Goal: Task Accomplishment & Management: Complete application form

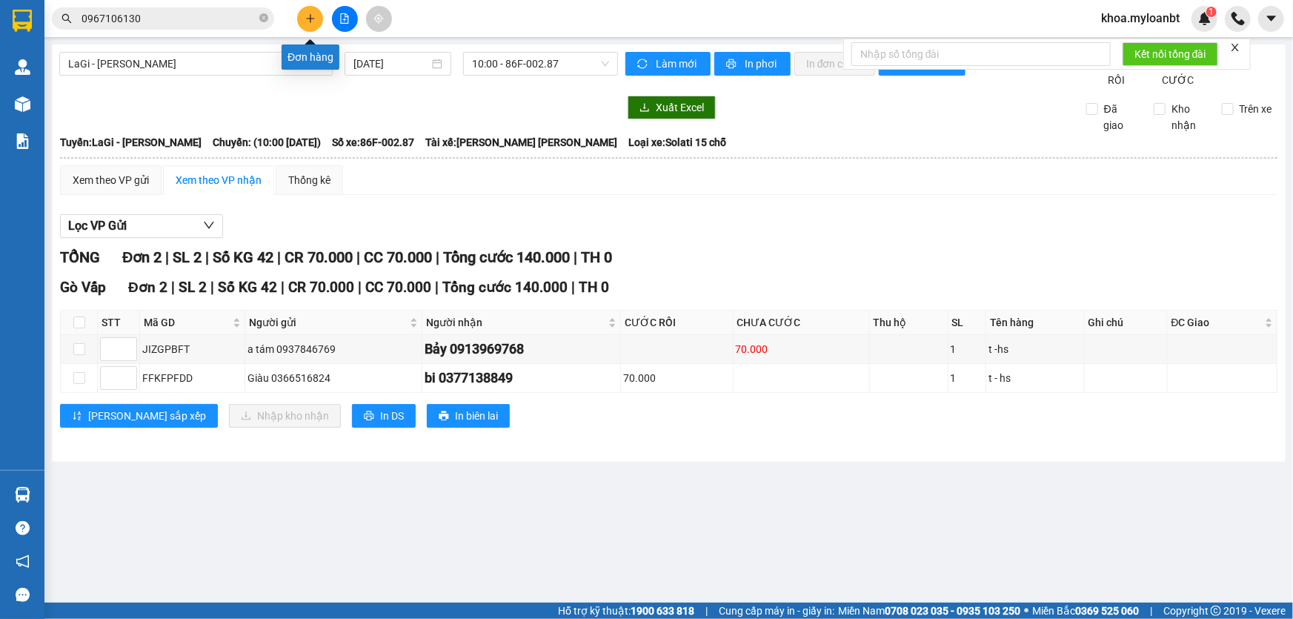
click at [314, 23] on button at bounding box center [310, 19] width 26 height 26
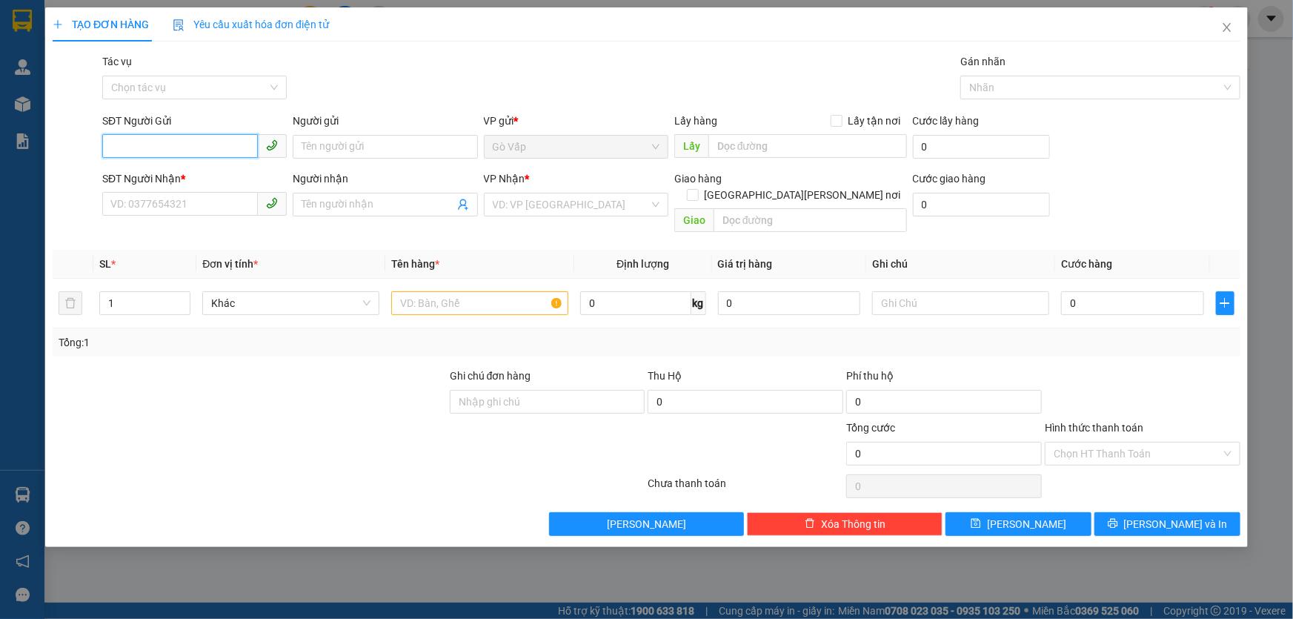
click at [198, 141] on input "SĐT Người Gửi" at bounding box center [180, 146] width 156 height 24
type input "0335197578"
click at [157, 207] on input "SĐT Người Nhận *" at bounding box center [180, 204] width 156 height 24
type input "033"
click at [119, 134] on input "0335197578" at bounding box center [180, 146] width 156 height 24
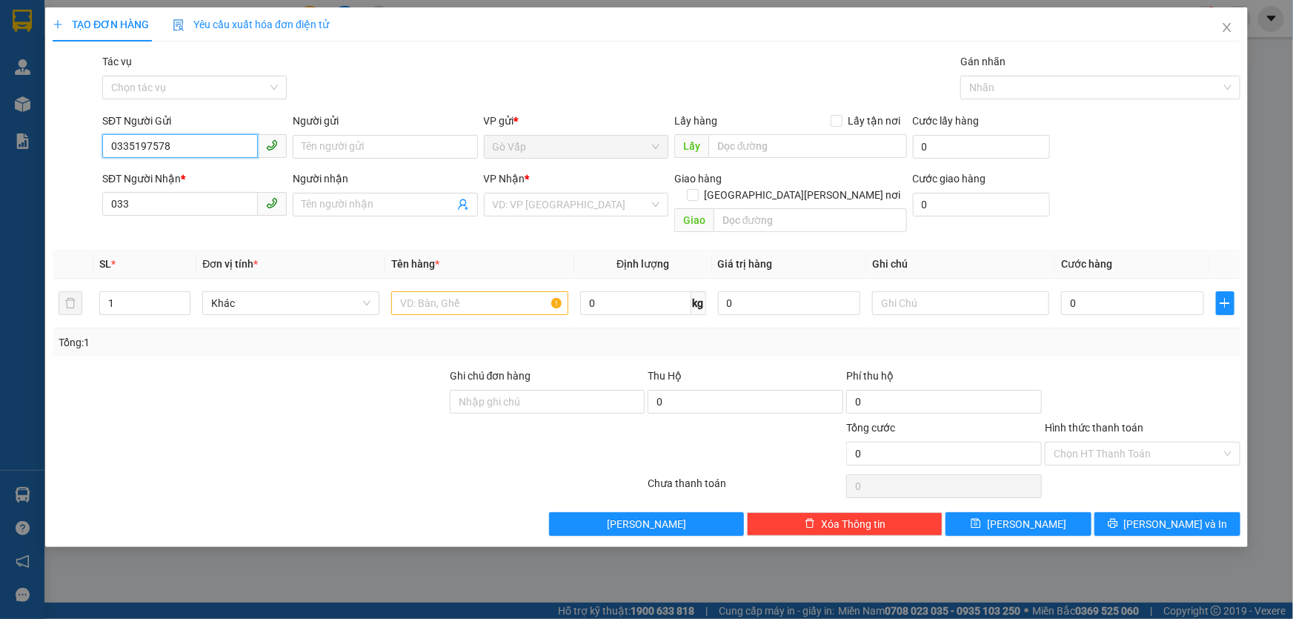
click at [192, 146] on input "0335197578" at bounding box center [180, 146] width 156 height 24
paste input "0335197578"
click at [126, 143] on input "0335197578" at bounding box center [180, 146] width 156 height 24
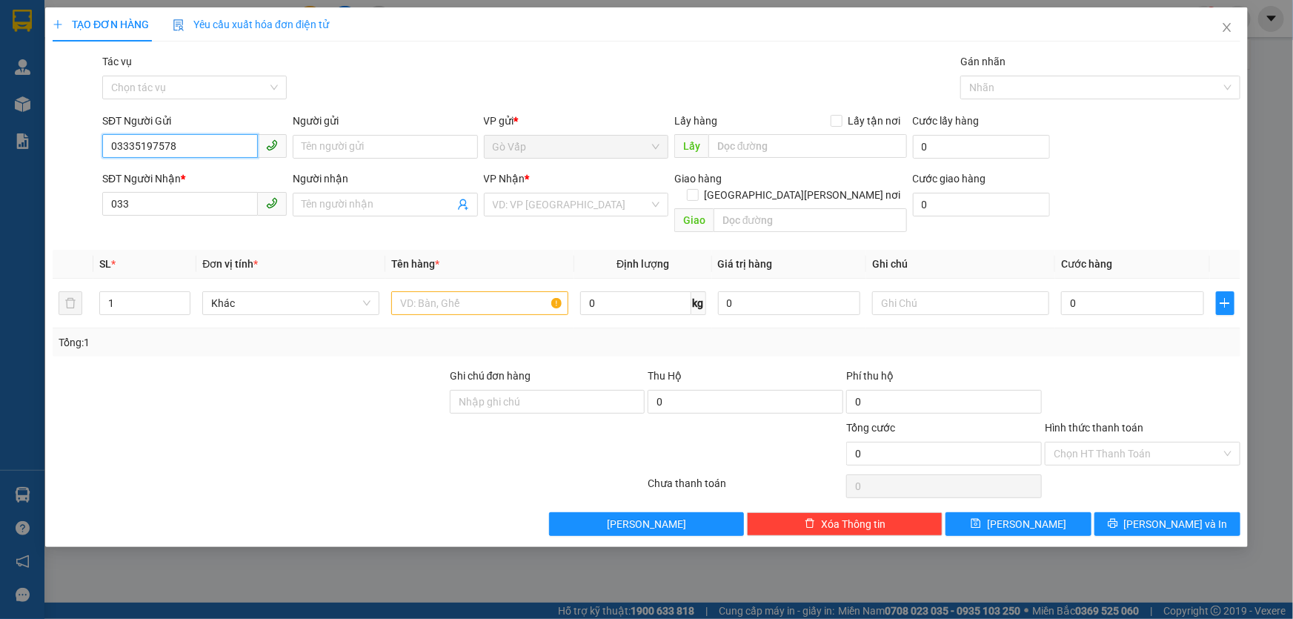
type input "0335197578"
click at [616, 292] on input "0" at bounding box center [635, 303] width 110 height 24
type input "18.5"
click at [207, 147] on input "0335197578" at bounding box center [180, 146] width 156 height 24
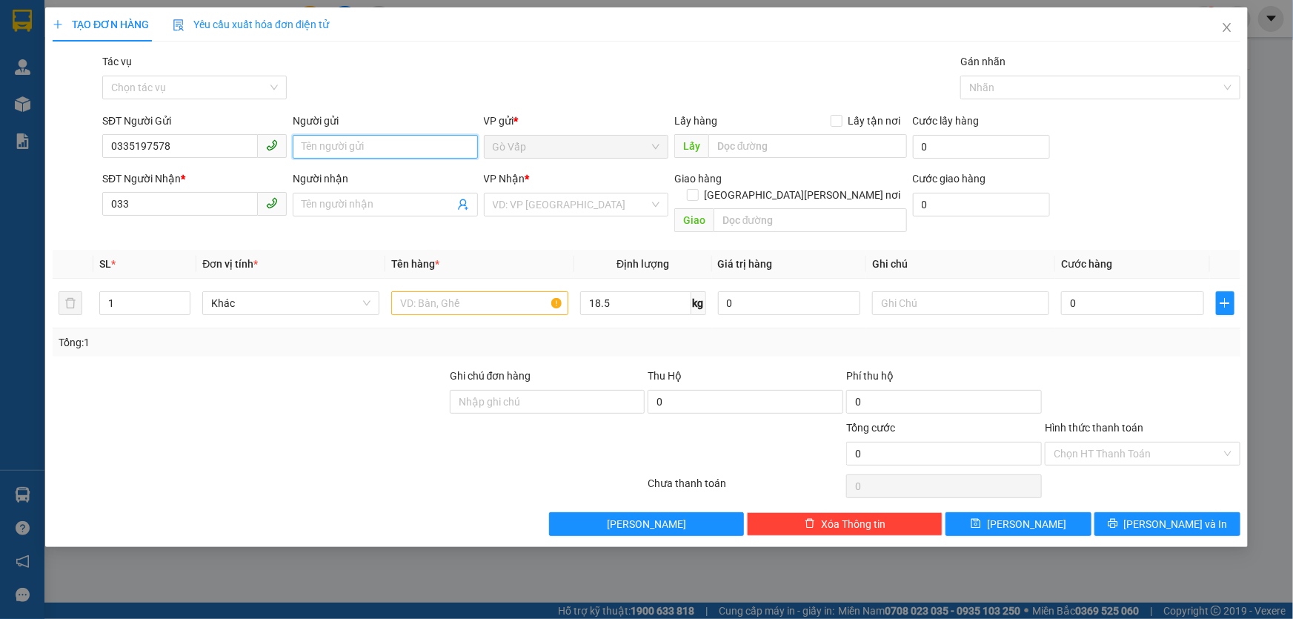
click at [340, 156] on input "Người gửi" at bounding box center [385, 147] width 185 height 24
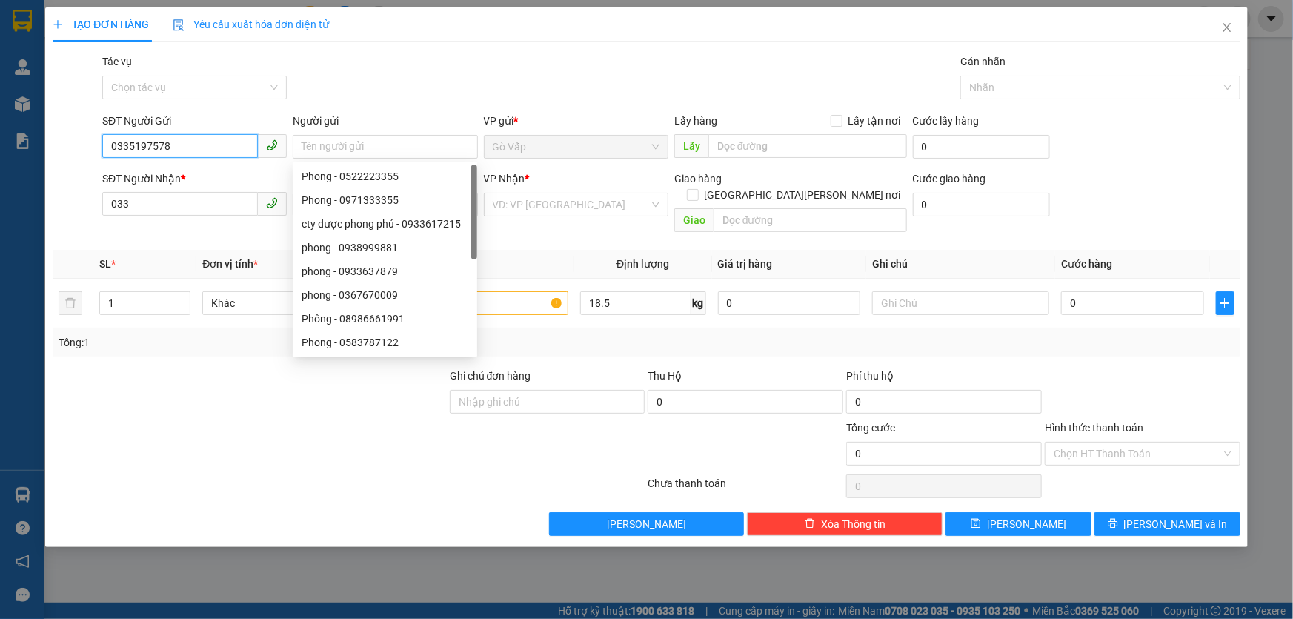
click at [211, 148] on input "0335197578" at bounding box center [180, 146] width 156 height 24
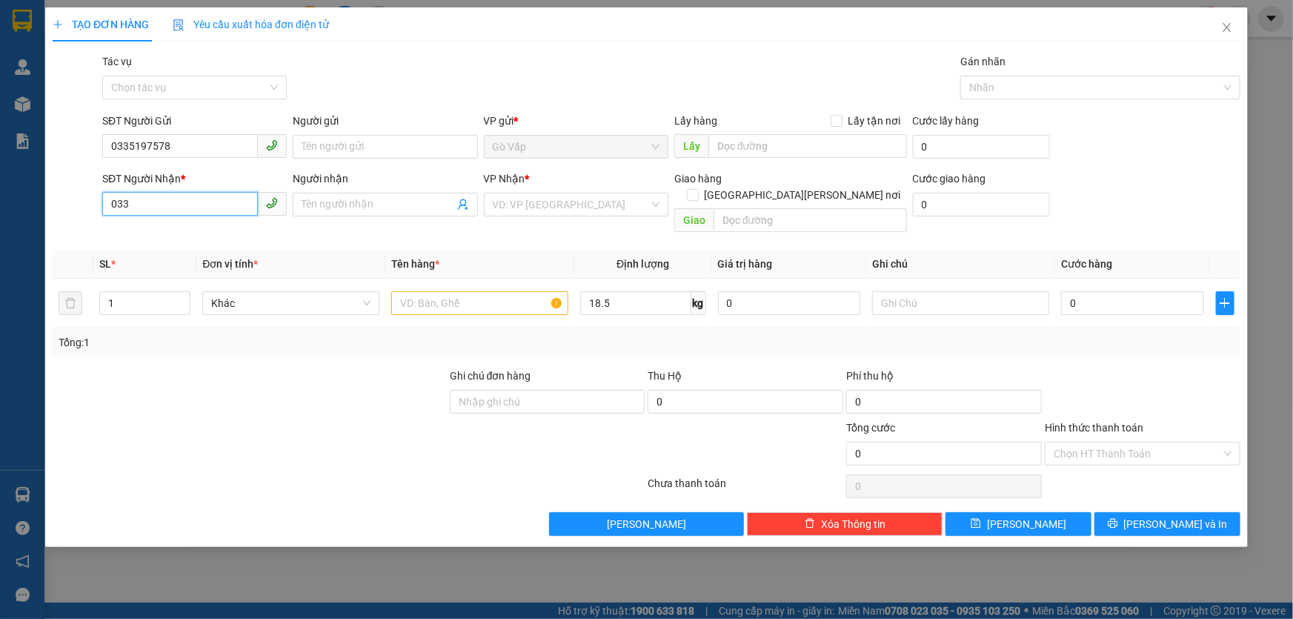
drag, startPoint x: 194, startPoint y: 191, endPoint x: 191, endPoint y: 201, distance: 10.1
click at [193, 194] on input "033" at bounding box center [180, 204] width 156 height 24
paste input "5197578"
type input "0335197578"
click at [344, 148] on input "Người gửi" at bounding box center [385, 147] width 185 height 24
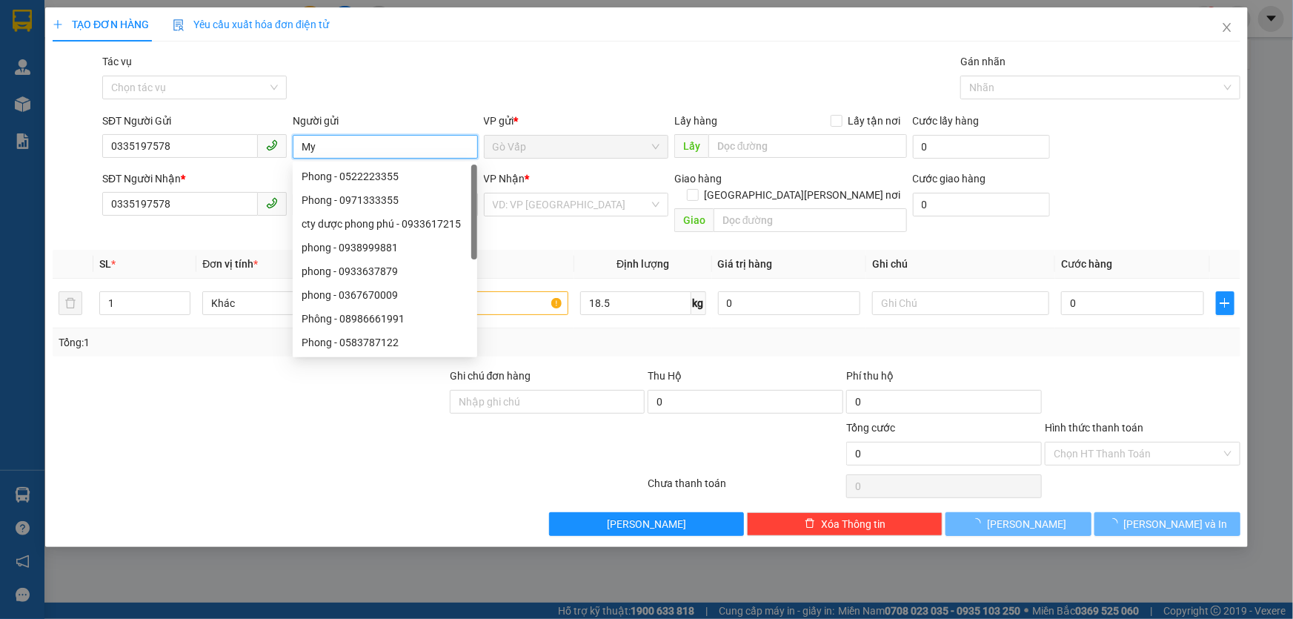
type input "My"
click at [510, 90] on div "Gói vận chuyển * Tiêu chuẩn Tác vụ Chọn tác vụ Gán nhãn Nhãn" at bounding box center [671, 79] width 1144 height 52
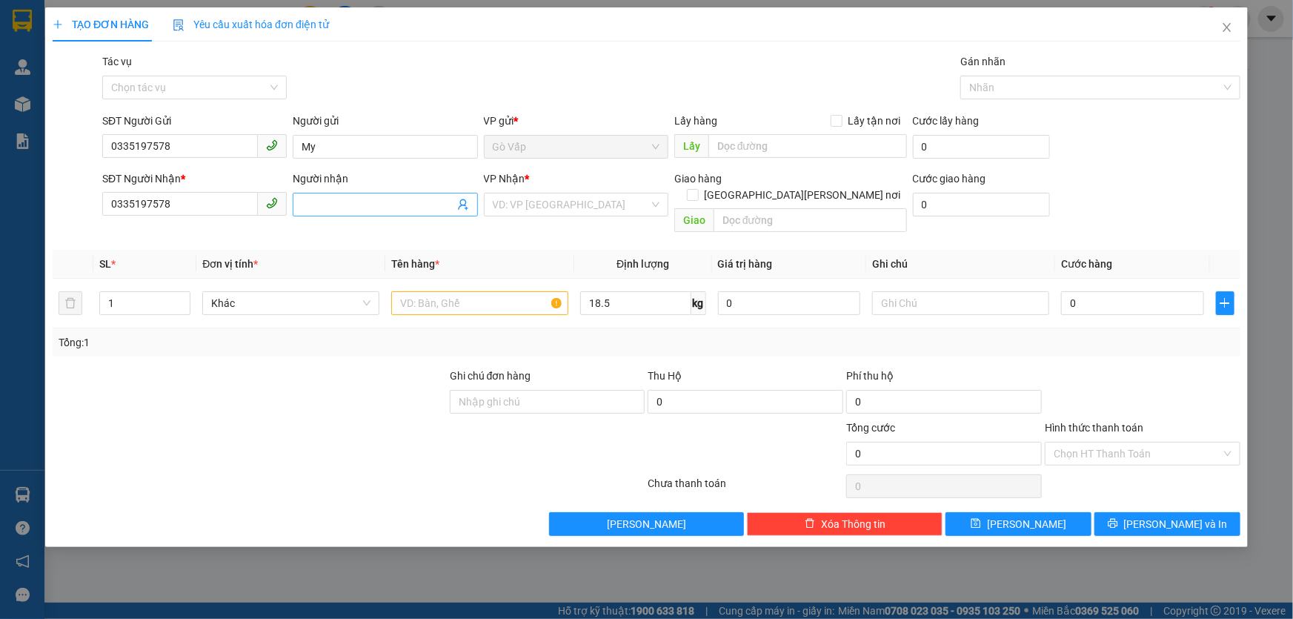
click at [425, 208] on input "Người nhận" at bounding box center [378, 204] width 152 height 16
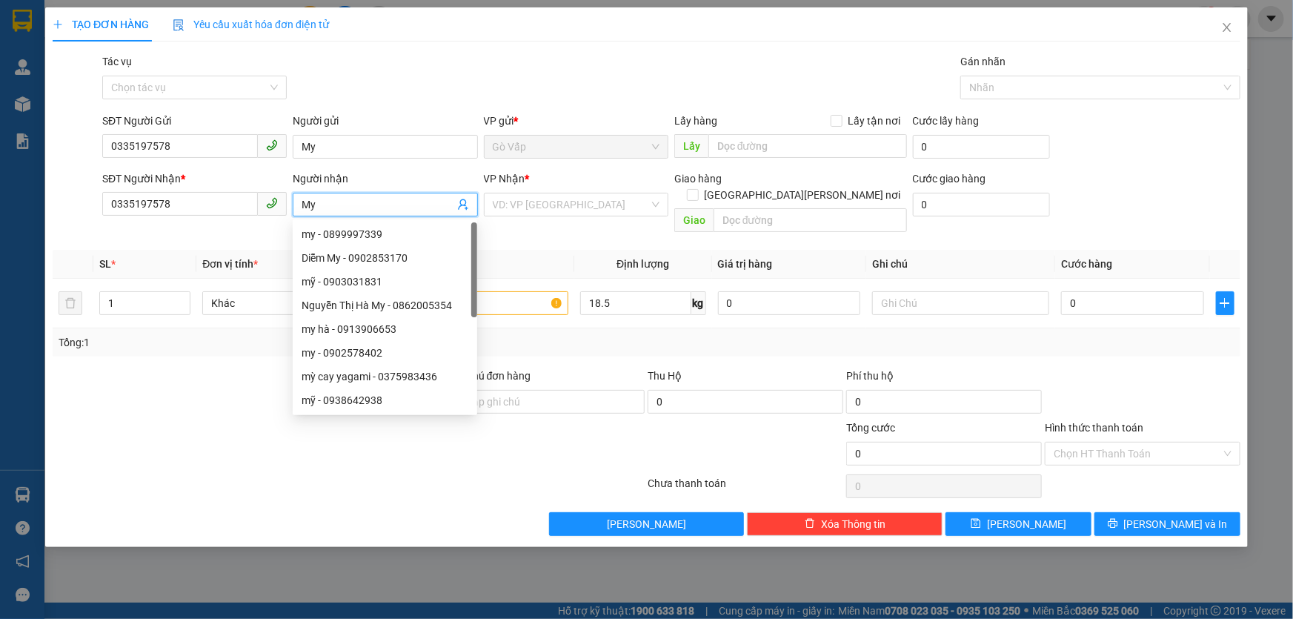
type input "My"
click at [556, 219] on div "[PERSON_NAME] * VD: VP [GEOGRAPHIC_DATA]" at bounding box center [576, 196] width 185 height 52
click at [553, 219] on div "[PERSON_NAME] * VD: VP [GEOGRAPHIC_DATA]" at bounding box center [576, 196] width 185 height 52
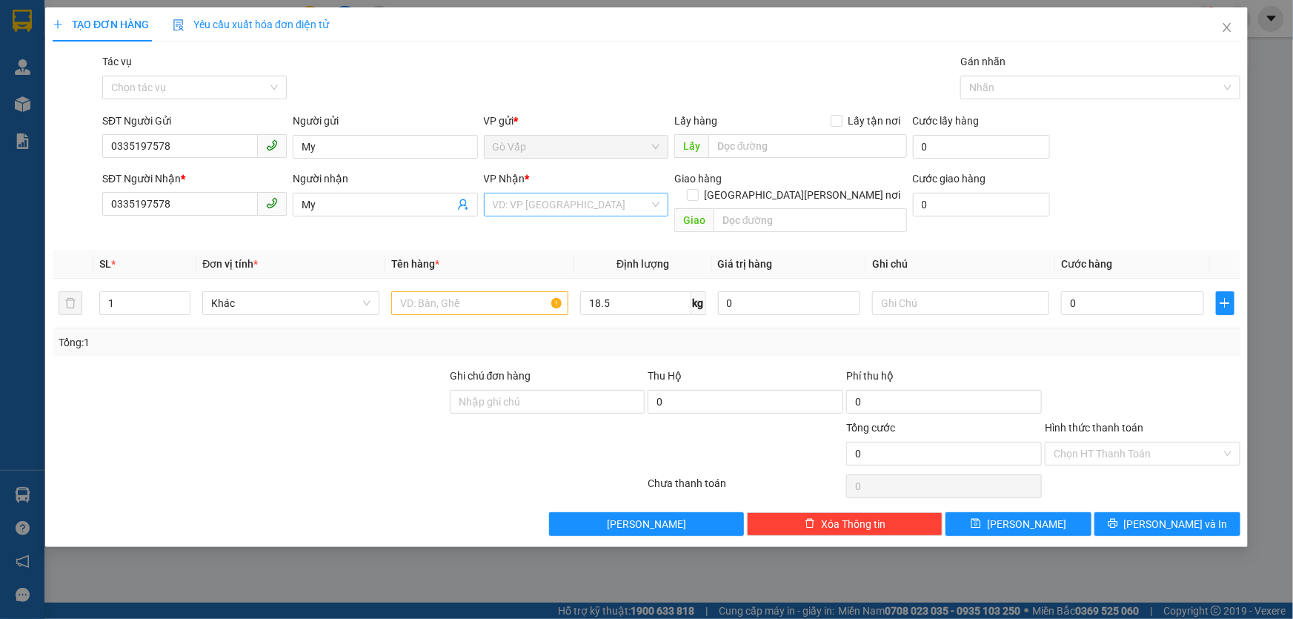
click at [557, 208] on input "search" at bounding box center [571, 204] width 156 height 22
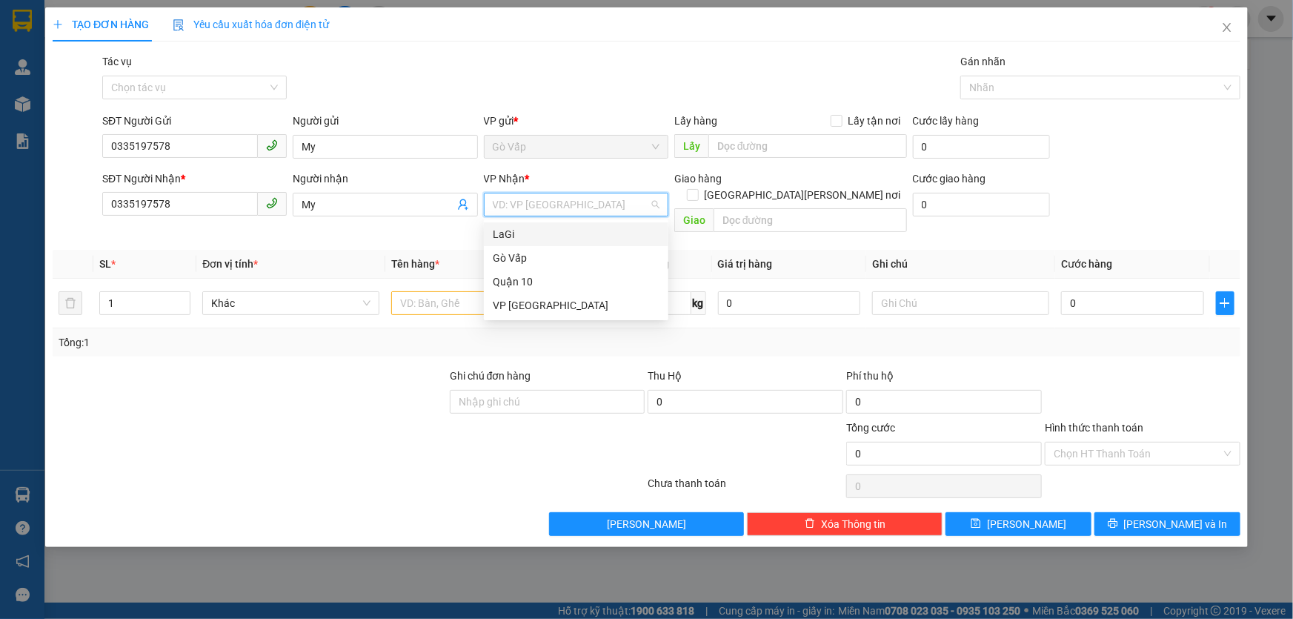
click at [537, 242] on div "LaGi" at bounding box center [576, 234] width 167 height 16
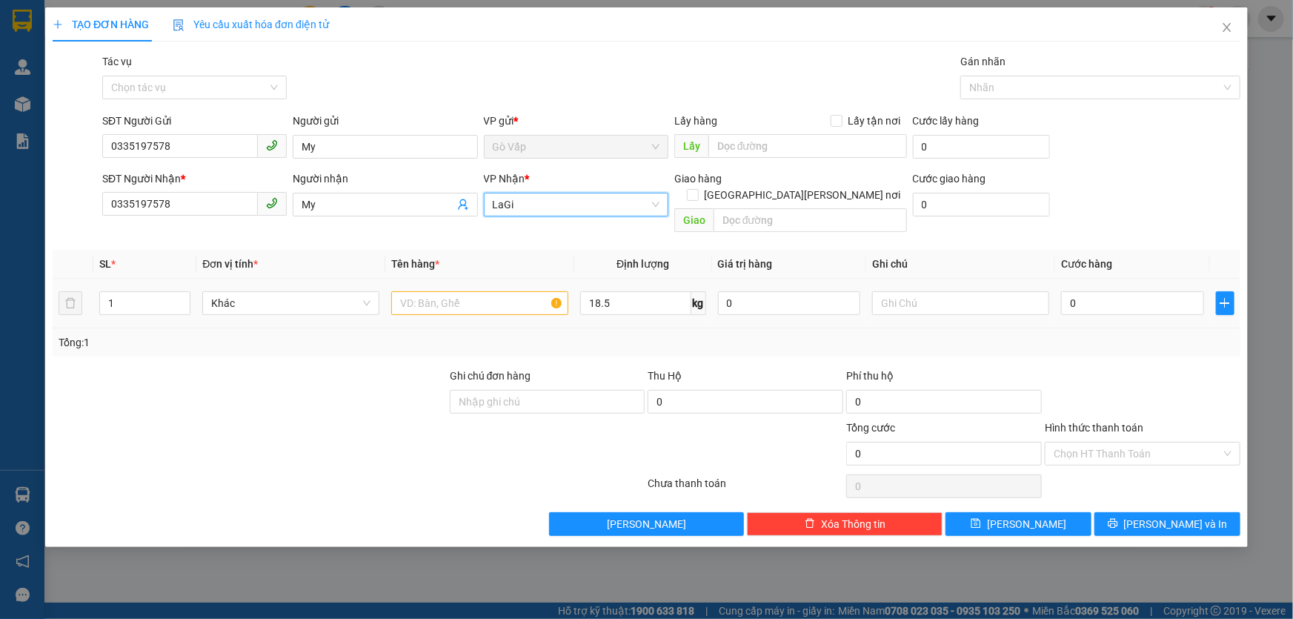
drag, startPoint x: 448, startPoint y: 263, endPoint x: 447, endPoint y: 284, distance: 20.8
click at [447, 279] on td at bounding box center [479, 304] width 189 height 50
click at [447, 291] on input "text" at bounding box center [479, 303] width 177 height 24
type input "b- bánh"
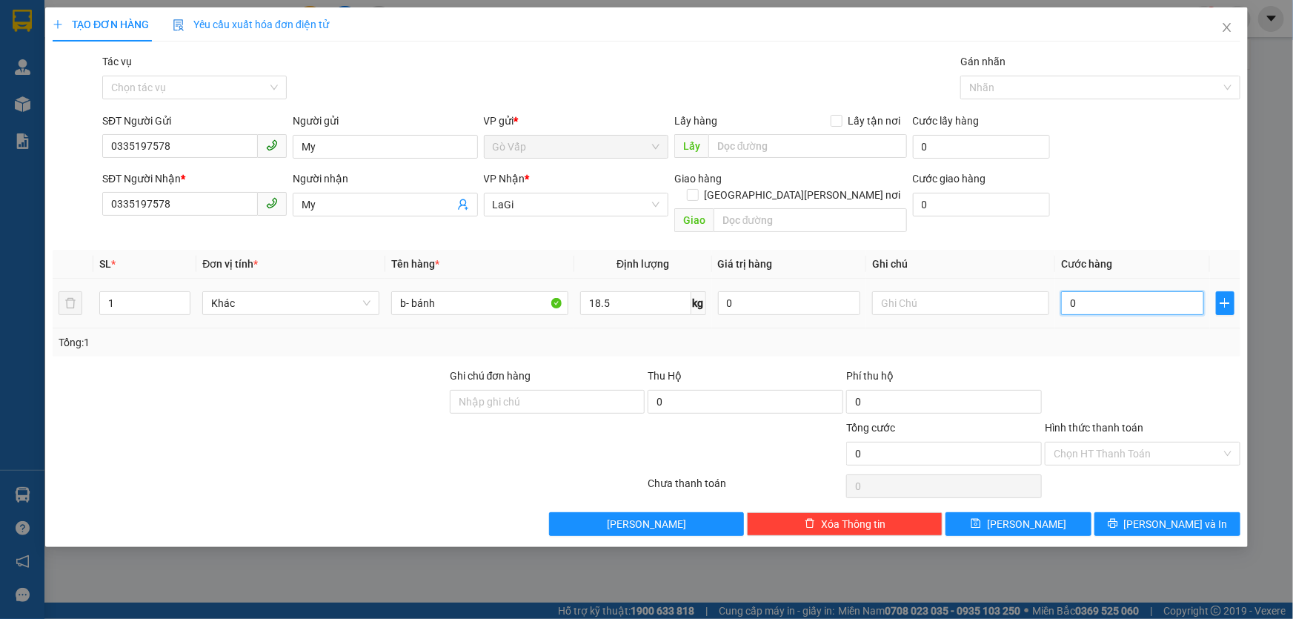
click at [1069, 291] on input "0" at bounding box center [1132, 303] width 143 height 24
type input "7"
type input "70"
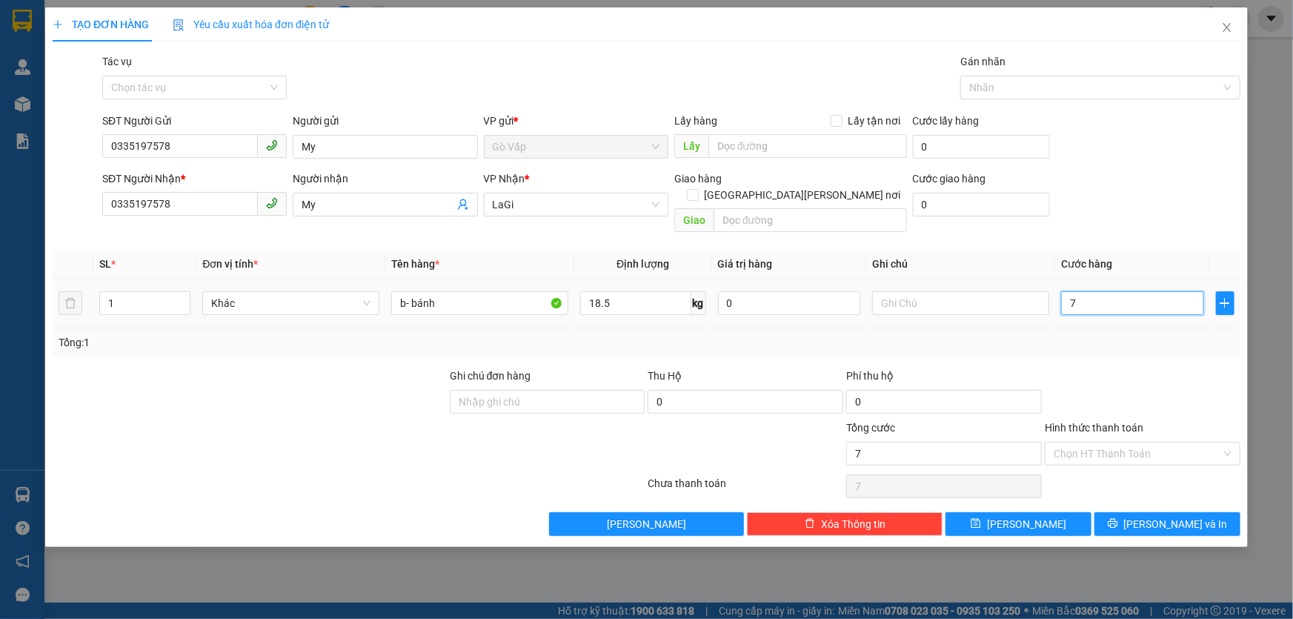
type input "70"
type input "70.000"
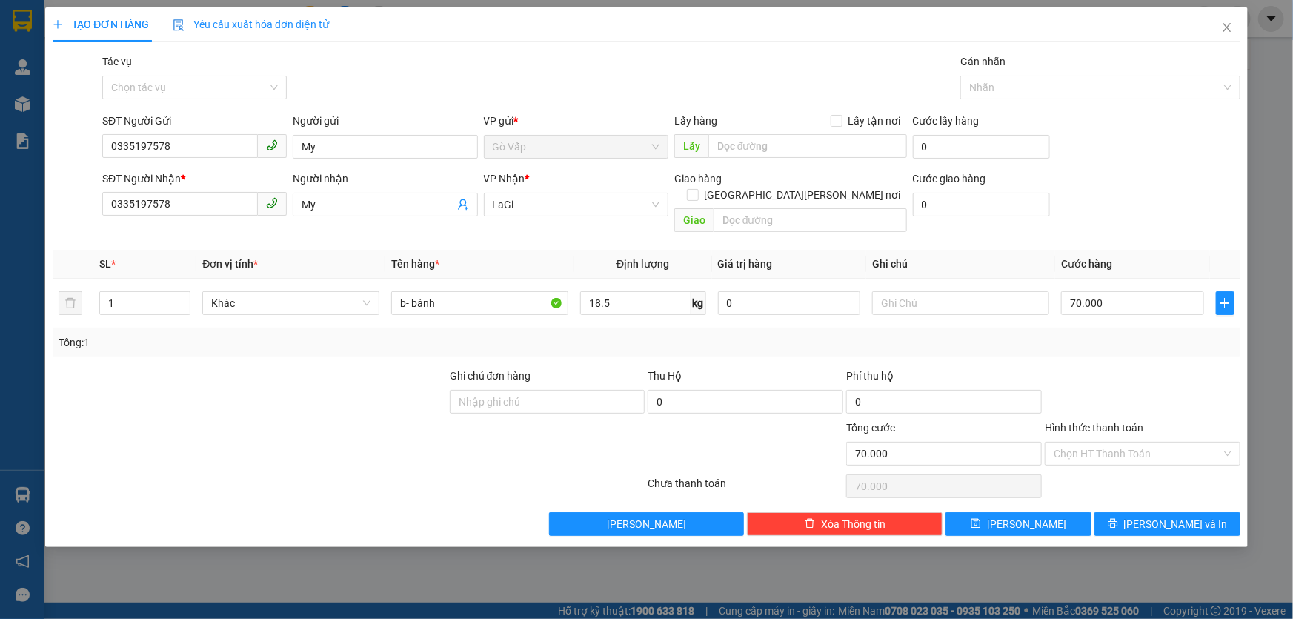
drag, startPoint x: 1083, startPoint y: 351, endPoint x: 1090, endPoint y: 388, distance: 37.7
click at [1086, 368] on div at bounding box center [1143, 394] width 199 height 52
click at [1137, 523] on div "TẠO ĐƠN HÀNG Yêu cầu xuất [PERSON_NAME] điện tử Transit Pickup Surcharge Ids Tr…" at bounding box center [646, 277] width 1203 height 540
click at [1118, 519] on icon "printer" at bounding box center [1113, 524] width 10 height 10
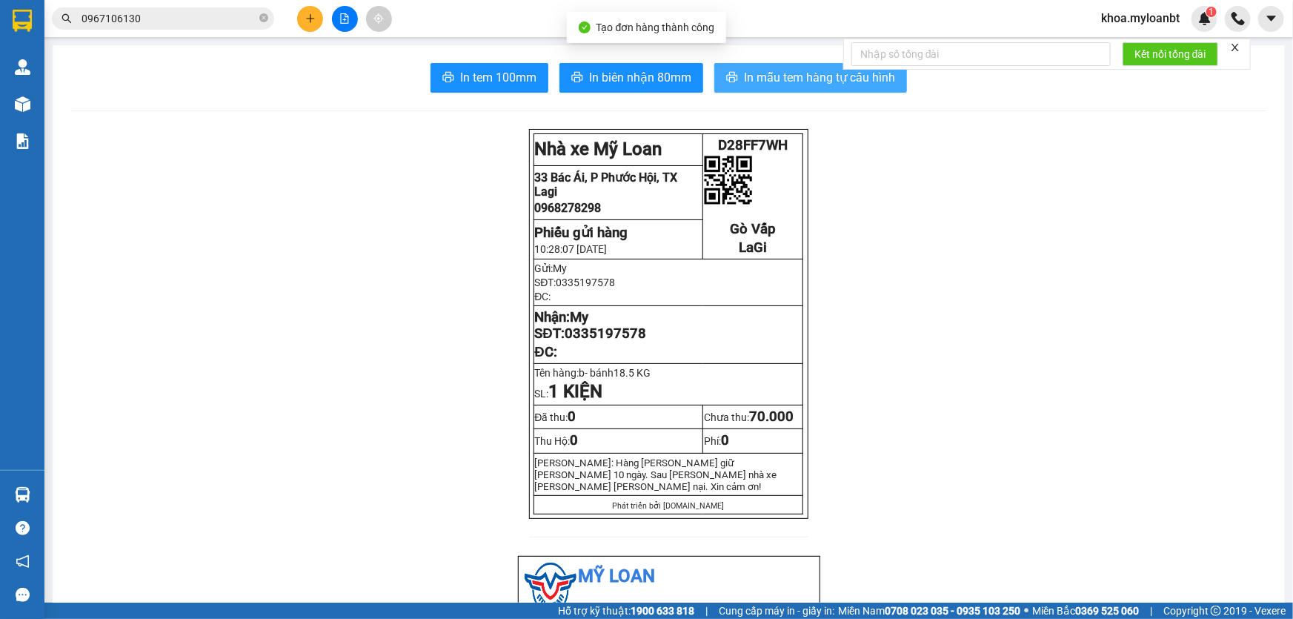
click at [748, 71] on span "In mẫu tem hàng tự cấu hình" at bounding box center [819, 77] width 151 height 19
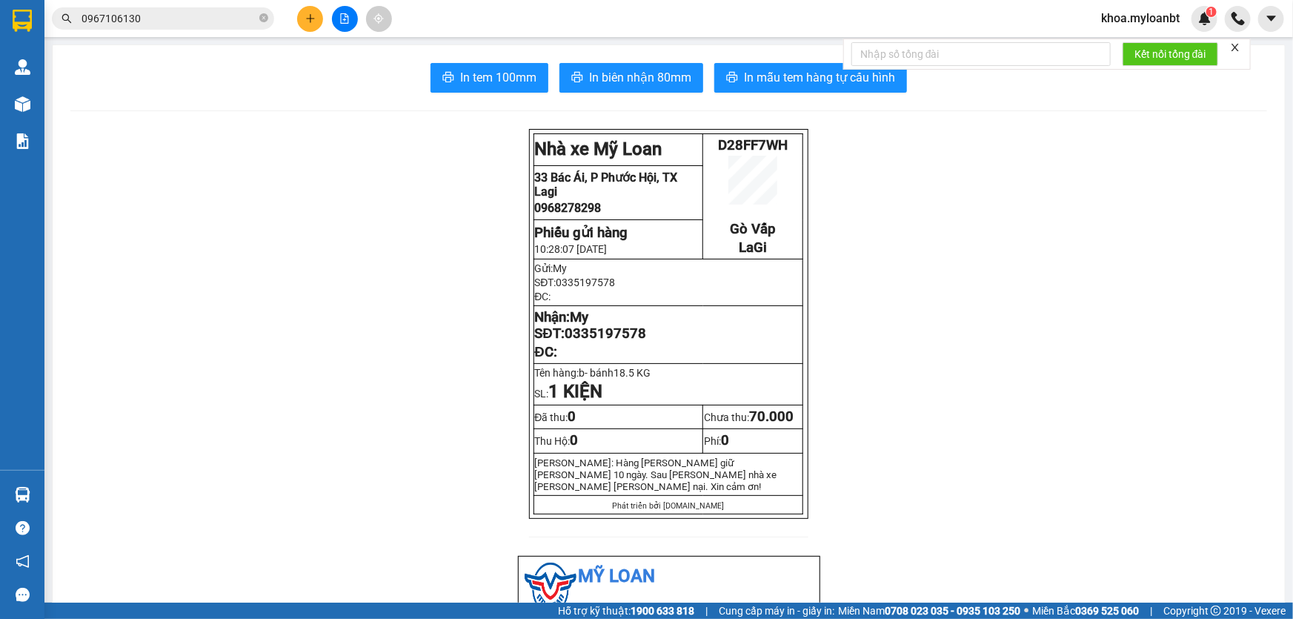
click at [136, 19] on input "0967106130" at bounding box center [169, 18] width 175 height 16
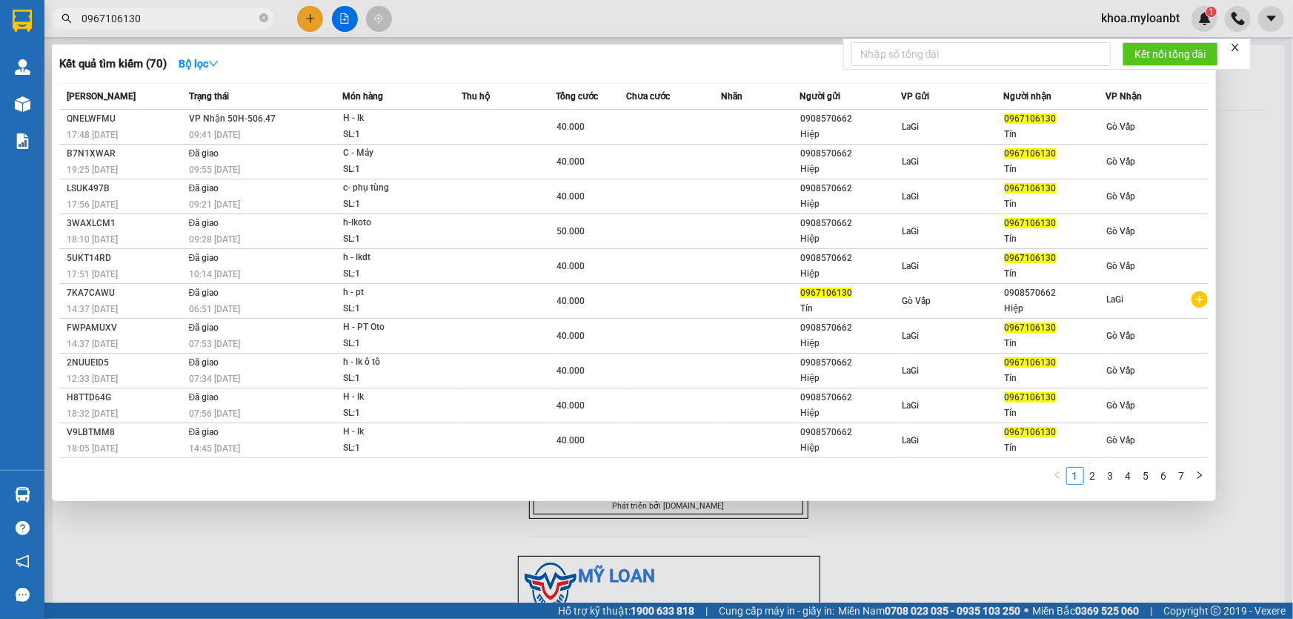
click at [136, 19] on input "0967106130" at bounding box center [169, 18] width 175 height 16
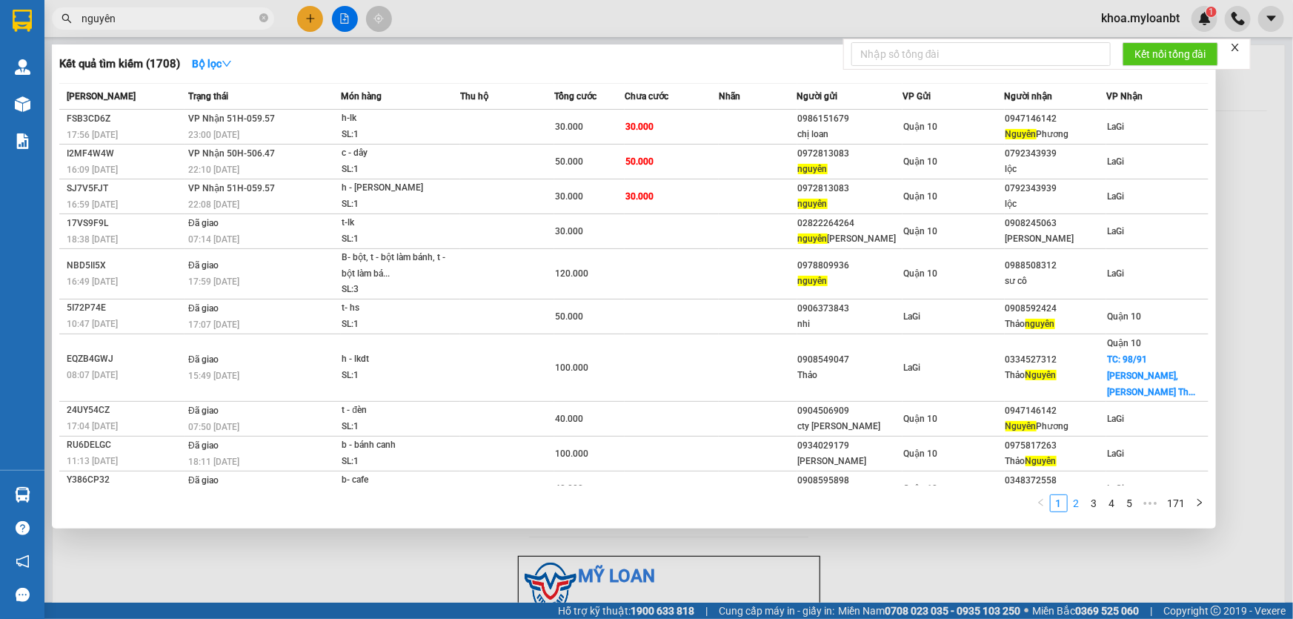
type input "nguyên"
click at [1070, 508] on link "2" at bounding box center [1077, 503] width 16 height 16
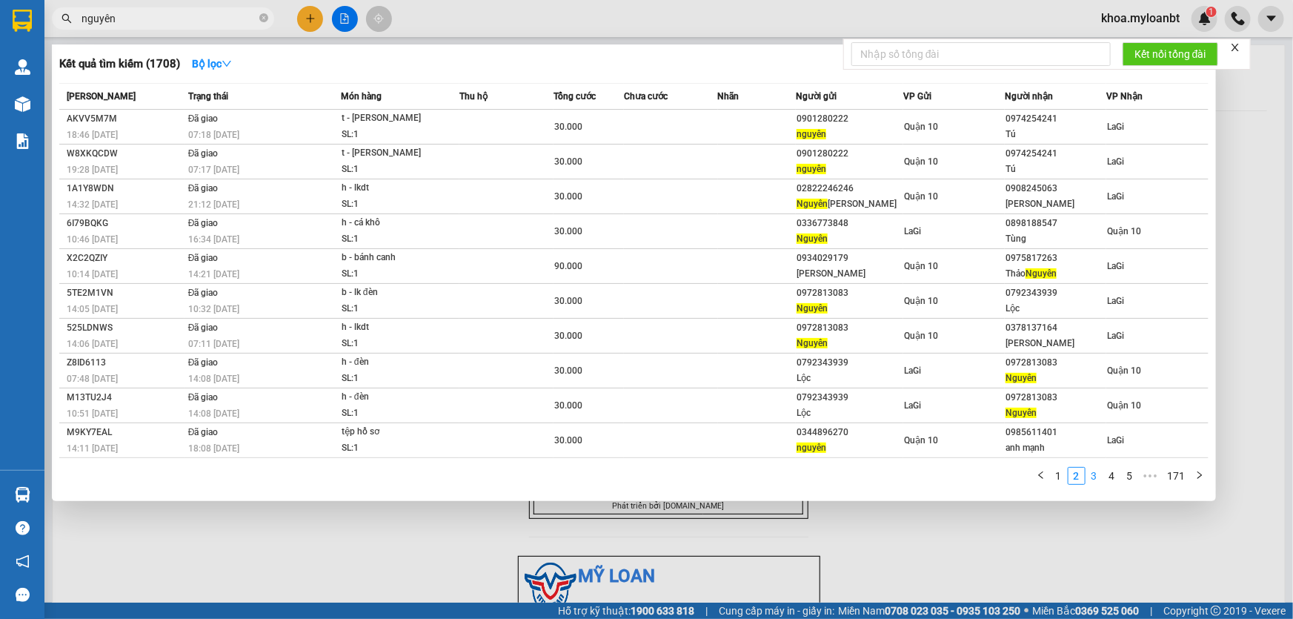
click at [1097, 471] on link "3" at bounding box center [1095, 476] width 16 height 16
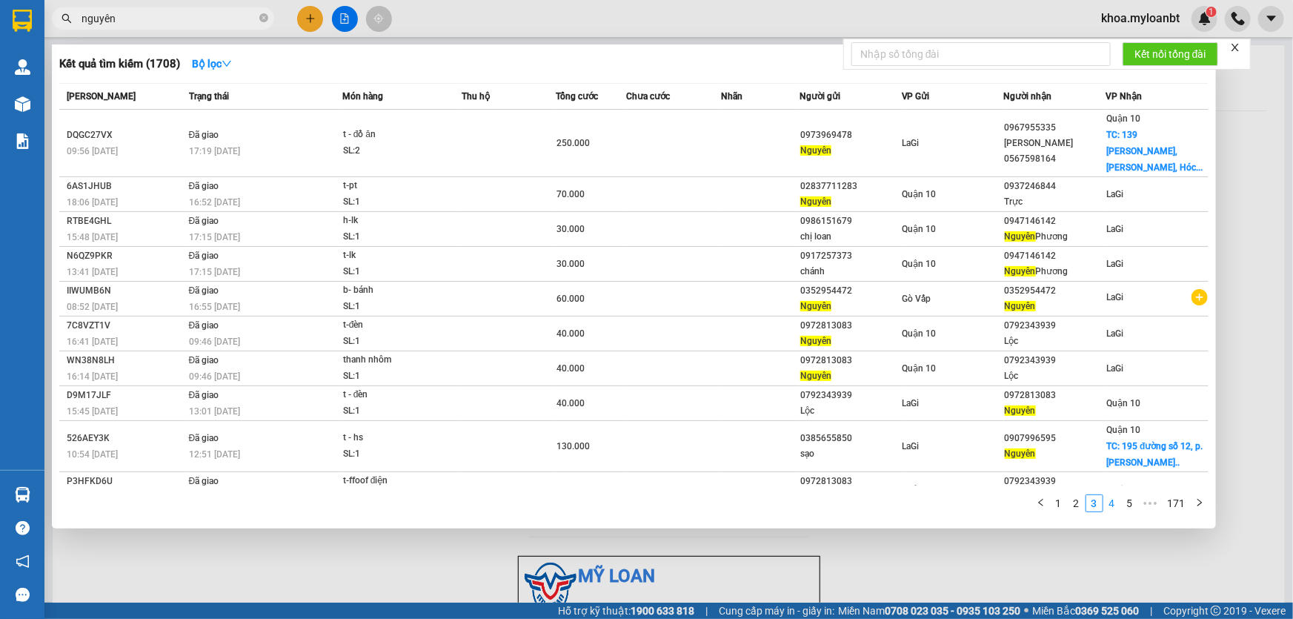
click at [1110, 501] on link "4" at bounding box center [1112, 503] width 16 height 16
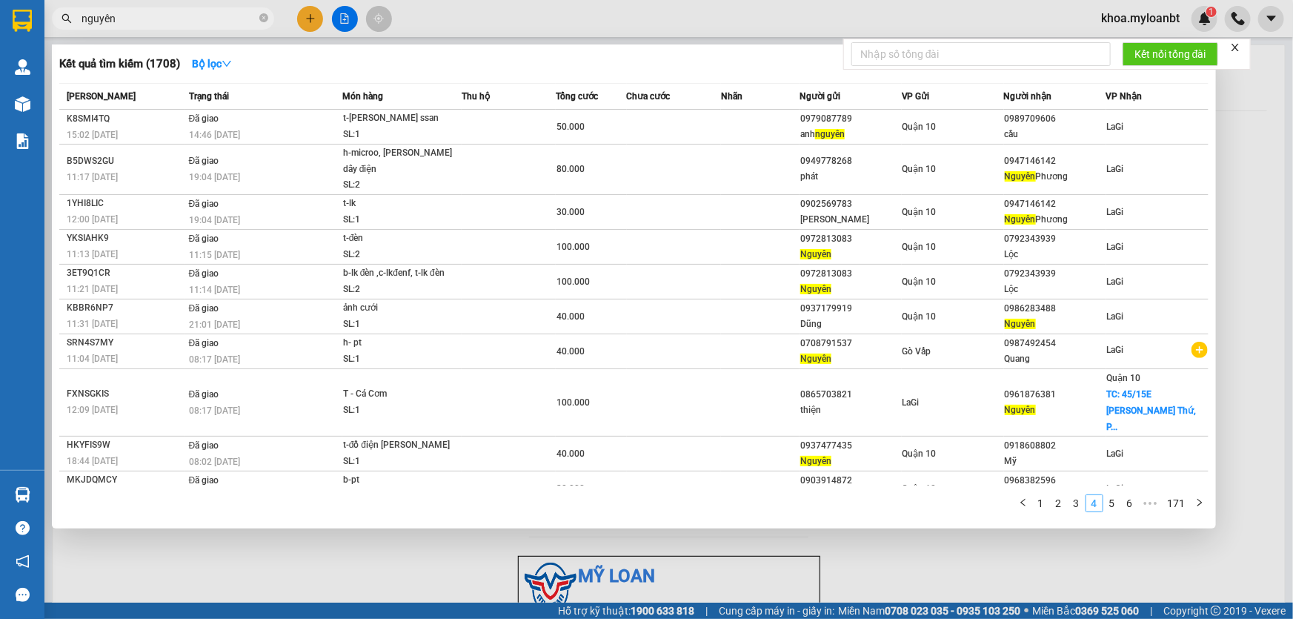
click at [1103, 495] on link "4" at bounding box center [1095, 503] width 16 height 16
click at [219, 15] on input "nguyên" at bounding box center [169, 18] width 175 height 16
drag, startPoint x: 219, startPoint y: 15, endPoint x: 195, endPoint y: 21, distance: 24.6
click at [218, 15] on input "nguyên" at bounding box center [169, 18] width 175 height 16
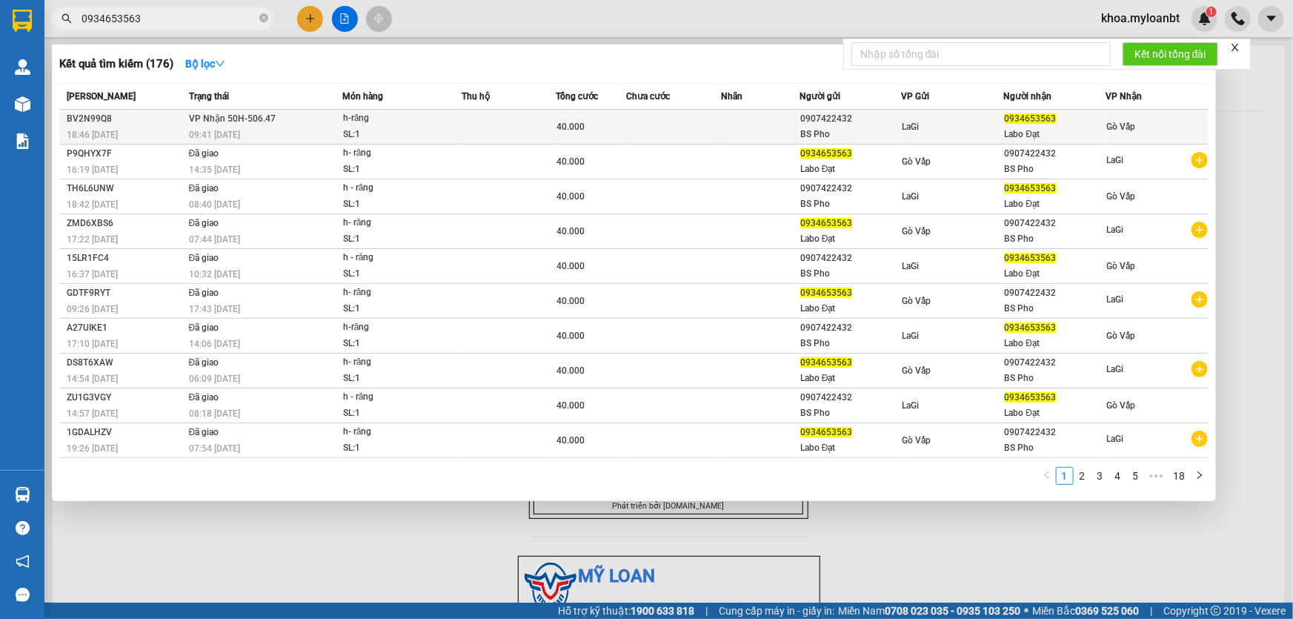
type input "0934653563"
click at [443, 110] on td "h-răng SL: 1" at bounding box center [401, 127] width 119 height 35
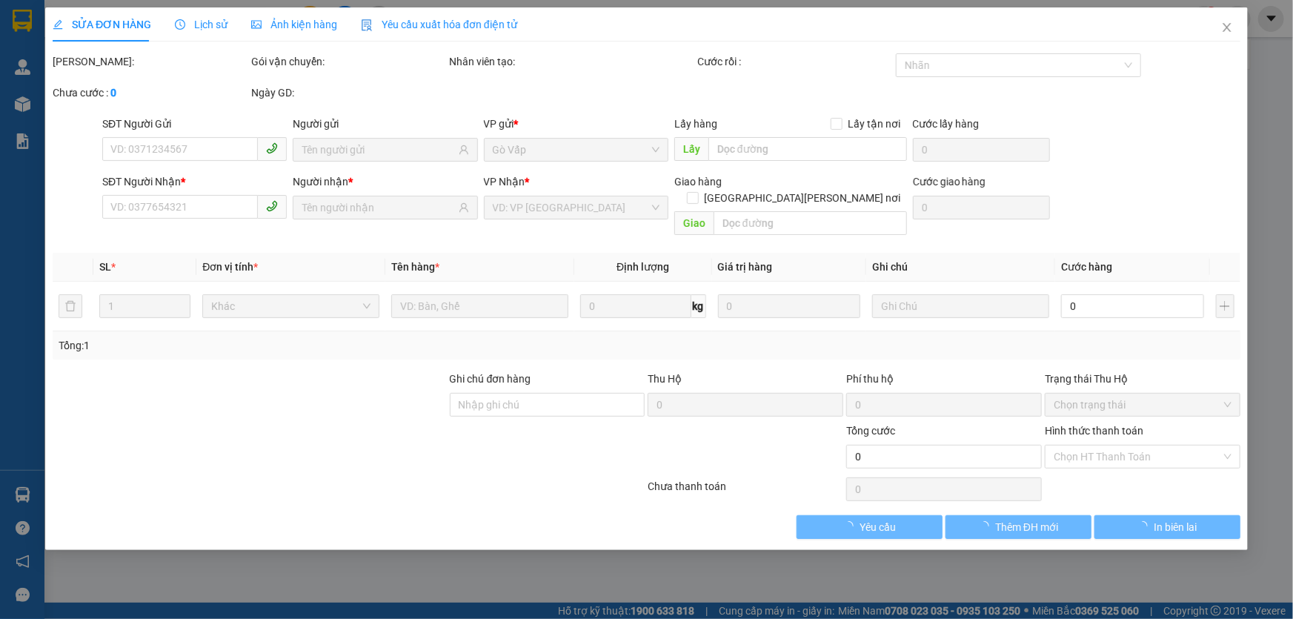
type input "0907422432"
type input "BS Pho"
type input "0934653563"
type input "Labo Đạt"
type input "40.000"
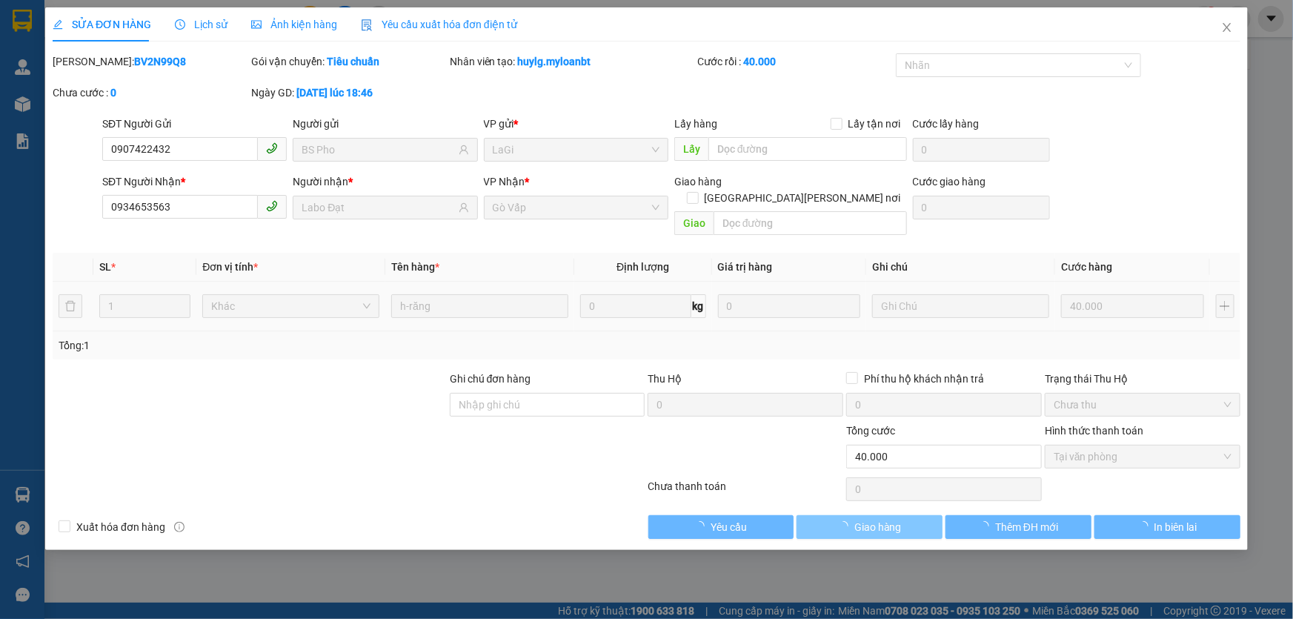
click at [914, 515] on button "Giao hàng" at bounding box center [870, 527] width 146 height 24
click at [915, 515] on button "Giao hàng" at bounding box center [870, 527] width 146 height 24
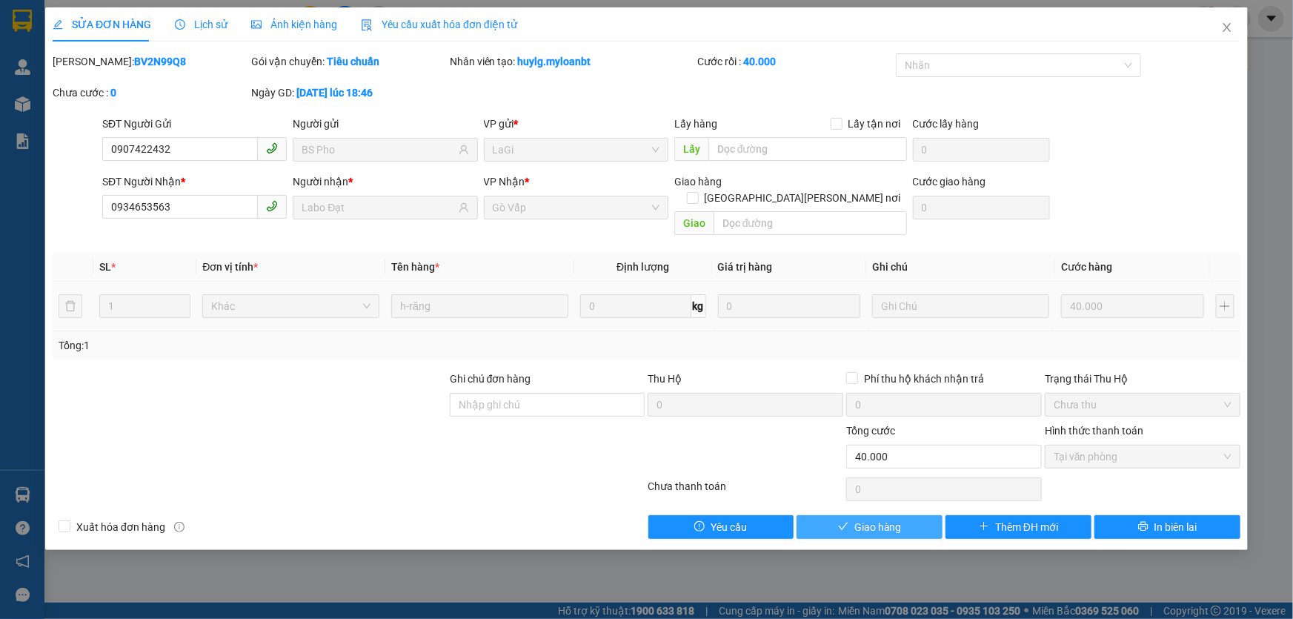
click at [915, 515] on button "Giao hàng" at bounding box center [870, 527] width 146 height 24
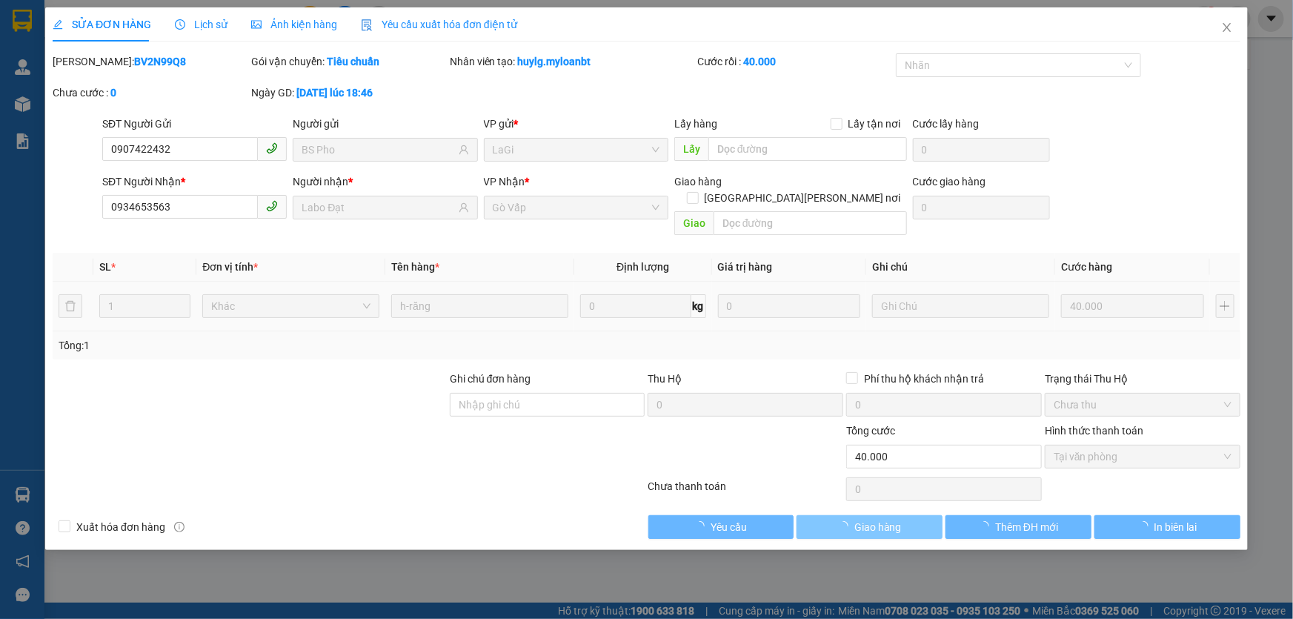
click at [915, 515] on button "Giao hàng" at bounding box center [870, 527] width 146 height 24
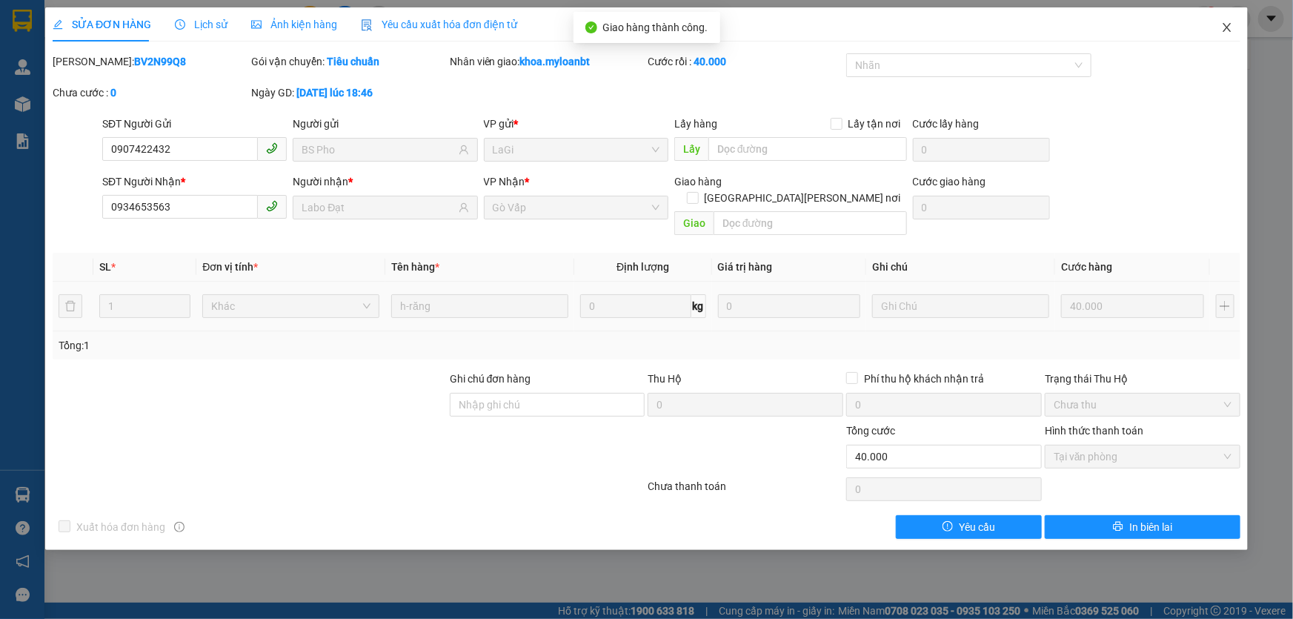
click at [1217, 30] on span "Close" at bounding box center [1228, 28] width 42 height 42
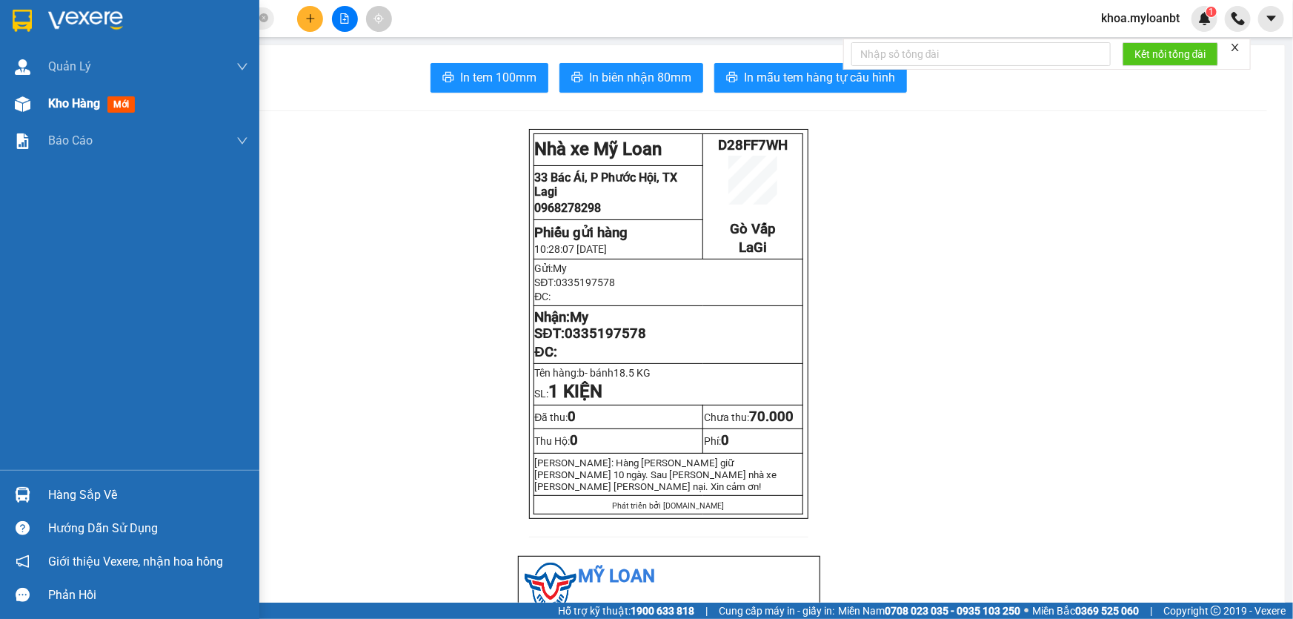
click at [15, 107] on img at bounding box center [23, 104] width 16 height 16
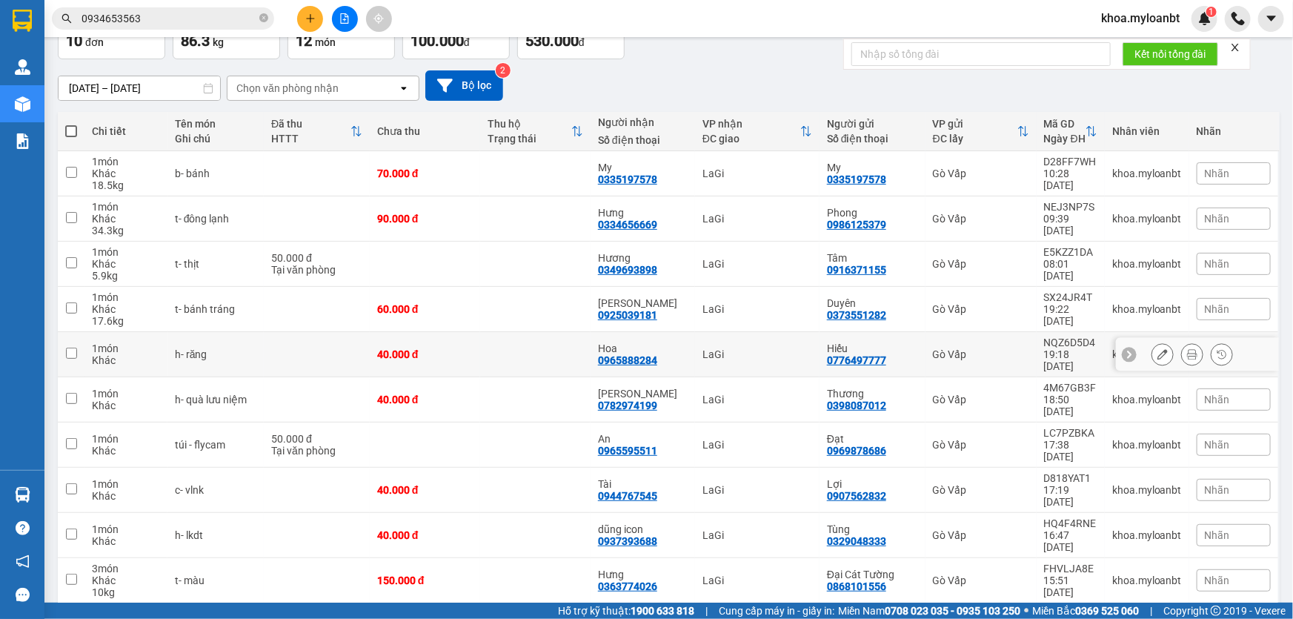
scroll to position [30, 0]
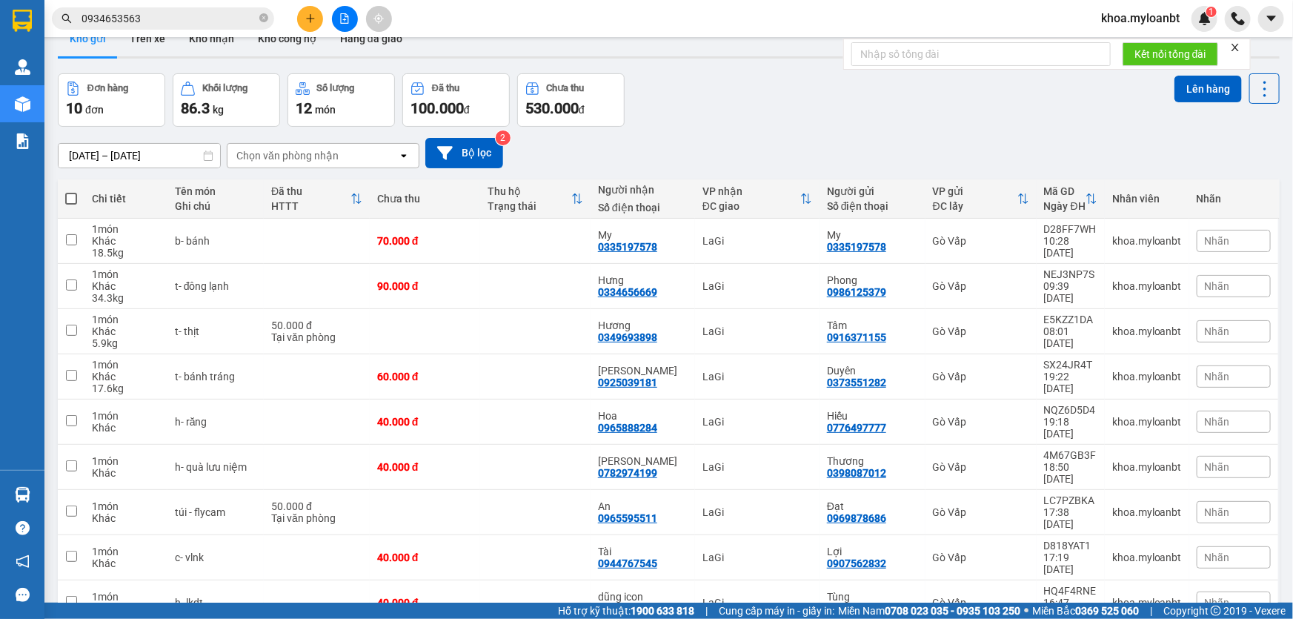
click at [219, 19] on input "0934653563" at bounding box center [169, 18] width 175 height 16
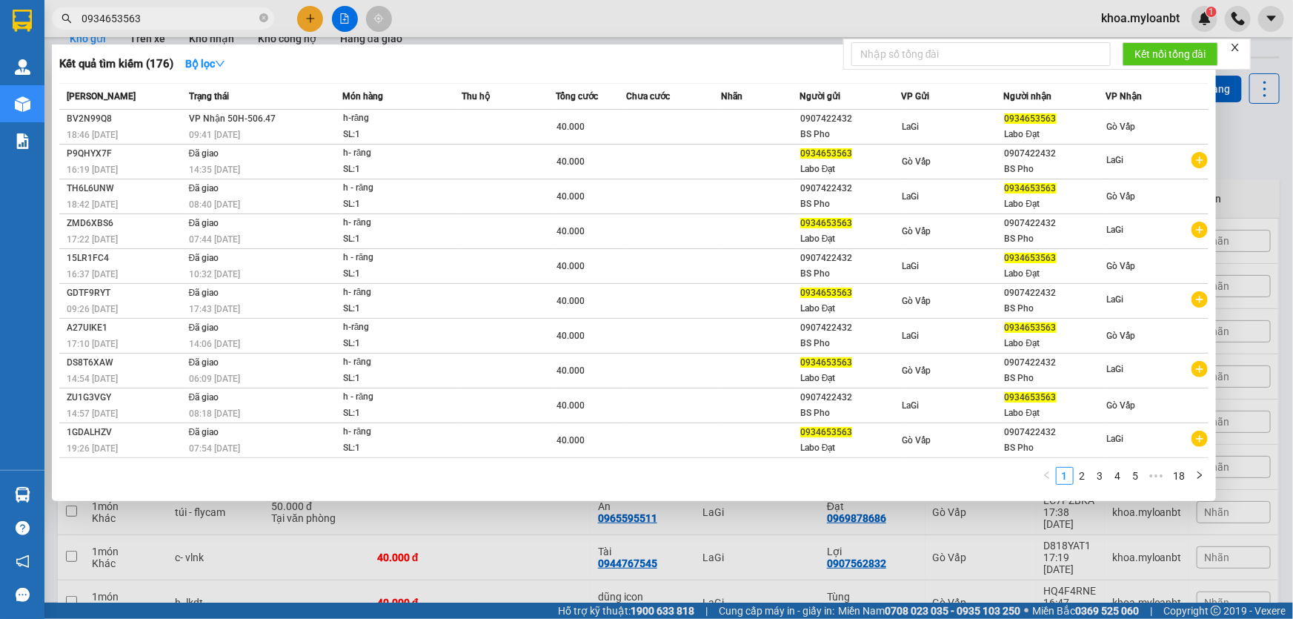
click at [219, 19] on input "0934653563" at bounding box center [169, 18] width 175 height 16
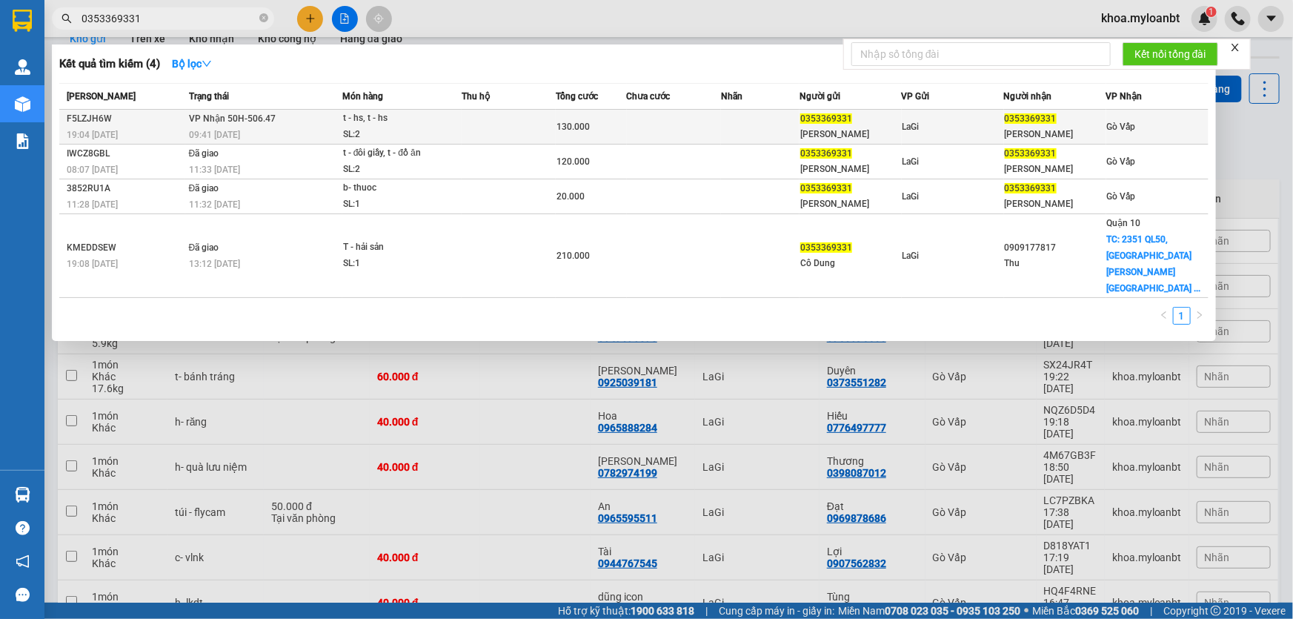
type input "0353369331"
click at [750, 125] on td at bounding box center [760, 127] width 79 height 35
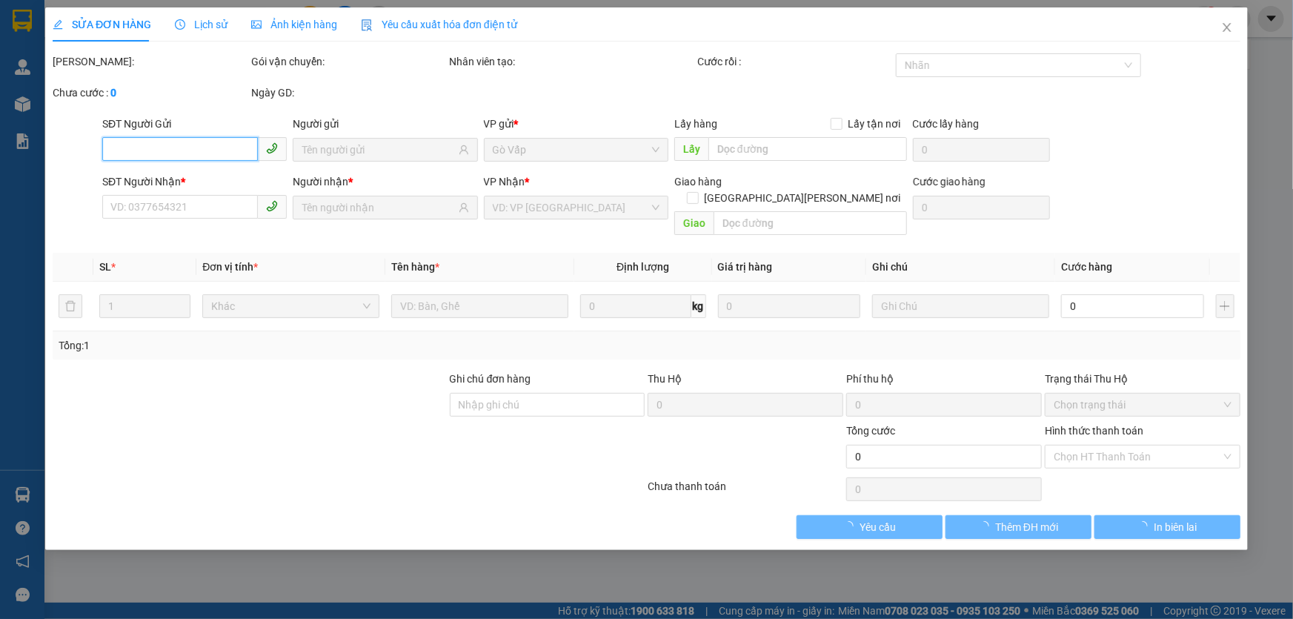
type input "0353369331"
type input "[PERSON_NAME]"
type input "0353369331"
type input "[PERSON_NAME]"
type input "130.000"
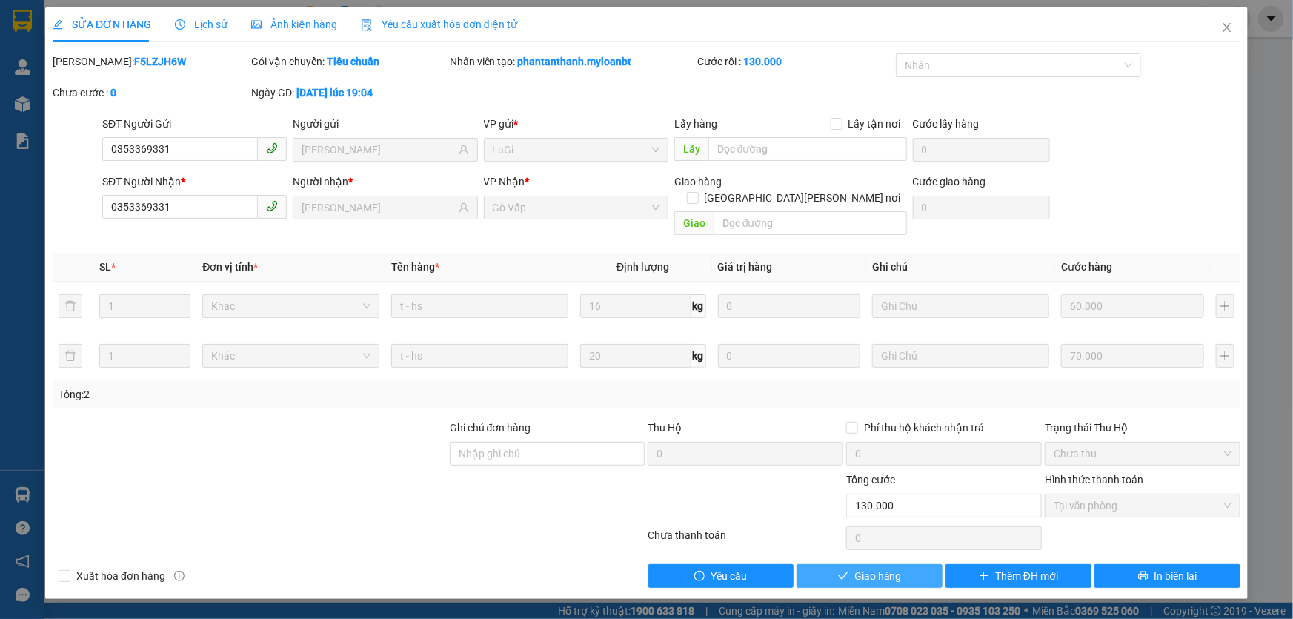
click at [890, 568] on span "Giao hàng" at bounding box center [878, 576] width 47 height 16
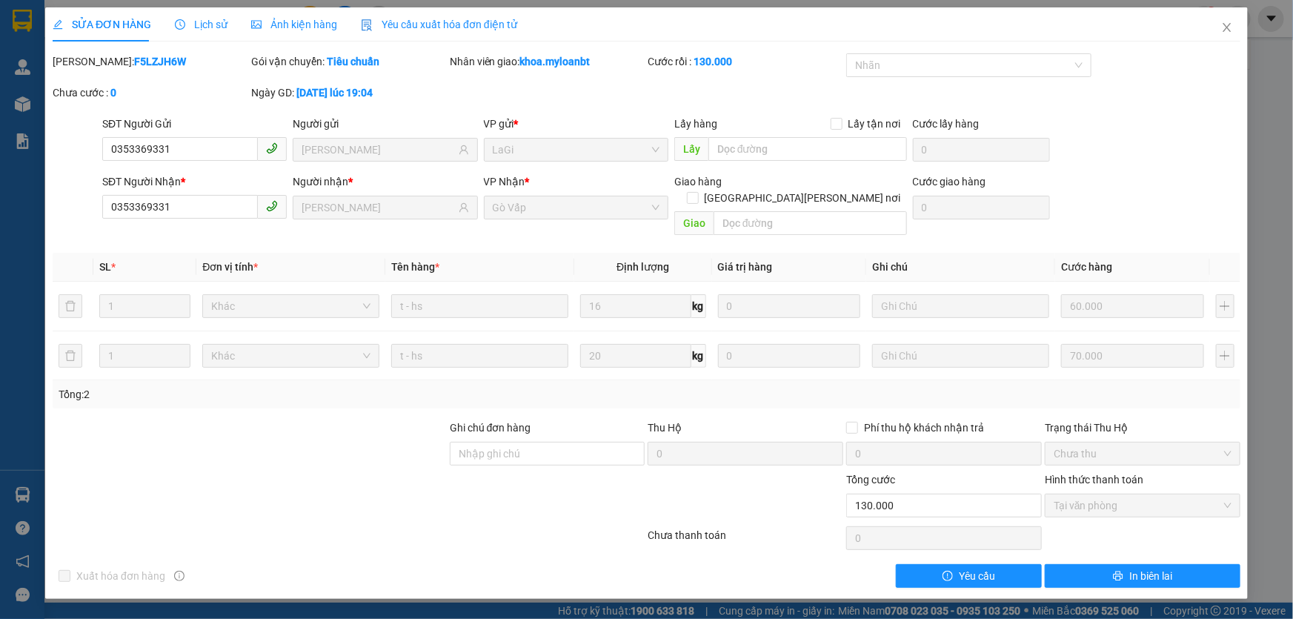
click at [1258, 32] on div "SỬA ĐƠN HÀNG Lịch sử [PERSON_NAME] hàng Yêu cầu xuất [PERSON_NAME] điện tử Tota…" at bounding box center [646, 309] width 1293 height 619
click at [1224, 26] on icon "close" at bounding box center [1228, 27] width 12 height 12
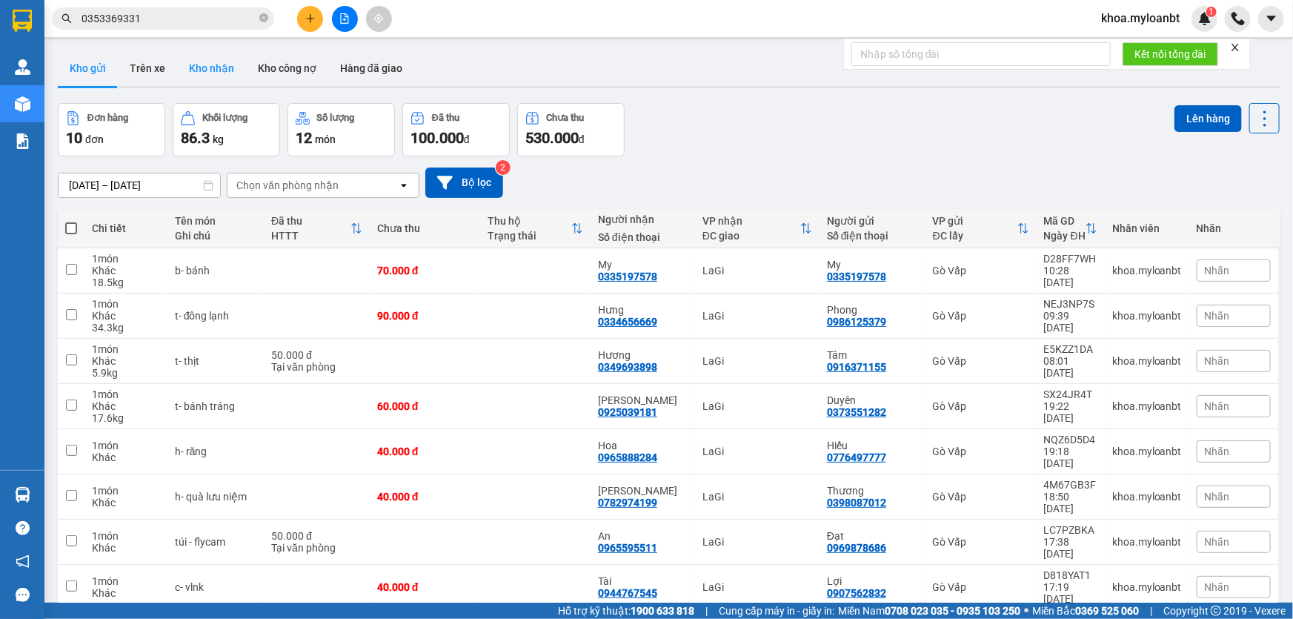
click at [199, 67] on button "Kho nhận" at bounding box center [211, 68] width 69 height 36
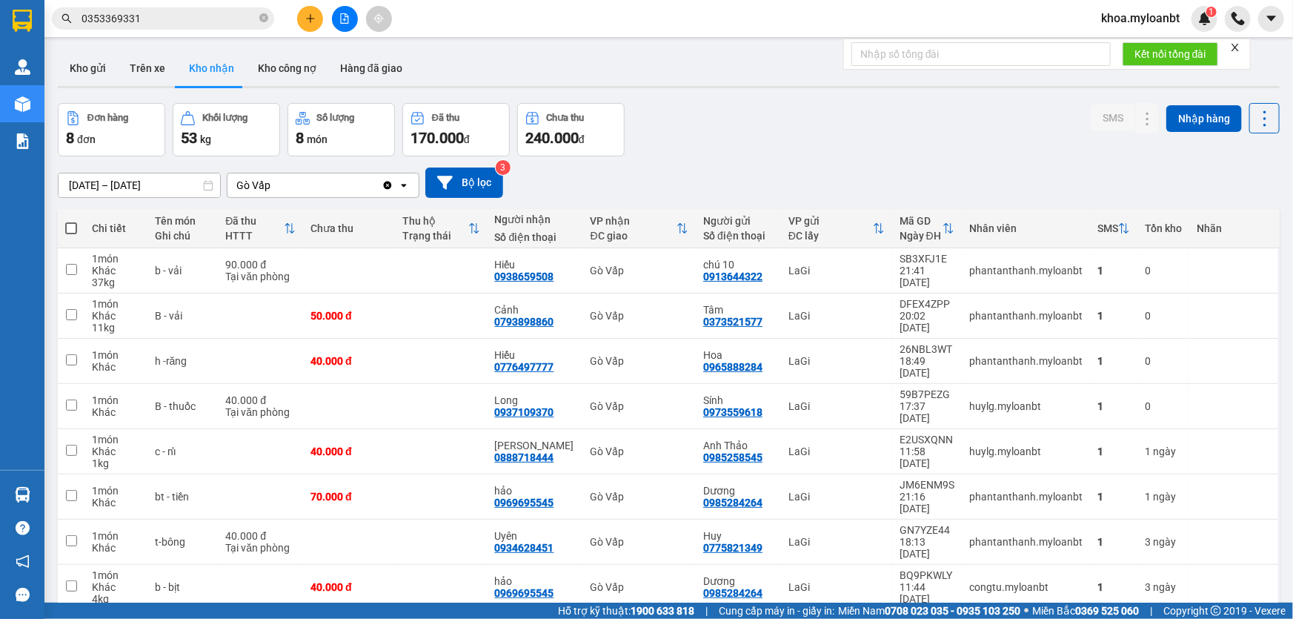
click at [205, 25] on input "0353369331" at bounding box center [169, 18] width 175 height 16
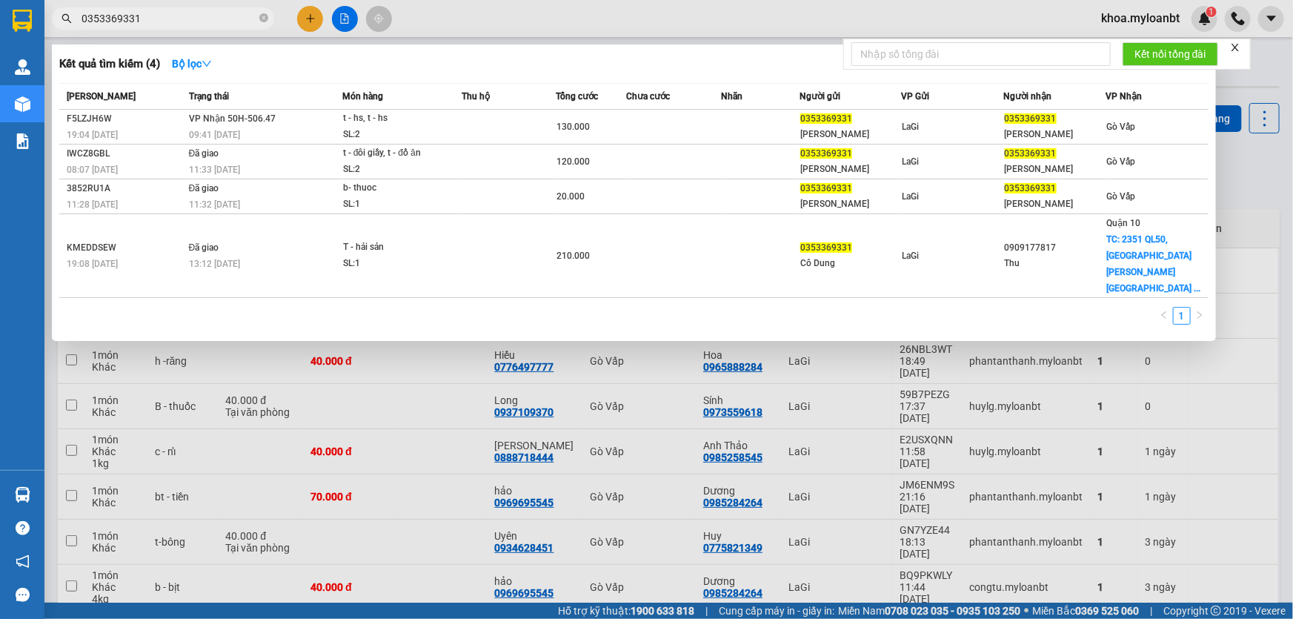
click at [205, 25] on input "0353369331" at bounding box center [169, 18] width 175 height 16
type input "'"
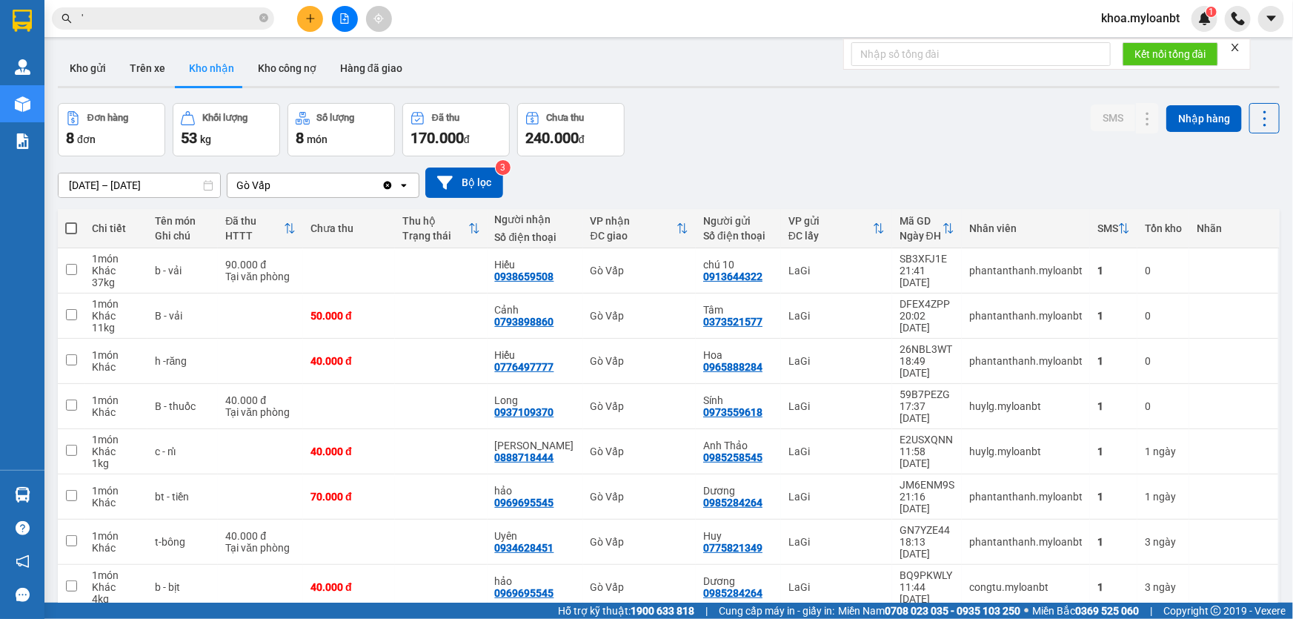
type input "0353369331"
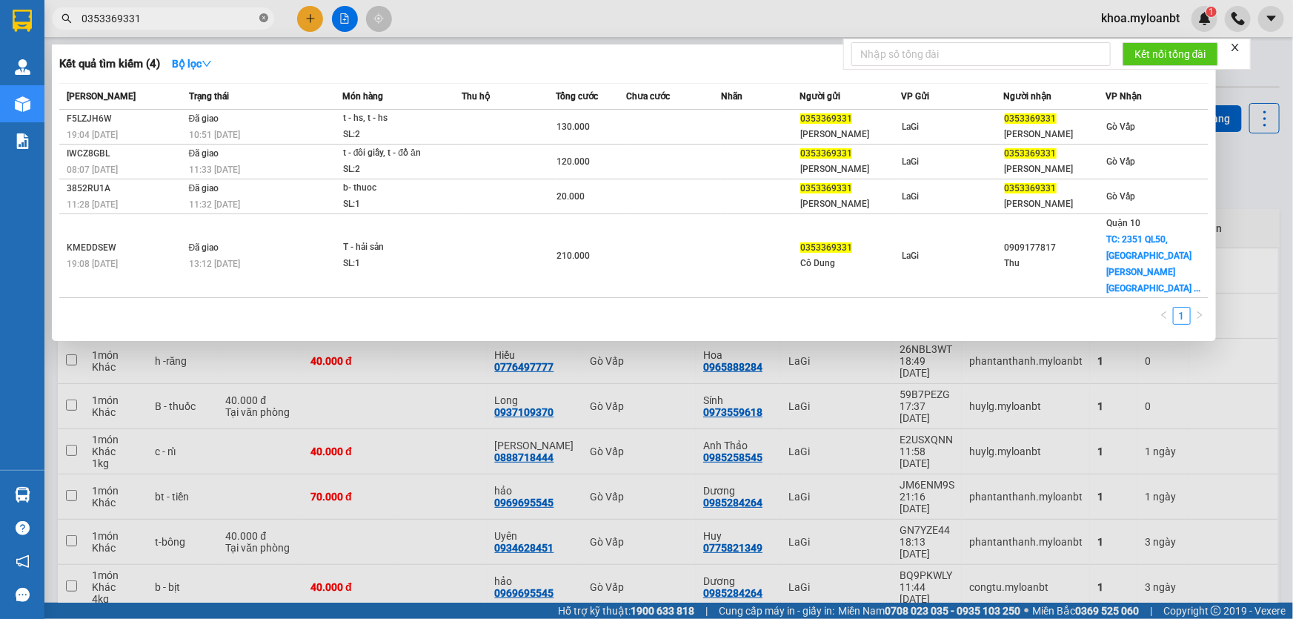
click at [265, 21] on icon "close-circle" at bounding box center [263, 17] width 9 height 9
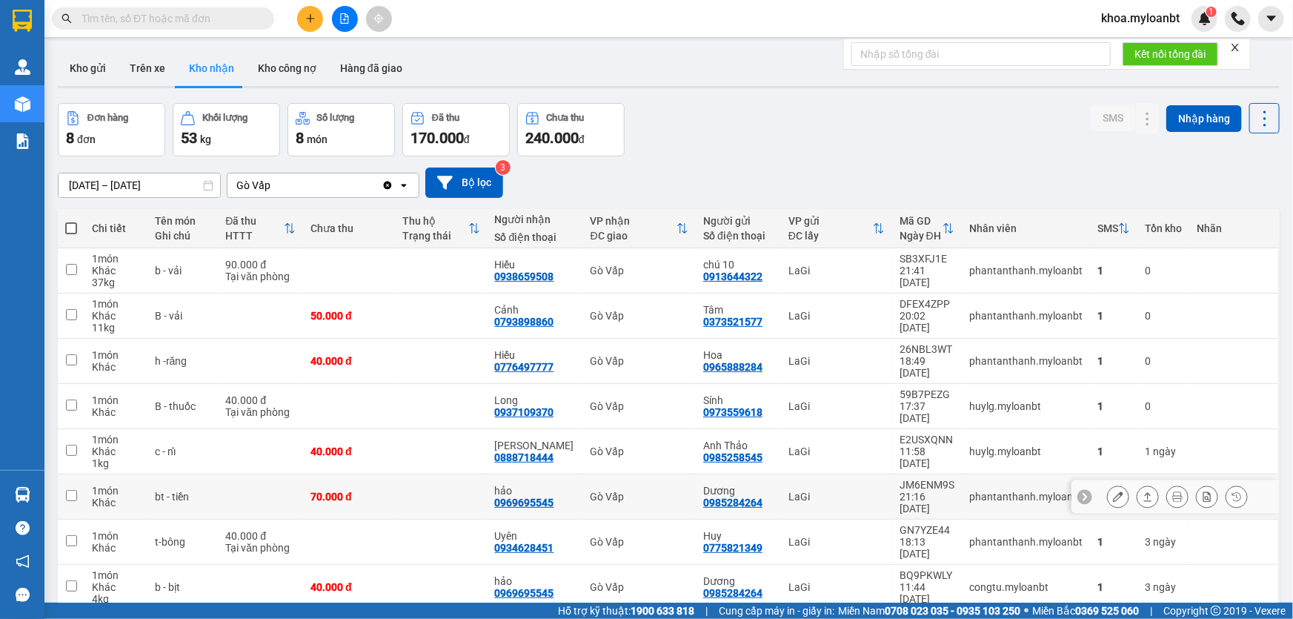
click at [1143, 491] on icon at bounding box center [1148, 496] width 10 height 10
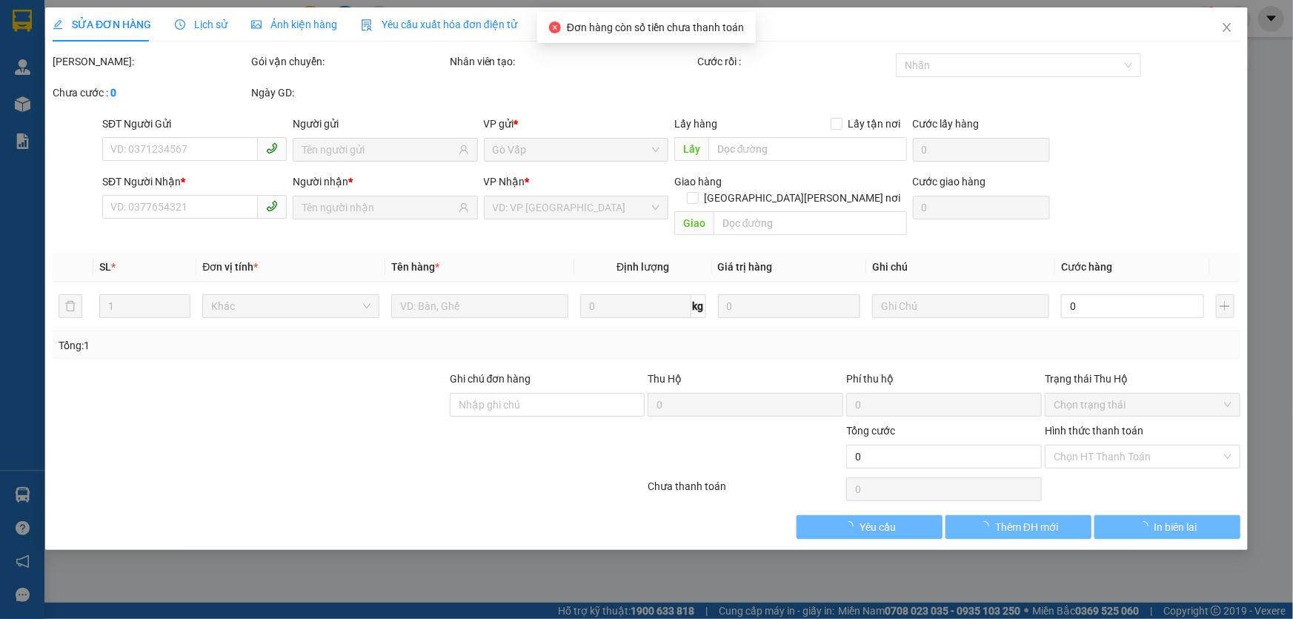
type input "0985284264"
type input "Dương"
type input "0969695545"
type input "hảo"
type input "70.000"
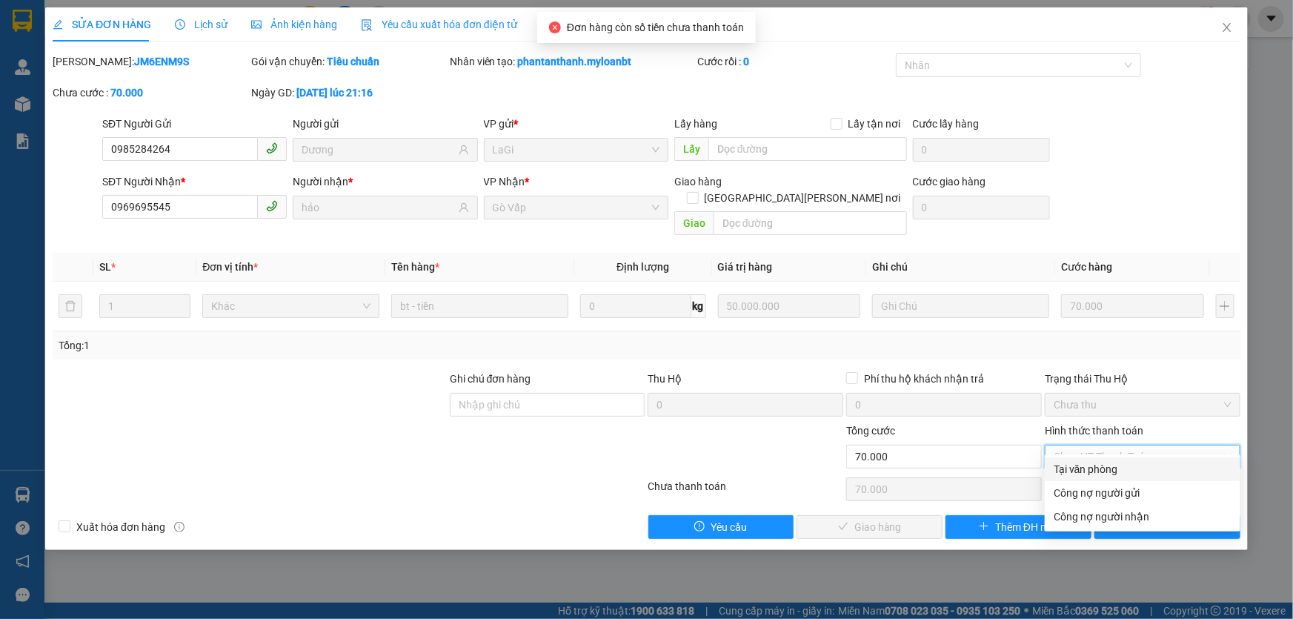
click at [1113, 450] on span "Chọn HT Thanh Toán" at bounding box center [1143, 456] width 178 height 22
click at [1097, 460] on div "Tại văn phòng" at bounding box center [1143, 469] width 196 height 24
type input "0"
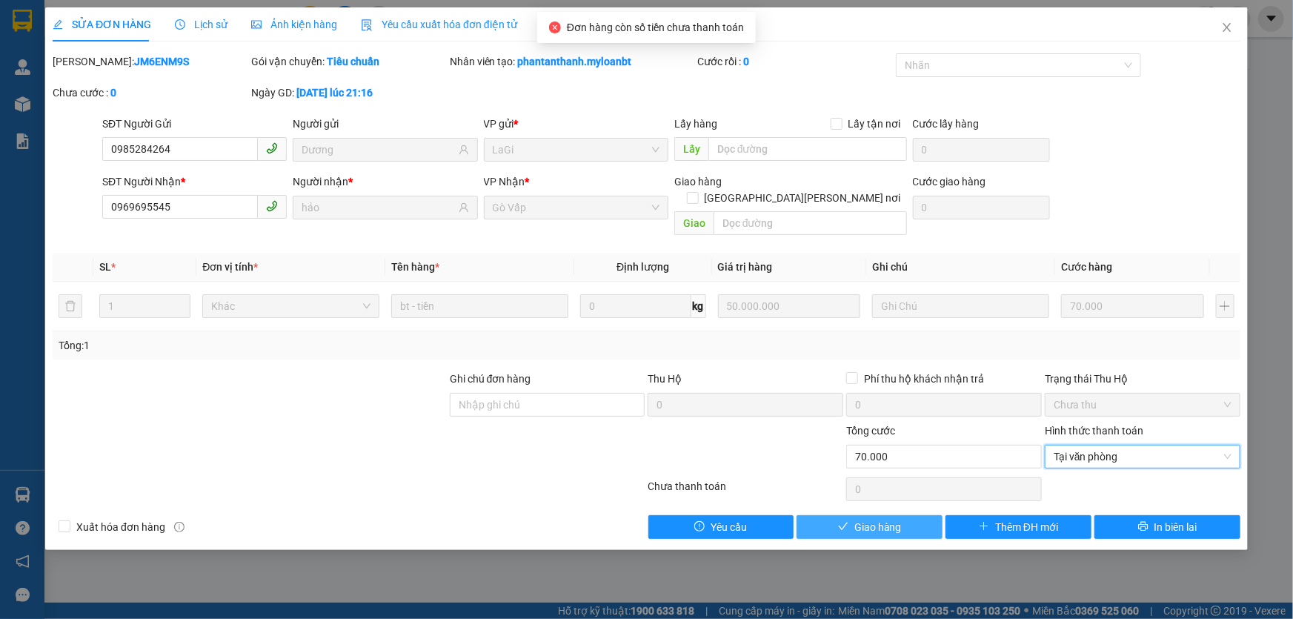
click at [918, 515] on button "Giao hàng" at bounding box center [870, 527] width 146 height 24
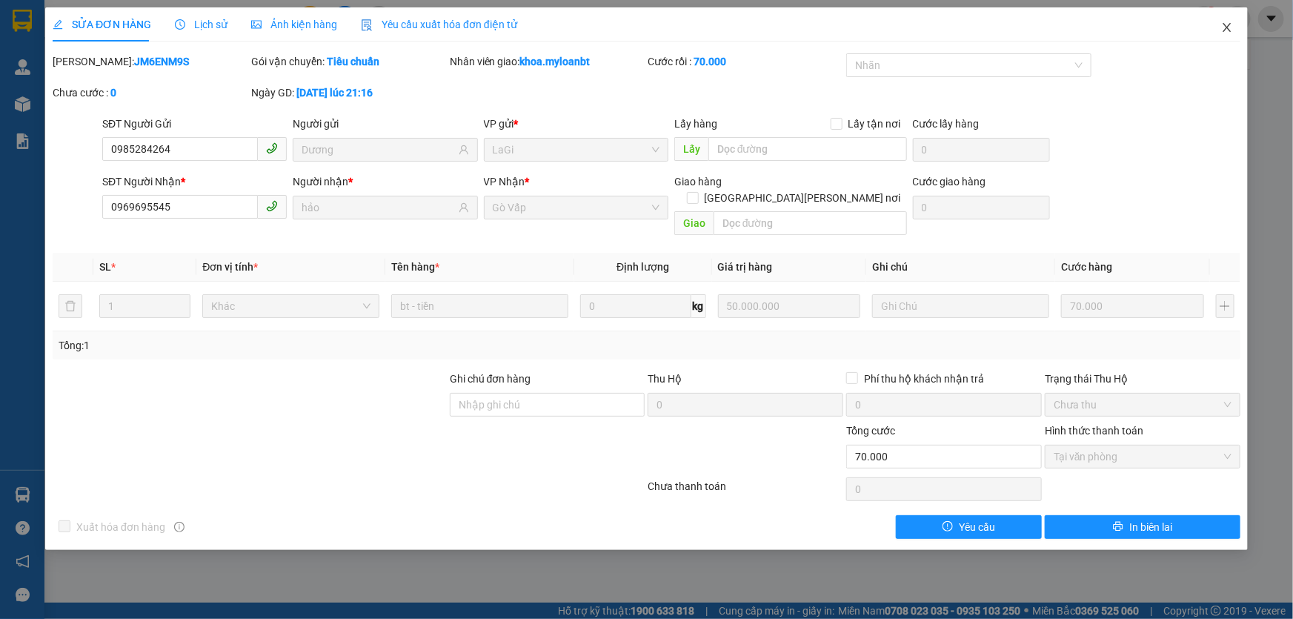
click at [1235, 23] on span "Close" at bounding box center [1228, 28] width 42 height 42
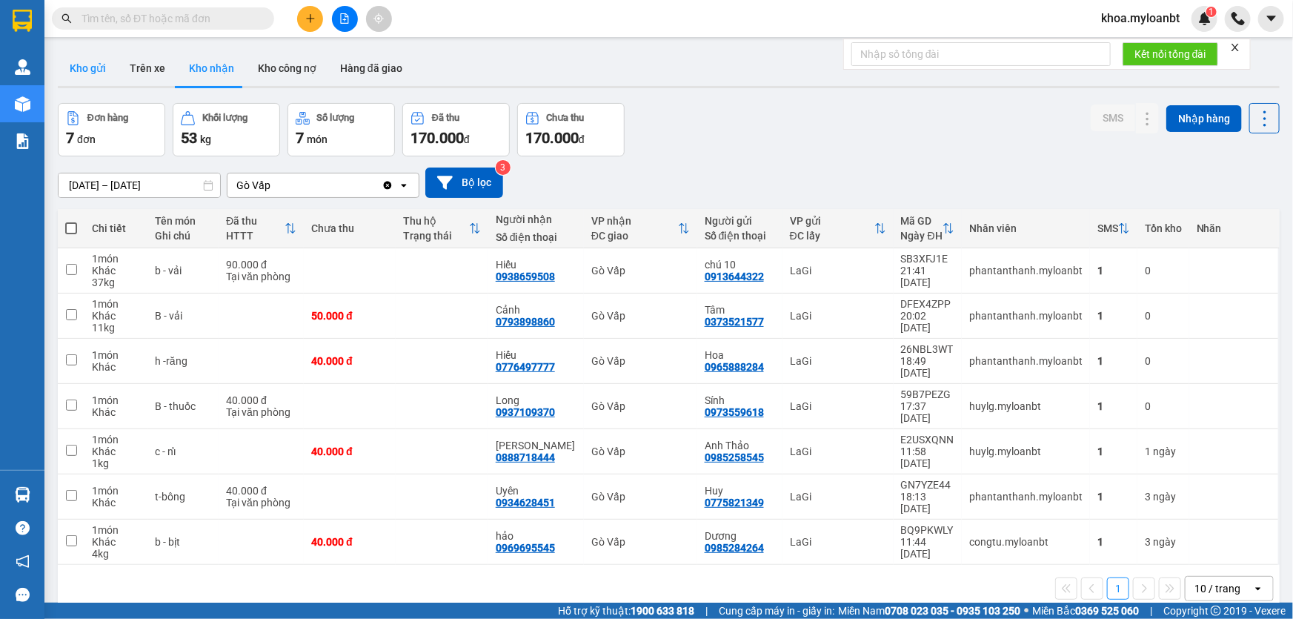
click at [81, 74] on button "Kho gửi" at bounding box center [88, 68] width 60 height 36
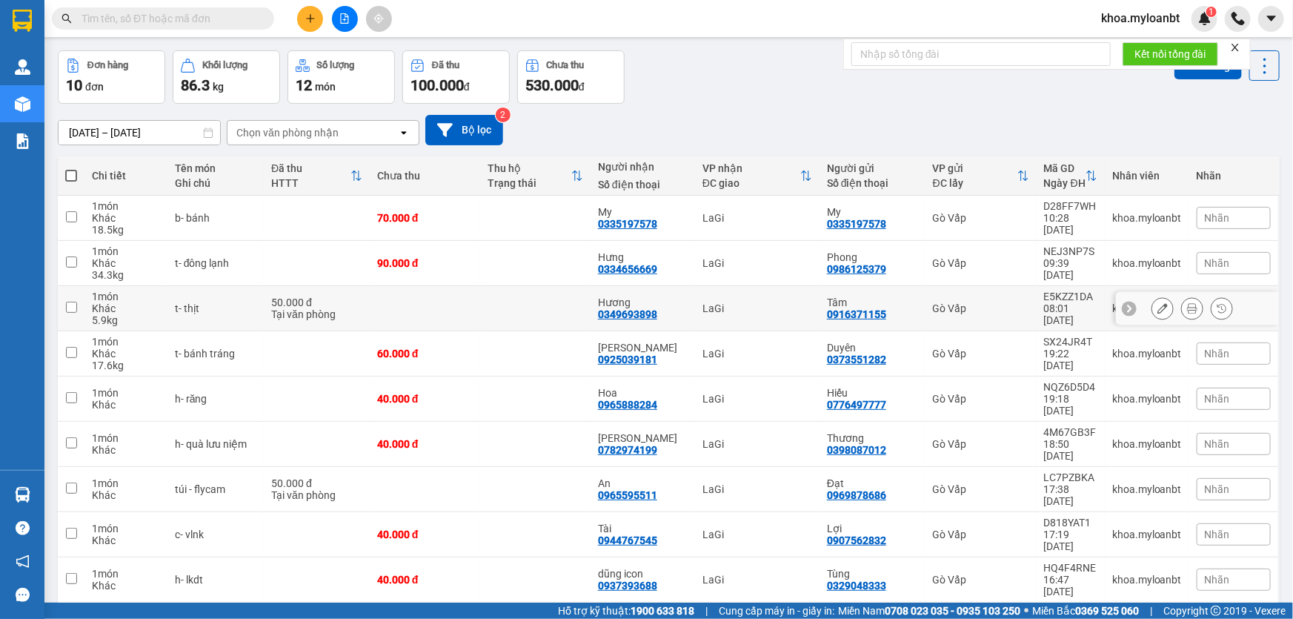
scroll to position [97, 0]
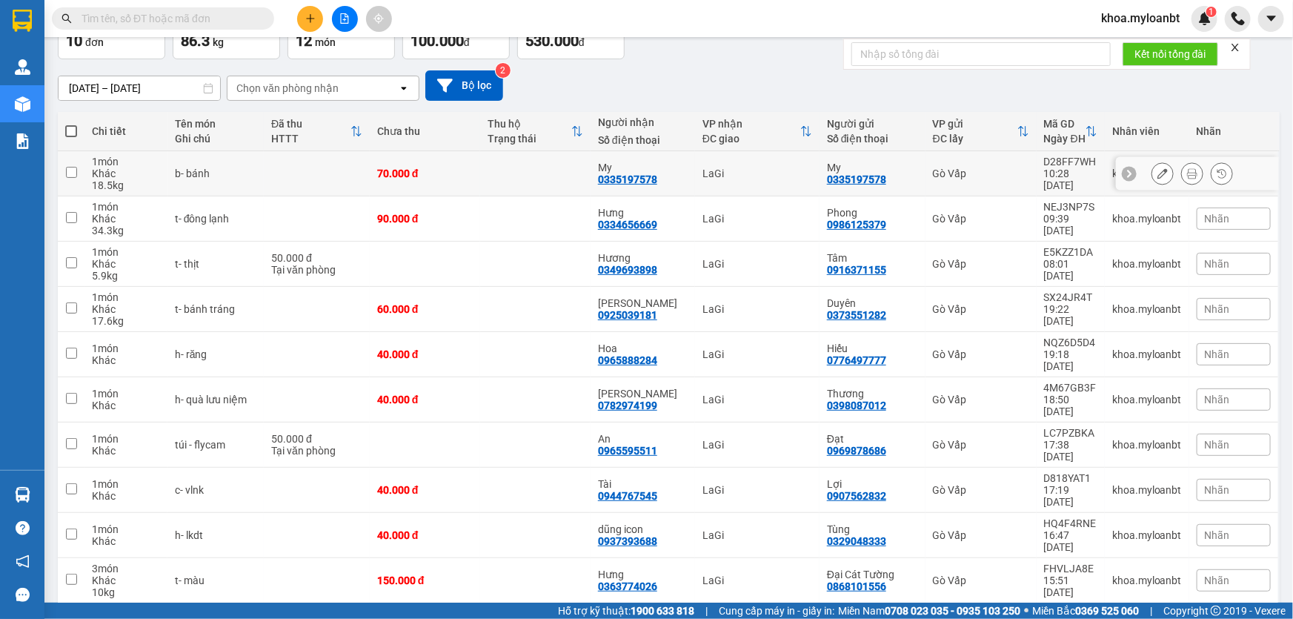
click at [233, 188] on td "b- bánh" at bounding box center [216, 173] width 96 height 45
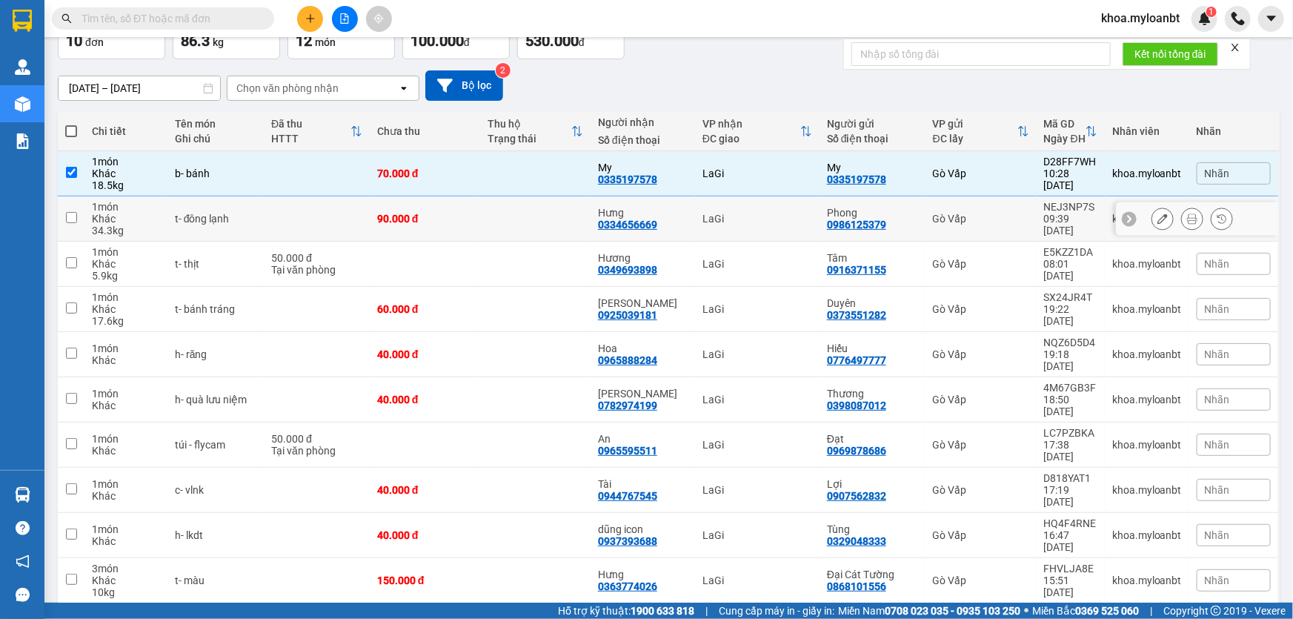
click at [254, 177] on div "b- bánh" at bounding box center [216, 174] width 82 height 12
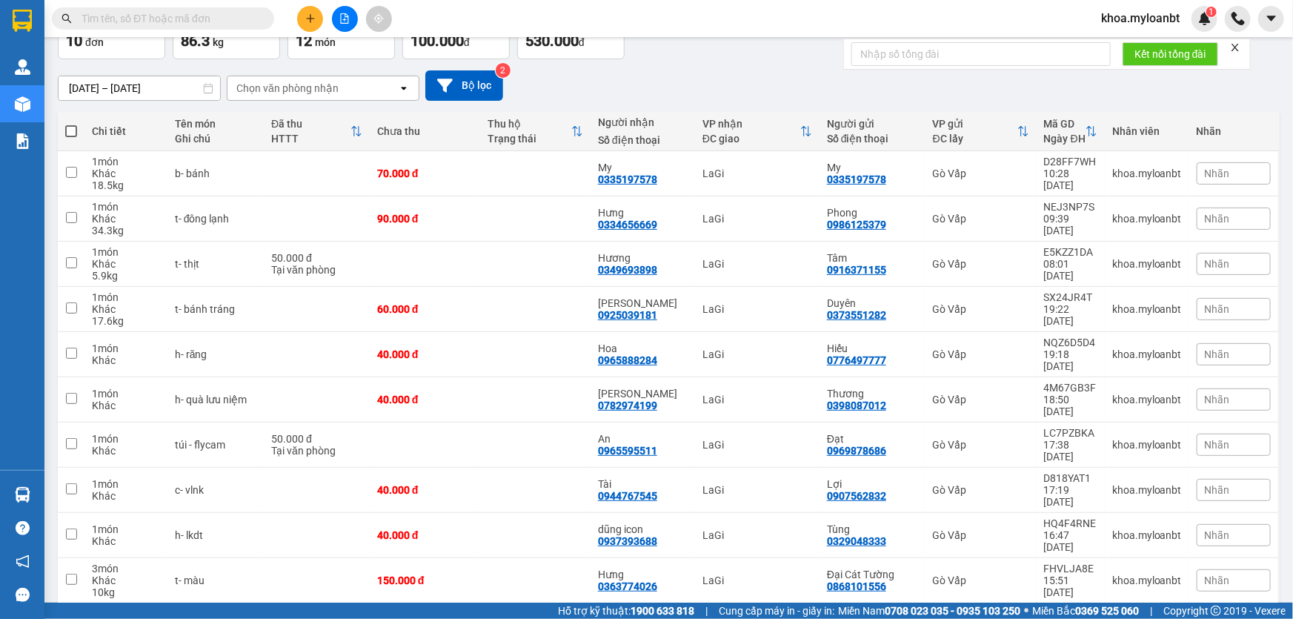
click at [75, 124] on label at bounding box center [71, 131] width 12 height 15
click at [71, 124] on input "checkbox" at bounding box center [71, 124] width 0 height 0
checkbox input "true"
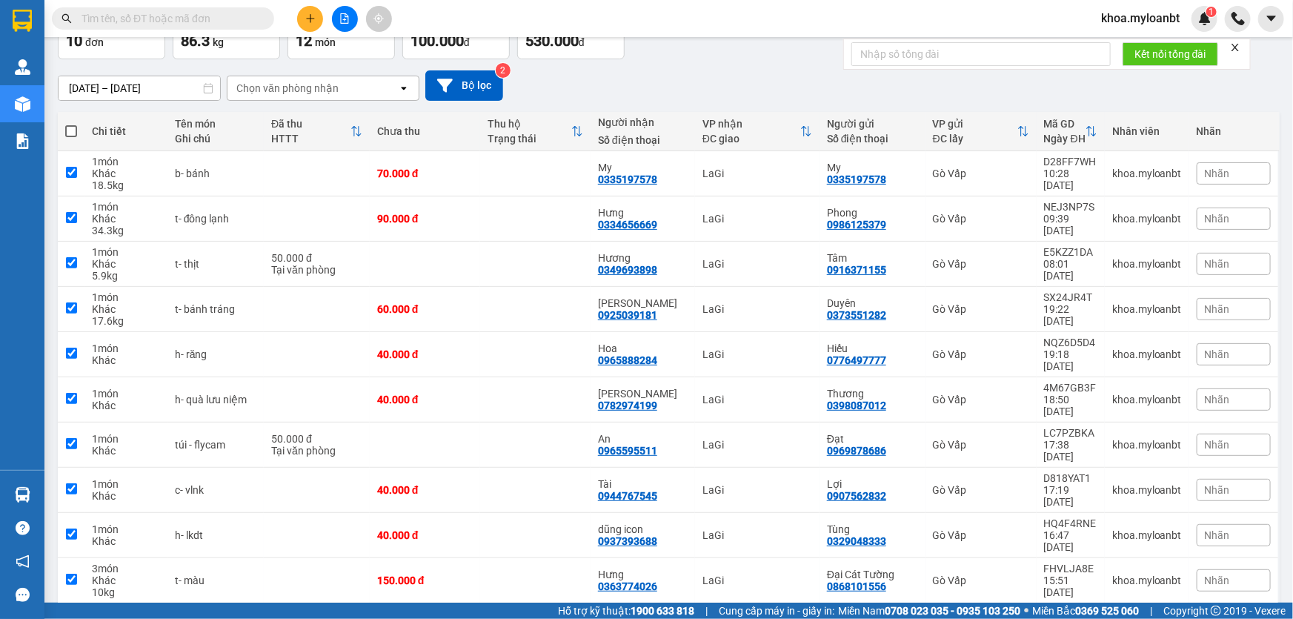
checkbox input "true"
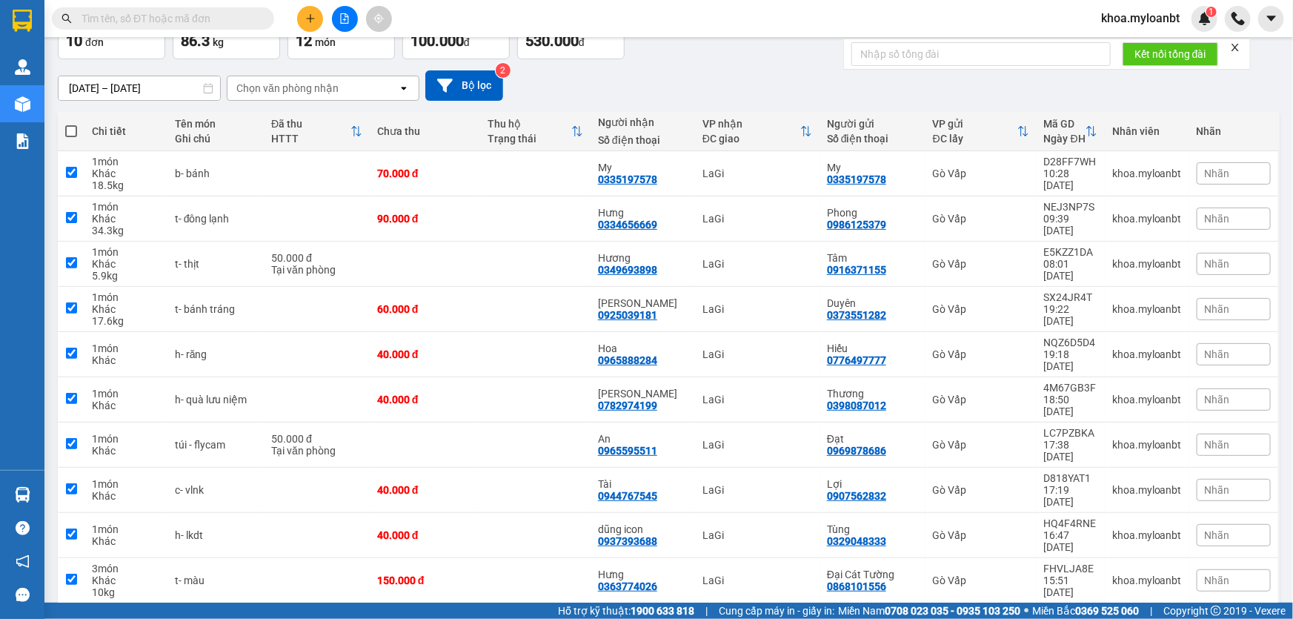
checkbox input "true"
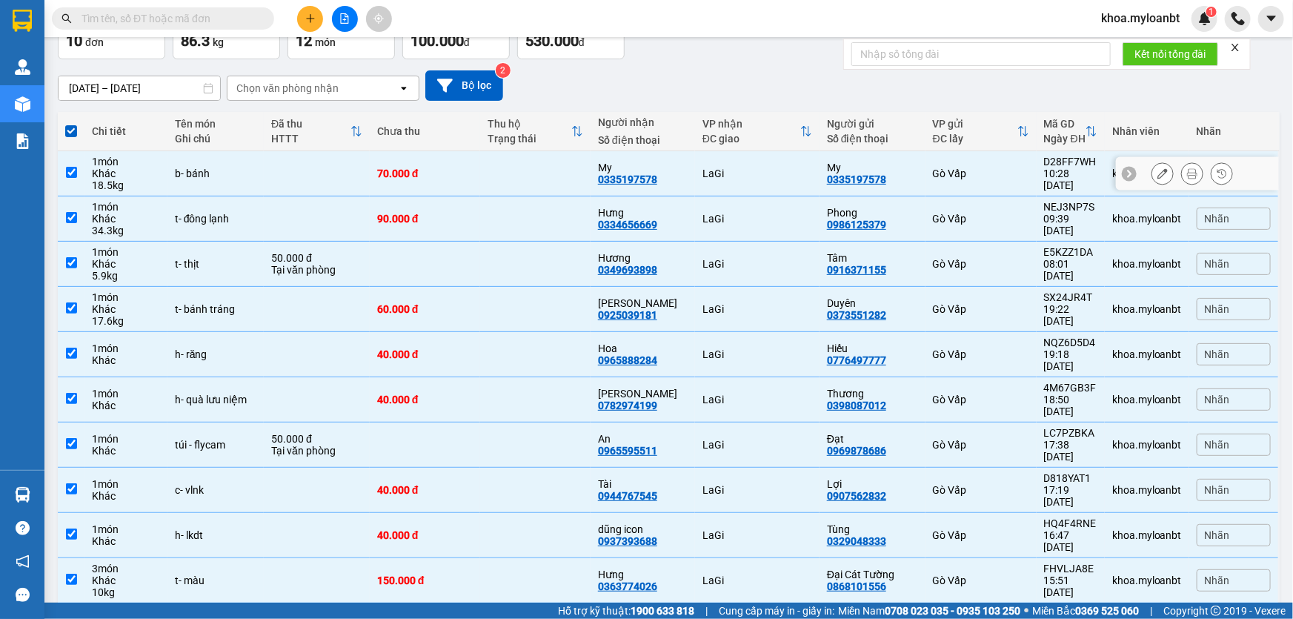
click at [208, 183] on td "b- bánh" at bounding box center [216, 173] width 96 height 45
checkbox input "false"
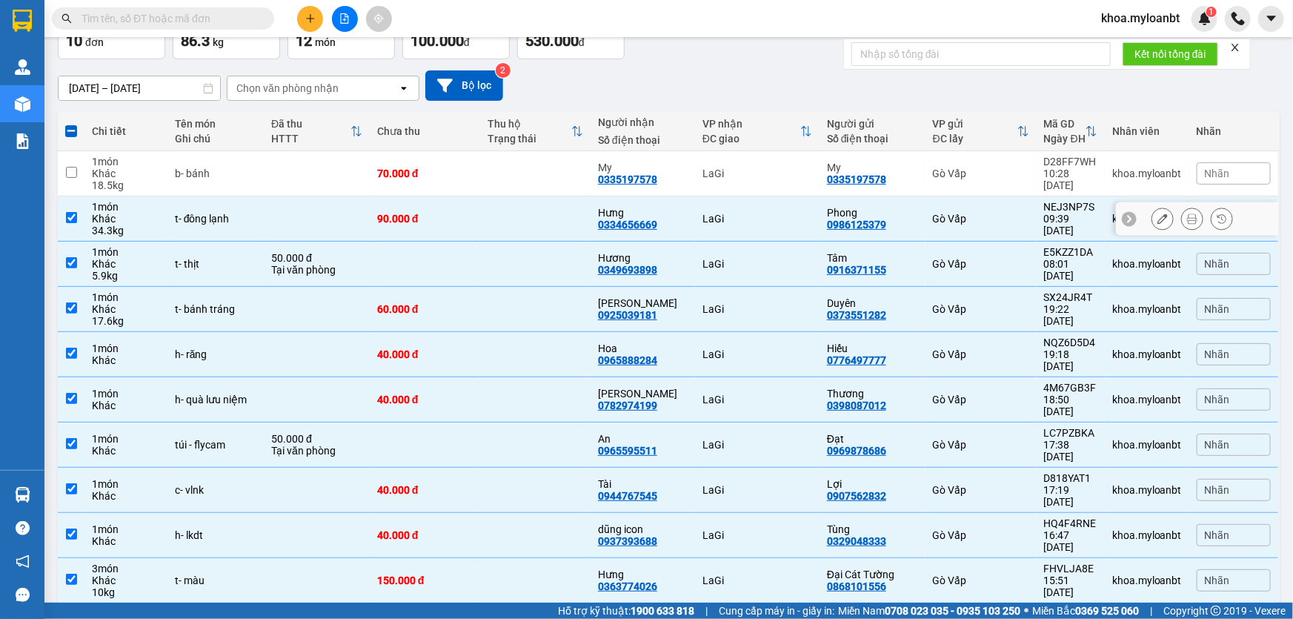
scroll to position [0, 0]
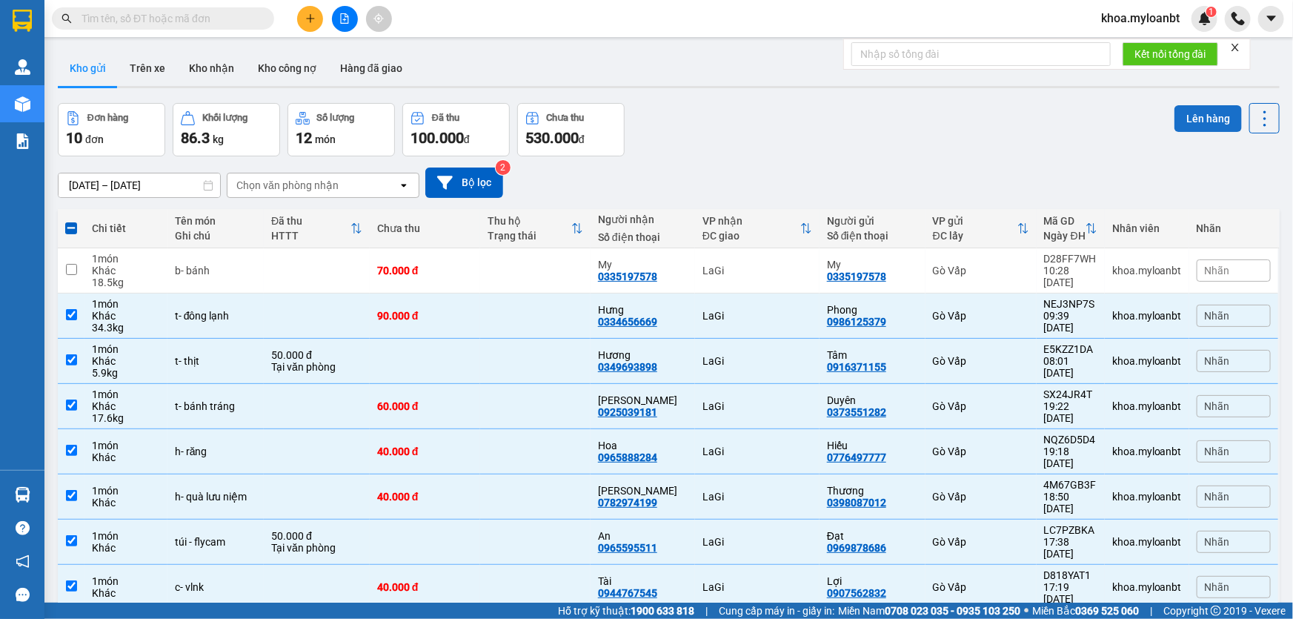
click at [1180, 130] on button "Lên hàng" at bounding box center [1208, 118] width 67 height 27
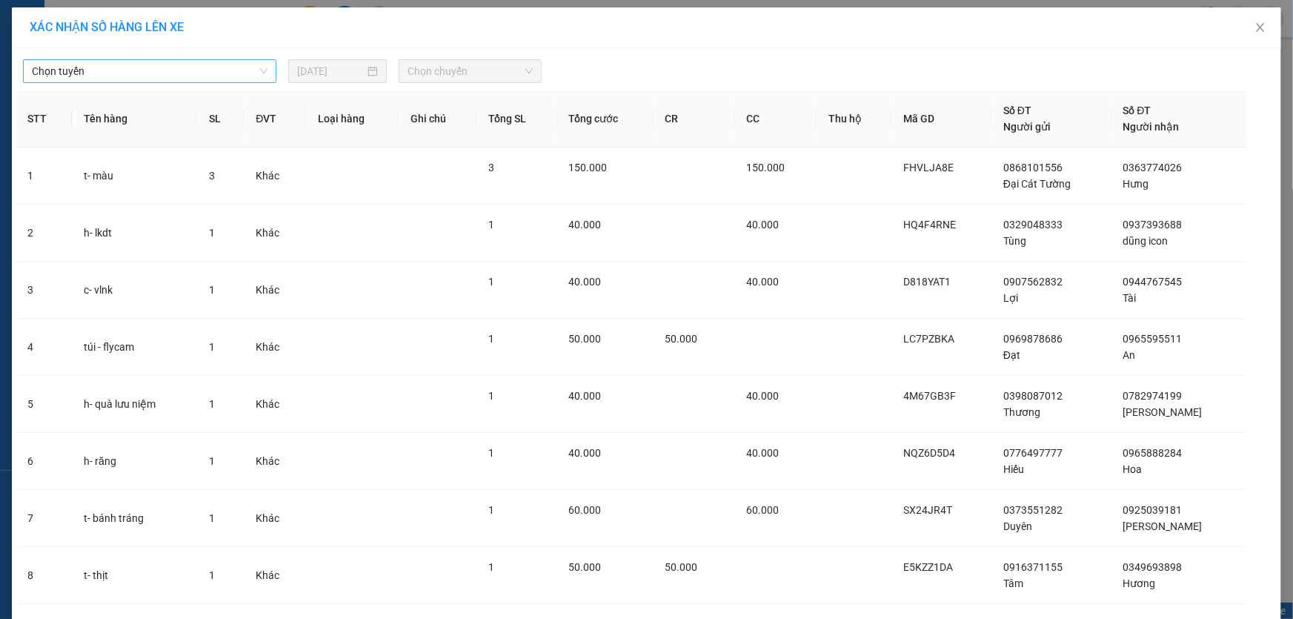
click at [119, 63] on span "Chọn tuyến" at bounding box center [150, 71] width 236 height 22
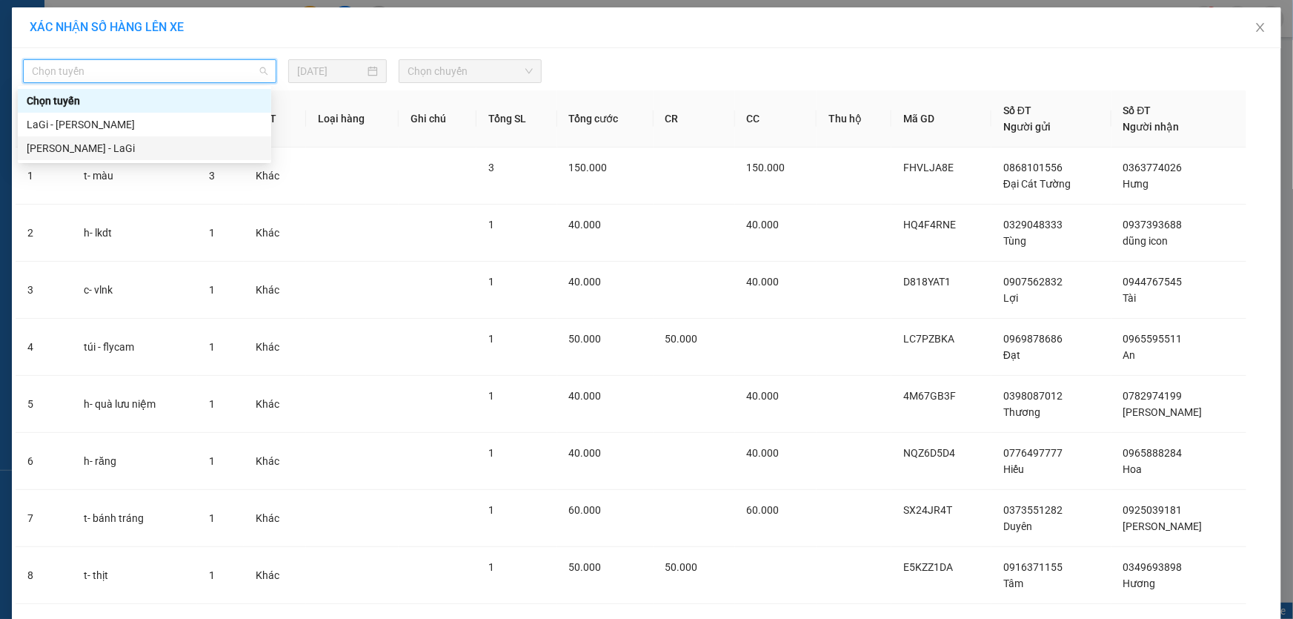
click at [79, 148] on div "[PERSON_NAME] - LaGi" at bounding box center [145, 148] width 236 height 16
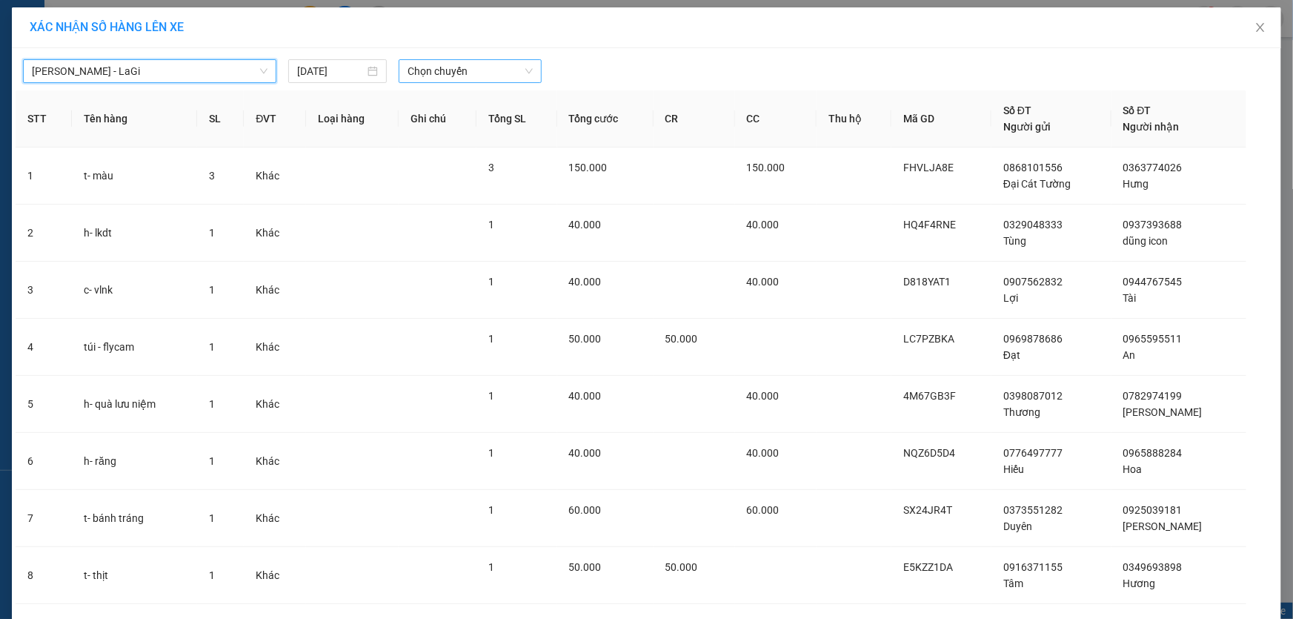
click at [481, 73] on span "Chọn chuyến" at bounding box center [470, 71] width 125 height 22
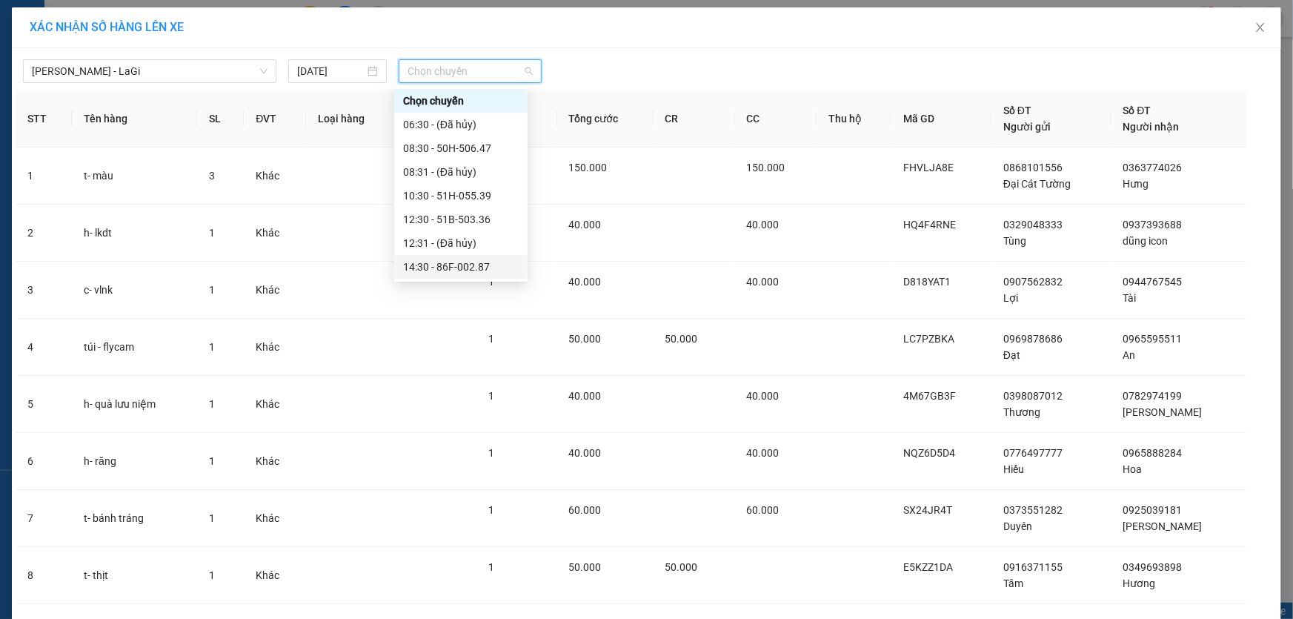
click at [457, 259] on div "14:30 - 86F-002.87" at bounding box center [461, 267] width 116 height 16
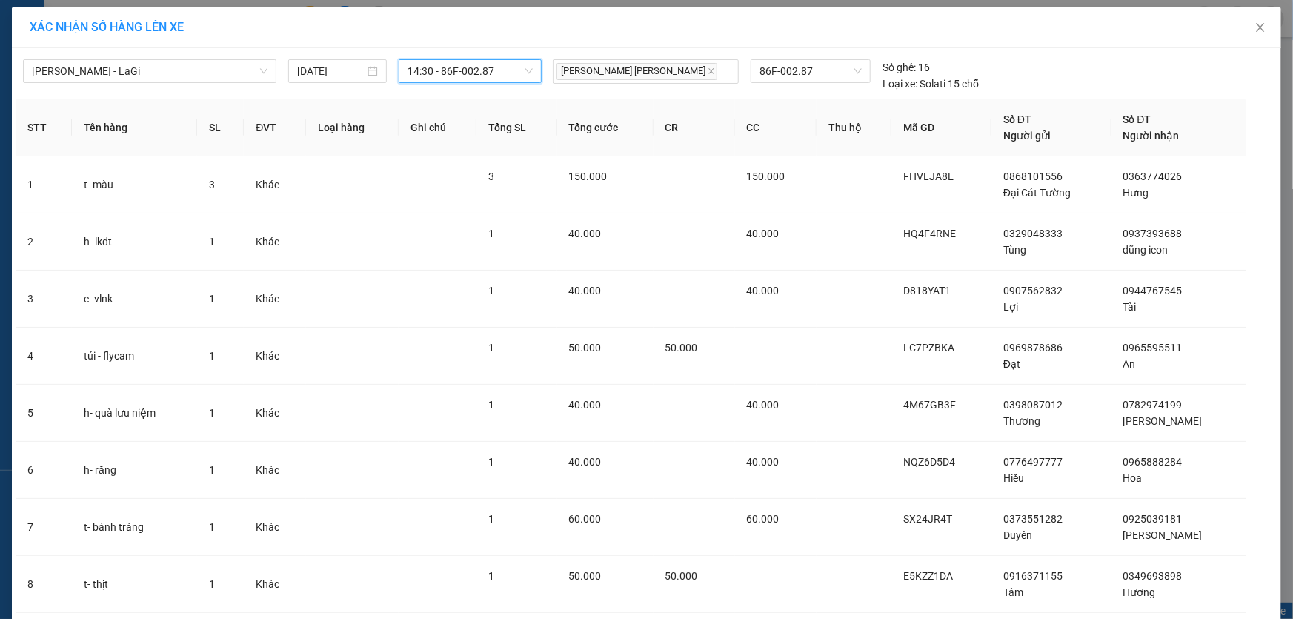
click at [456, 81] on span "14:30 - 86F-002.87" at bounding box center [470, 71] width 125 height 22
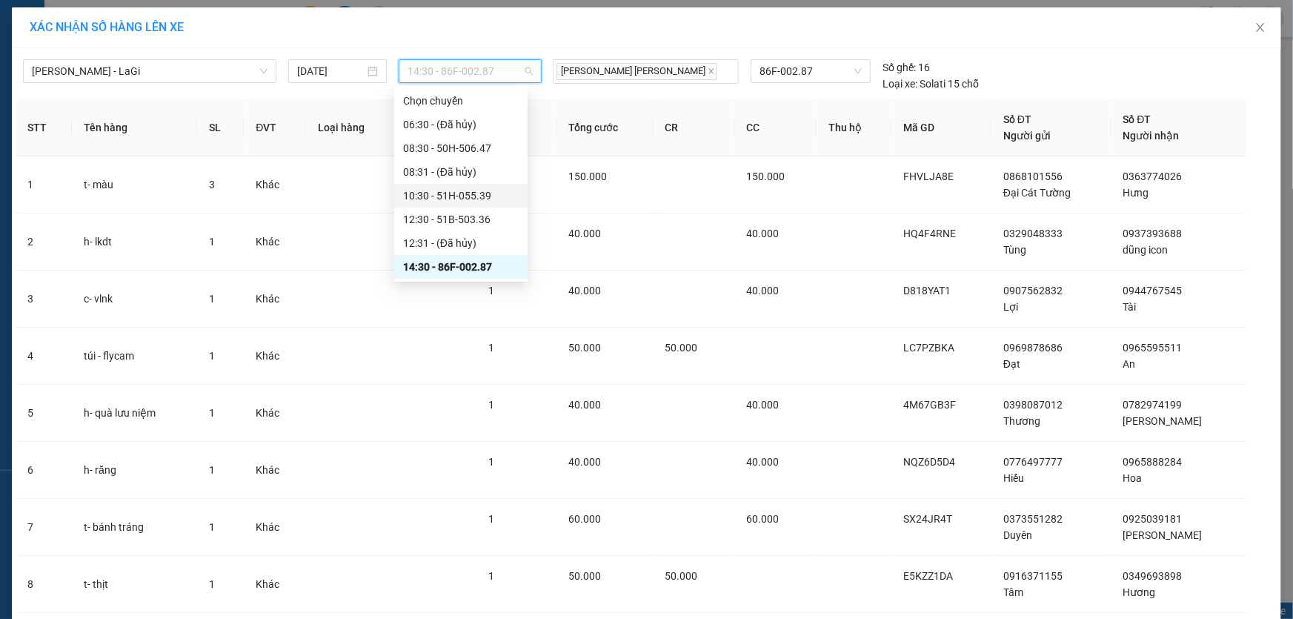
click at [443, 186] on div "10:30 - 51H-055.39" at bounding box center [460, 196] width 133 height 24
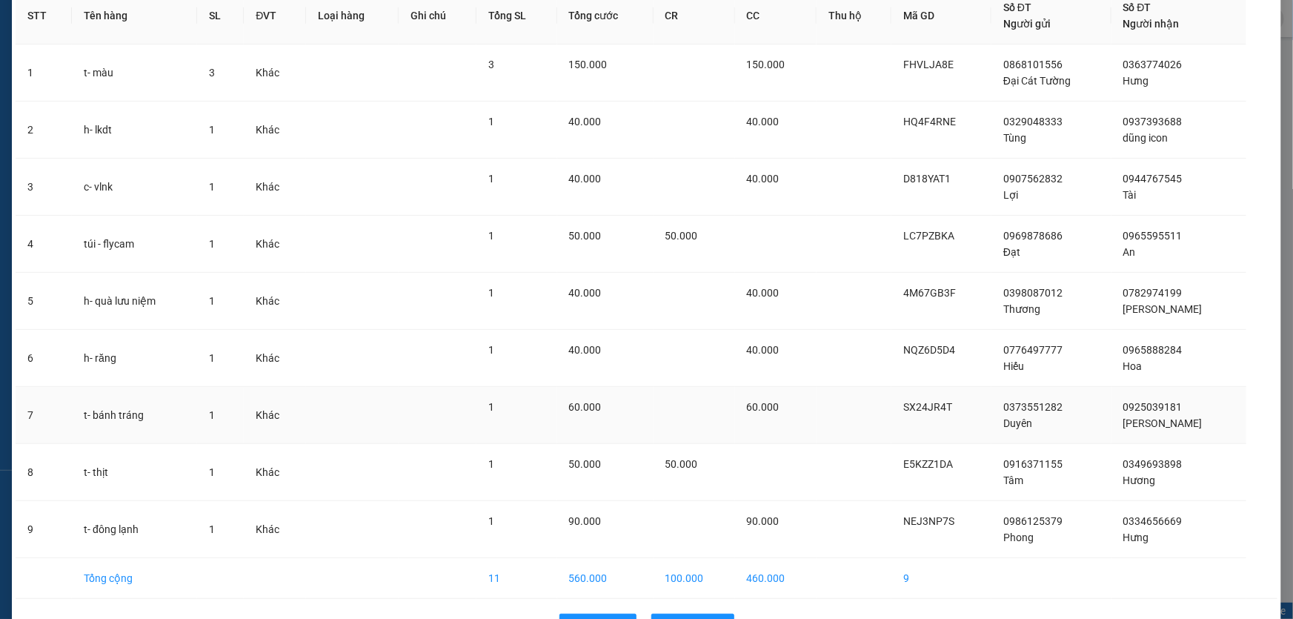
scroll to position [158, 0]
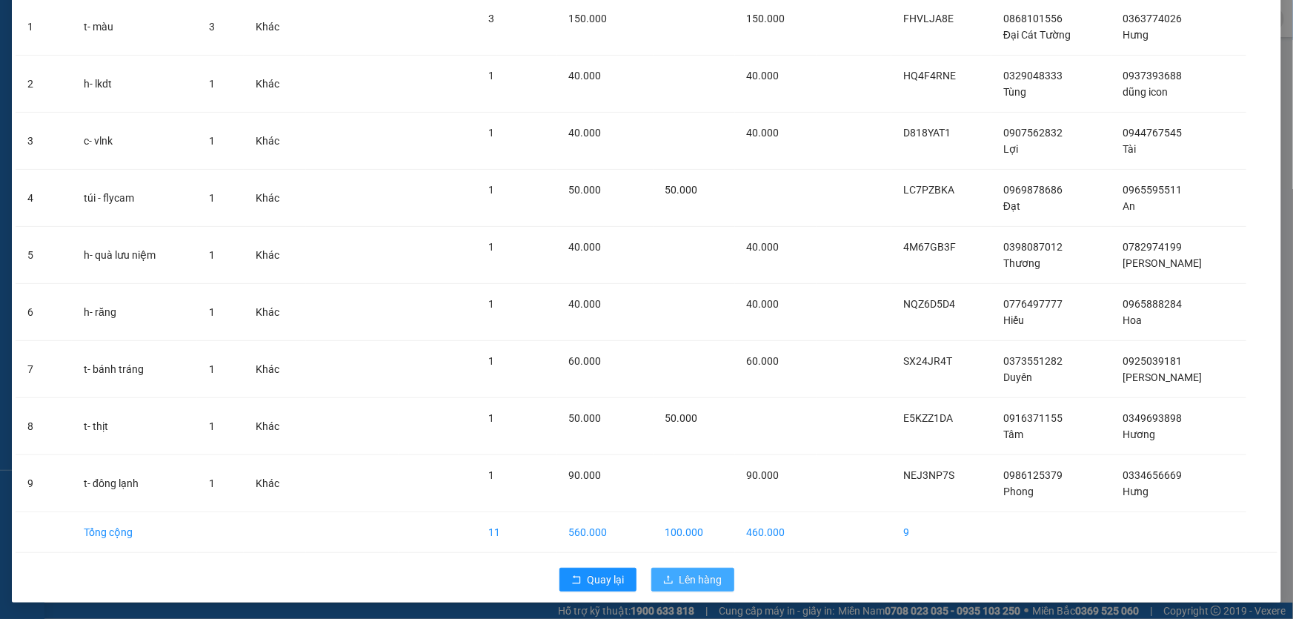
click at [697, 571] on span "Lên hàng" at bounding box center [701, 579] width 43 height 16
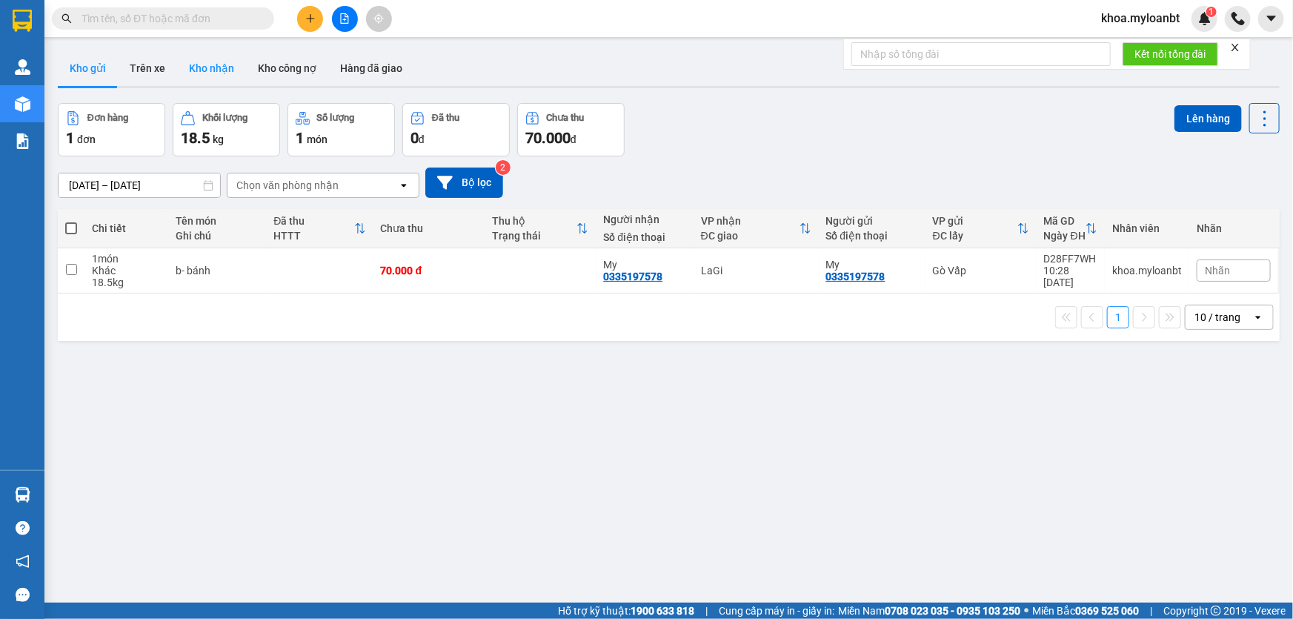
click at [197, 63] on button "Kho nhận" at bounding box center [211, 68] width 69 height 36
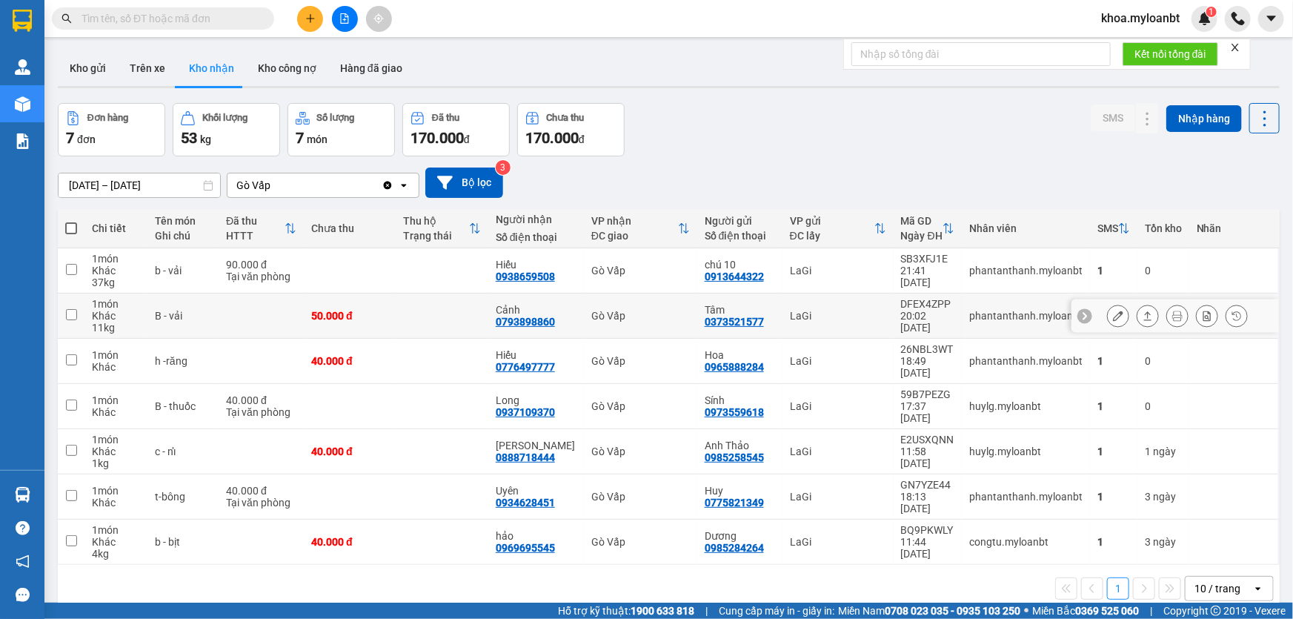
click at [388, 319] on div "50.000 đ" at bounding box center [349, 316] width 77 height 12
checkbox input "true"
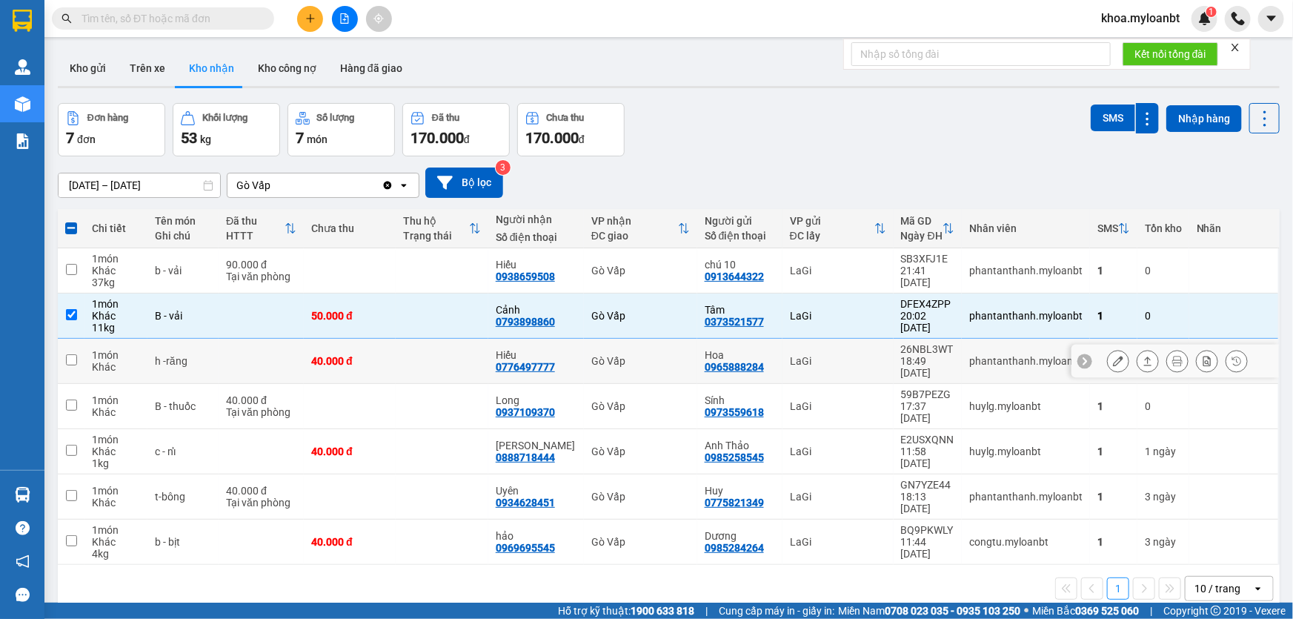
click at [419, 362] on td at bounding box center [442, 361] width 92 height 45
checkbox input "true"
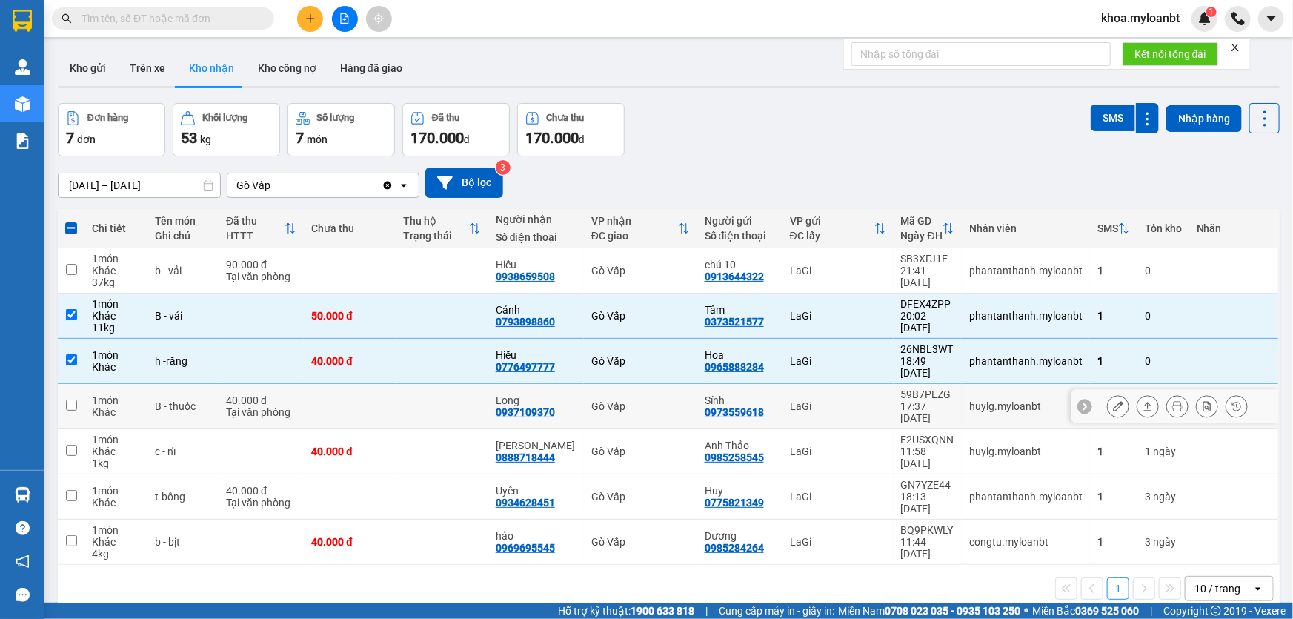
click at [459, 392] on td at bounding box center [442, 406] width 92 height 45
checkbox input "true"
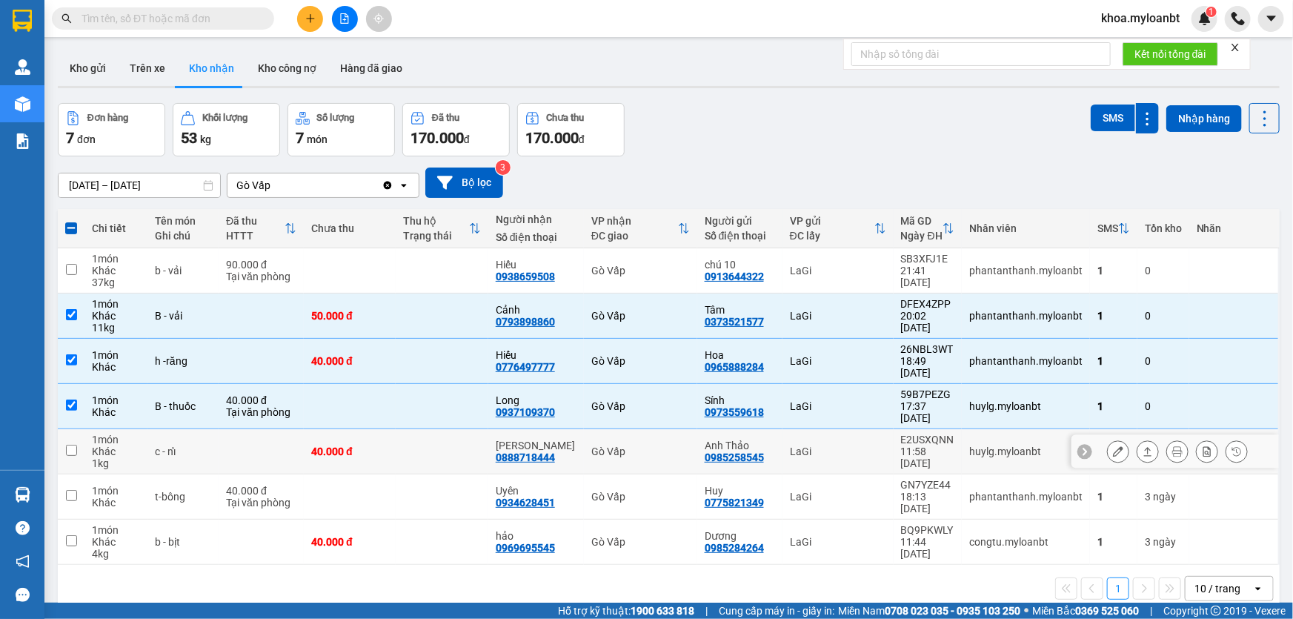
click at [463, 439] on td at bounding box center [442, 451] width 92 height 45
checkbox input "true"
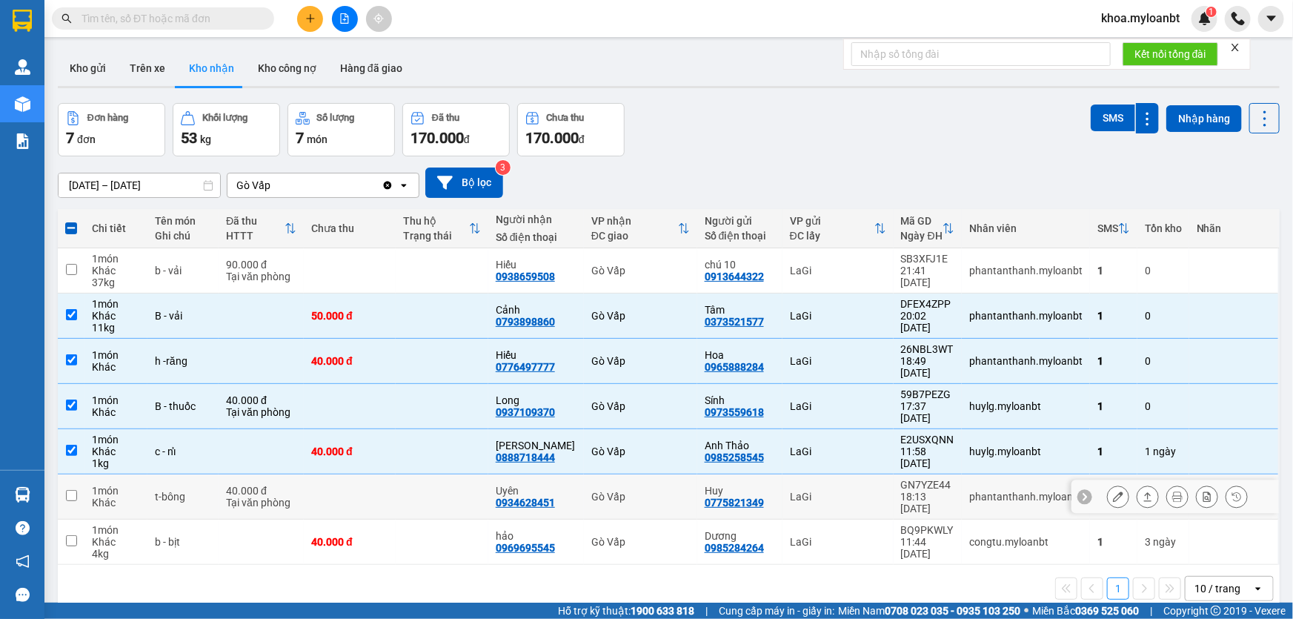
click at [460, 474] on td at bounding box center [442, 496] width 92 height 45
checkbox input "true"
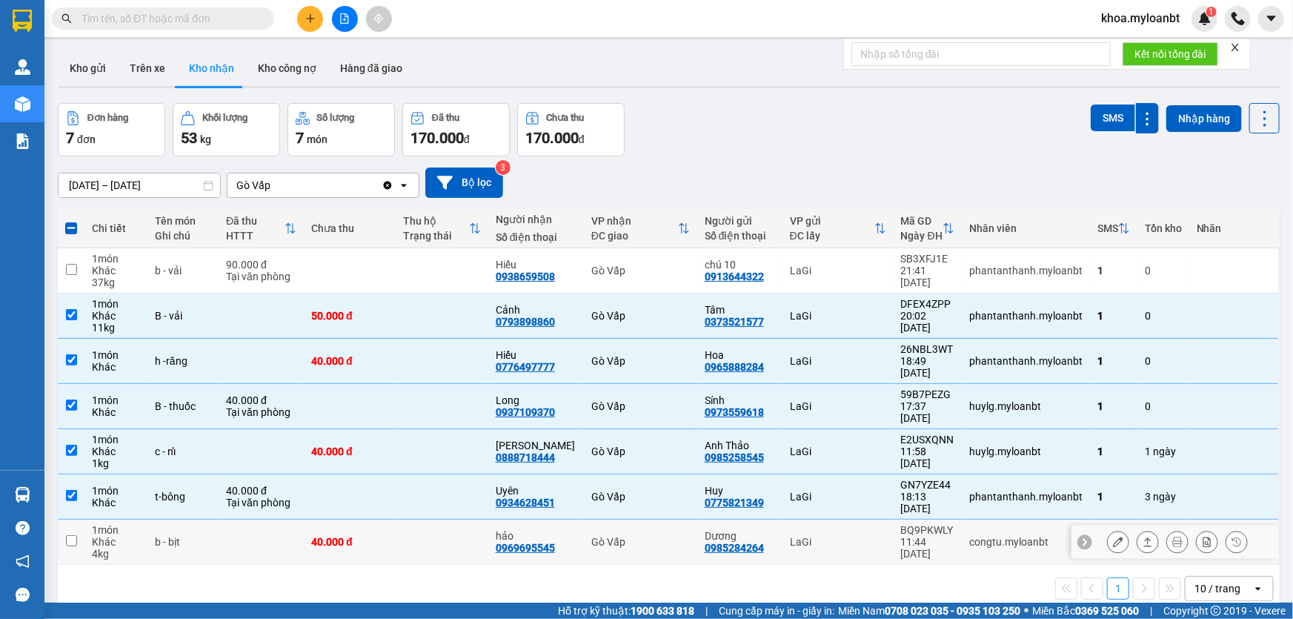
click at [456, 520] on td at bounding box center [442, 542] width 92 height 45
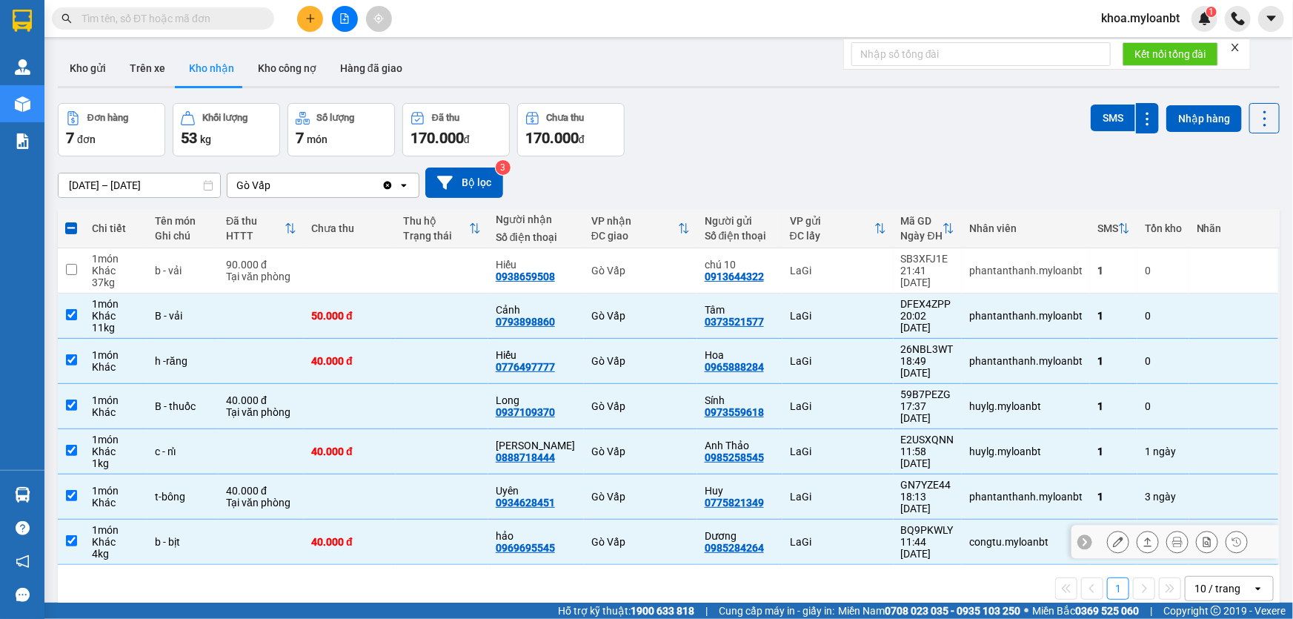
click at [459, 520] on td at bounding box center [442, 542] width 92 height 45
checkbox input "false"
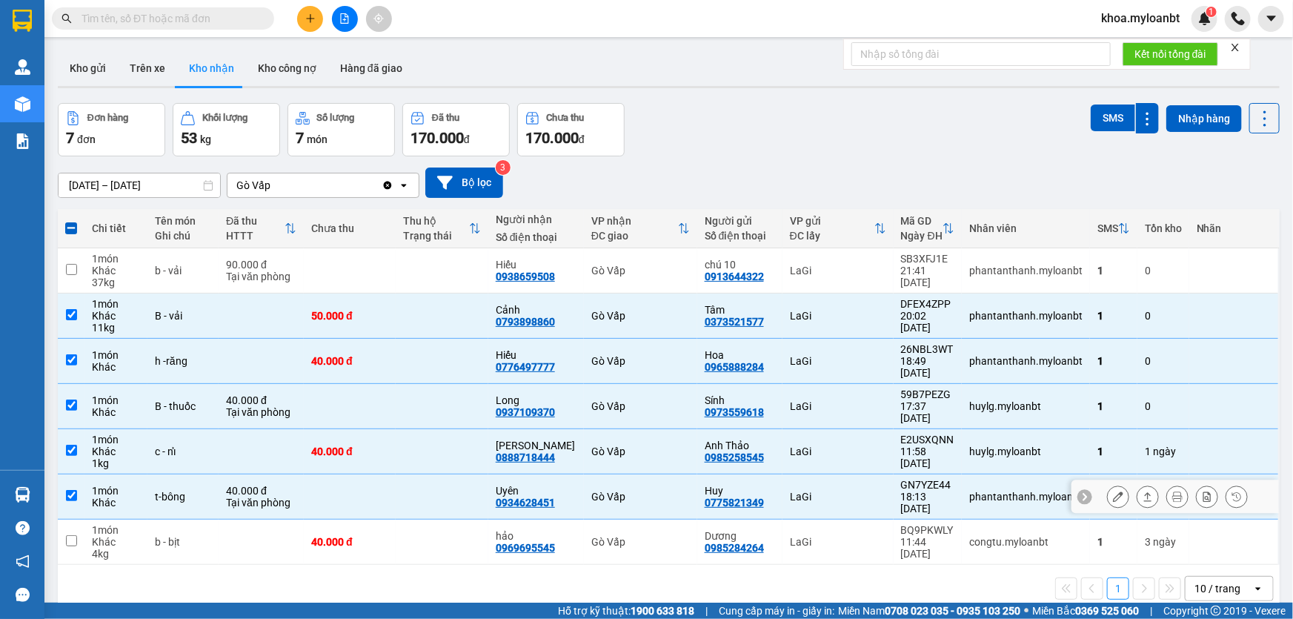
click at [461, 474] on td at bounding box center [442, 496] width 92 height 45
checkbox input "false"
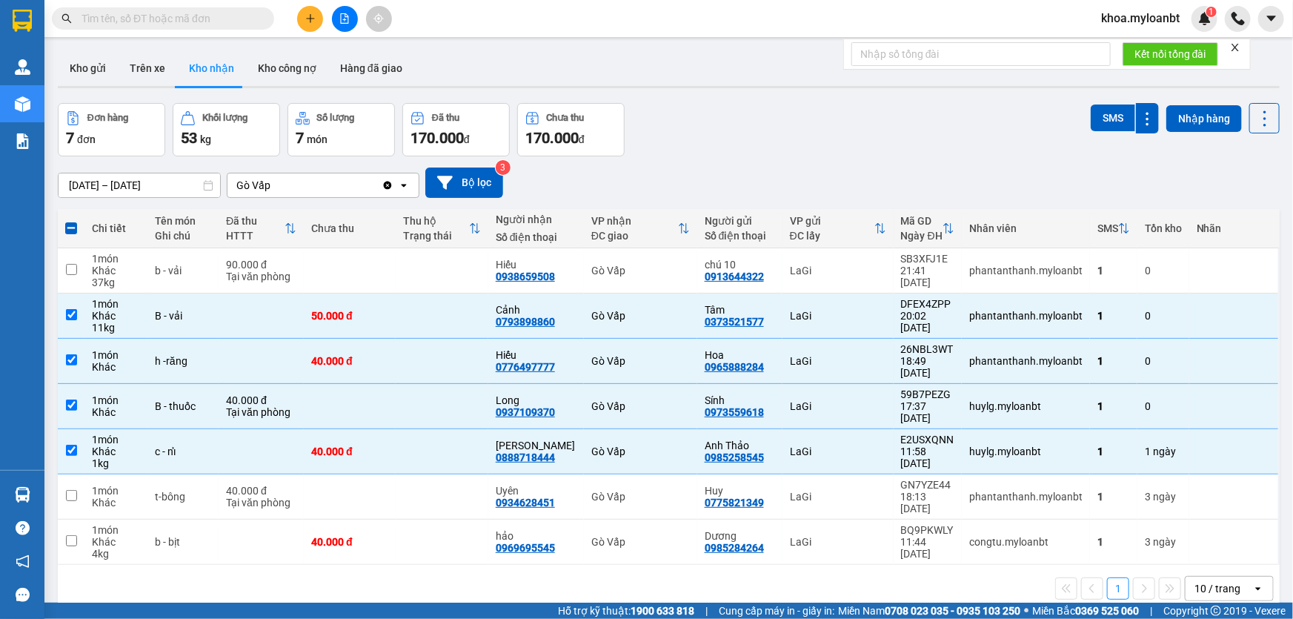
click at [190, 23] on input "text" at bounding box center [169, 18] width 175 height 16
click at [224, 16] on input "text" at bounding box center [169, 18] width 175 height 16
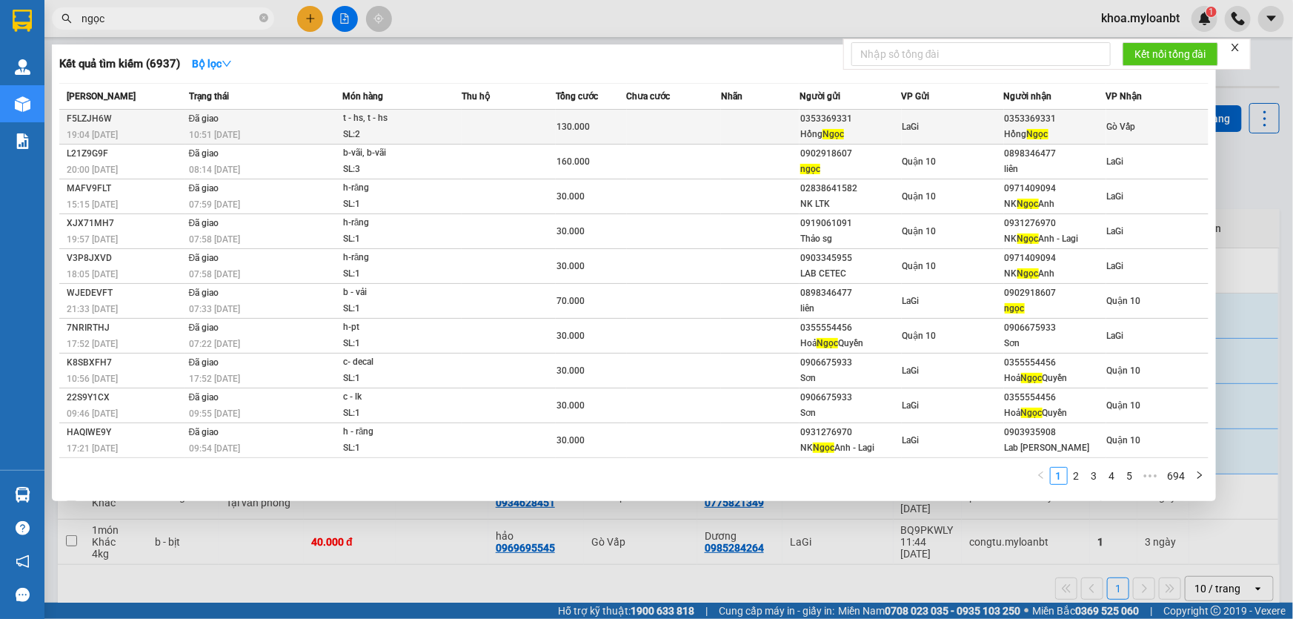
type input "ngọc"
click at [287, 134] on div "10:51 [DATE]" at bounding box center [265, 135] width 153 height 16
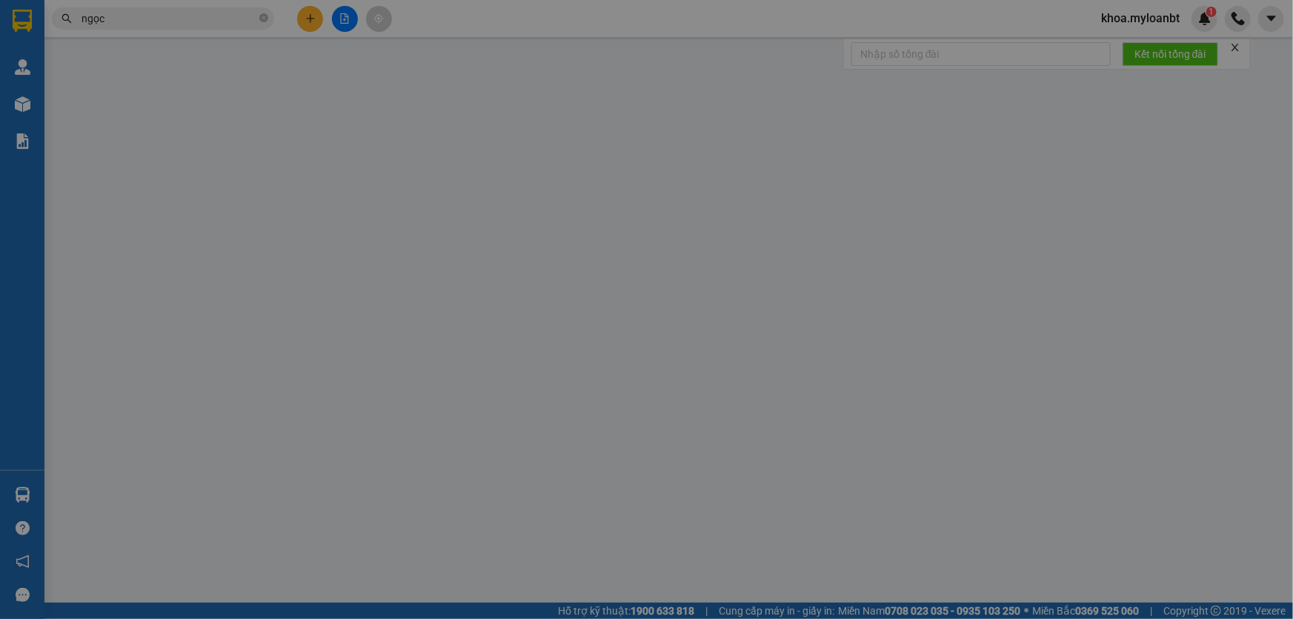
type input "0353369331"
type input "[PERSON_NAME]"
type input "0353369331"
type input "[PERSON_NAME]"
type input "130.000"
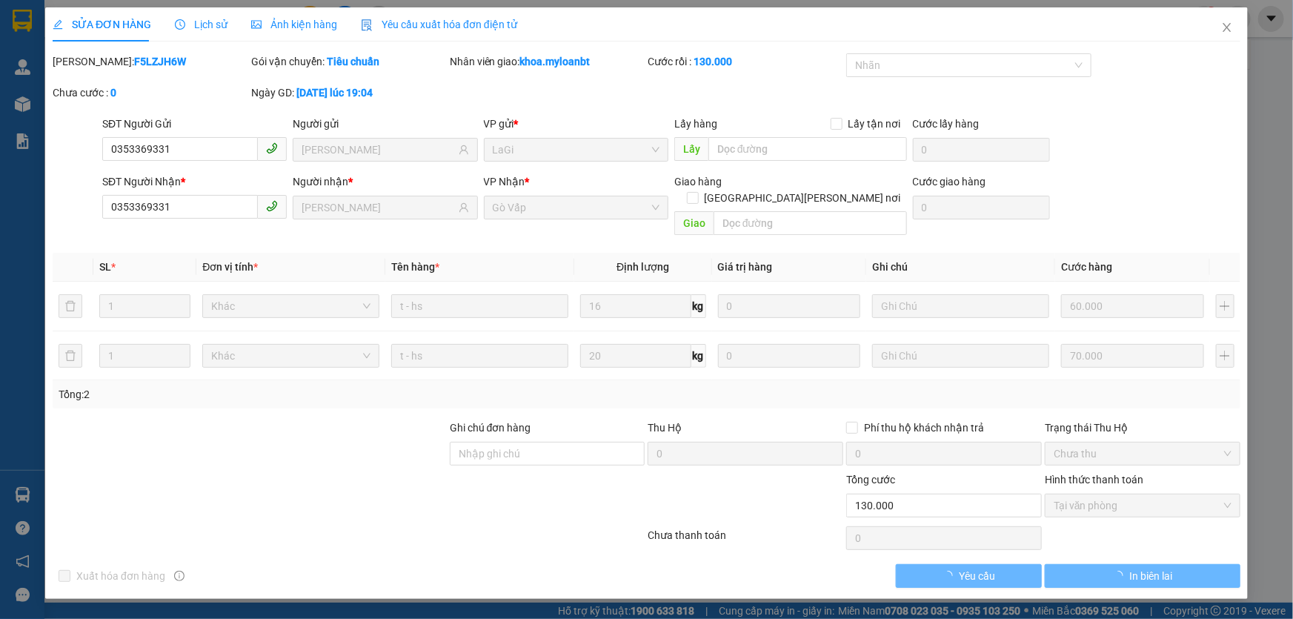
click at [219, 20] on span "Lịch sử" at bounding box center [201, 25] width 53 height 12
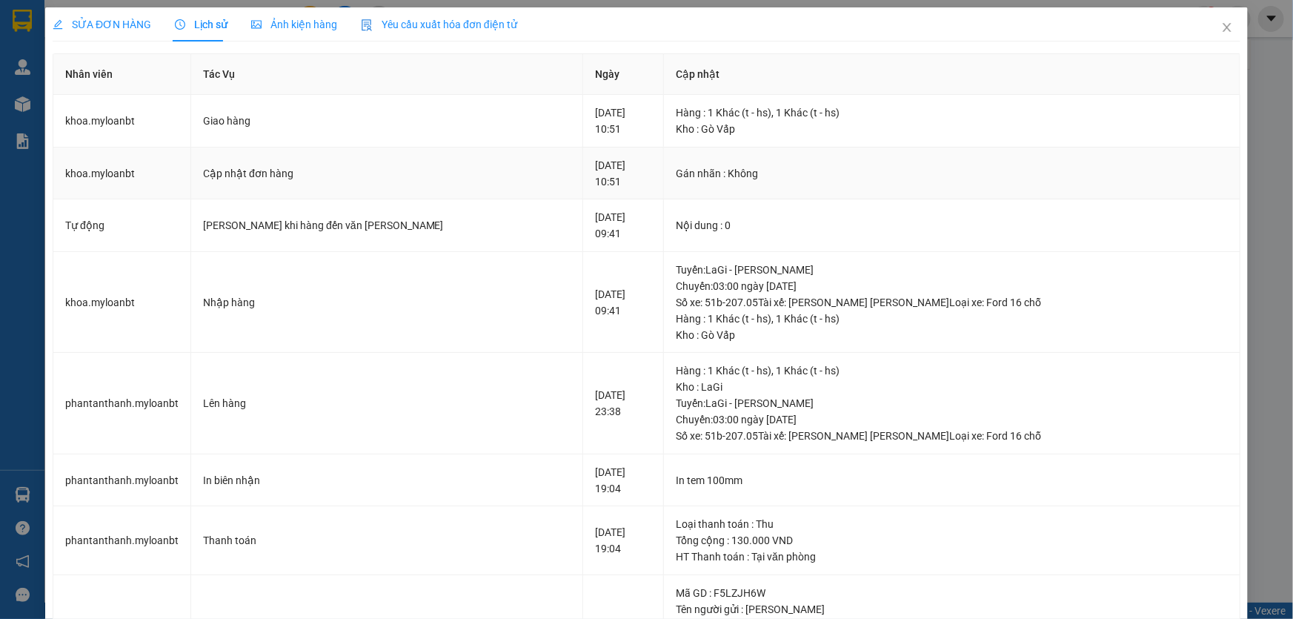
drag, startPoint x: 539, startPoint y: 182, endPoint x: 678, endPoint y: 170, distance: 139.9
click at [678, 170] on tr "[PERSON_NAME].myloanbt Cập nhật đơn hàng [DATE] 10:51 [PERSON_NAME] : Không" at bounding box center [646, 174] width 1187 height 53
drag, startPoint x: 537, startPoint y: 228, endPoint x: 632, endPoint y: 226, distance: 94.9
click at [632, 226] on tr "Tự động Gửi Zalo khi hàng đến văn [PERSON_NAME] [DATE] 09:41 Nội [PERSON_NAME] …" at bounding box center [646, 225] width 1187 height 53
click at [595, 226] on div "[DATE] 09:41" at bounding box center [623, 225] width 56 height 33
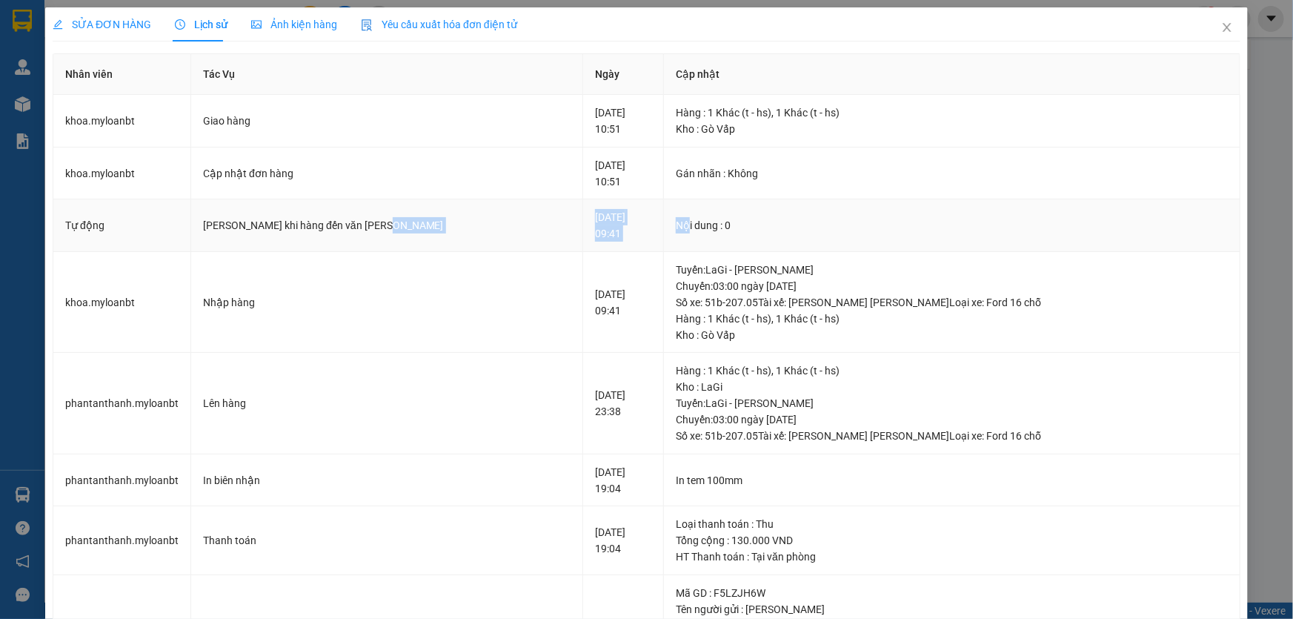
drag, startPoint x: 418, startPoint y: 237, endPoint x: 701, endPoint y: 210, distance: 284.5
click at [701, 210] on tr "Tự động Gửi Zalo khi hàng đến văn [PERSON_NAME] [DATE] 09:41 Nội [PERSON_NAME] …" at bounding box center [646, 225] width 1187 height 53
click at [583, 259] on td "[DATE] 09:41" at bounding box center [623, 303] width 81 height 102
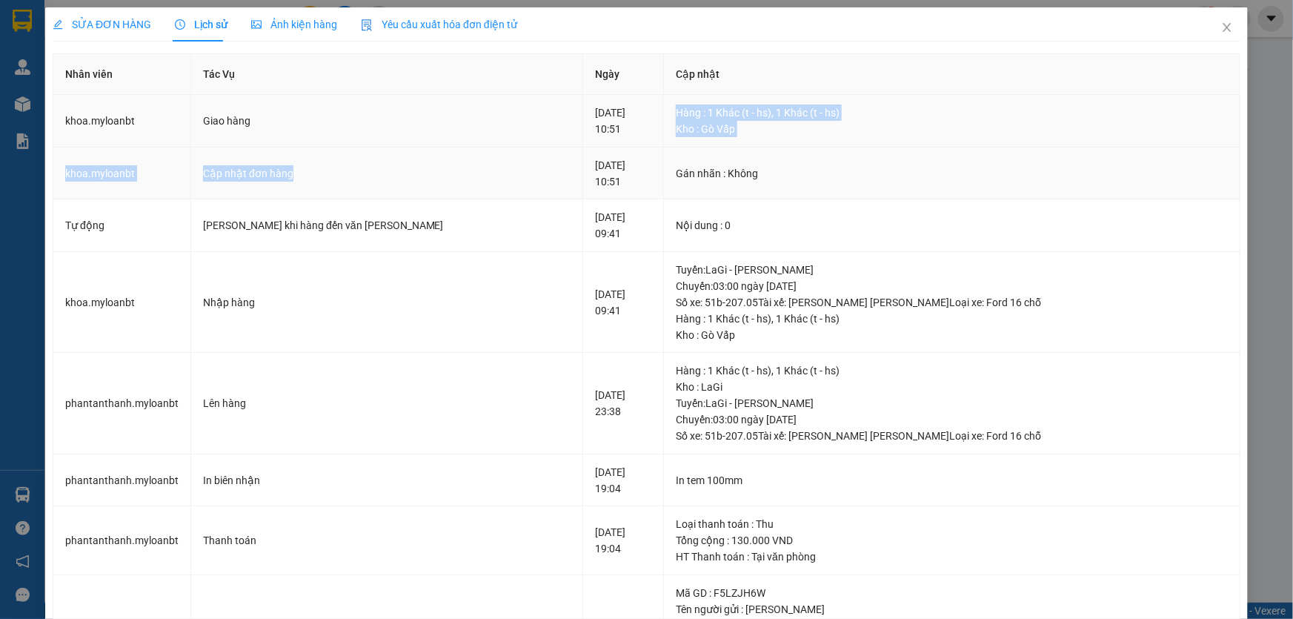
drag, startPoint x: 565, startPoint y: 133, endPoint x: 480, endPoint y: 173, distance: 93.5
click at [508, 149] on tbody "[PERSON_NAME].myloanbt Giao hàng [DATE] 10:51 Hàng : 1 Khác (t - hs), 1 Khác (t…" at bounding box center [646, 499] width 1187 height 809
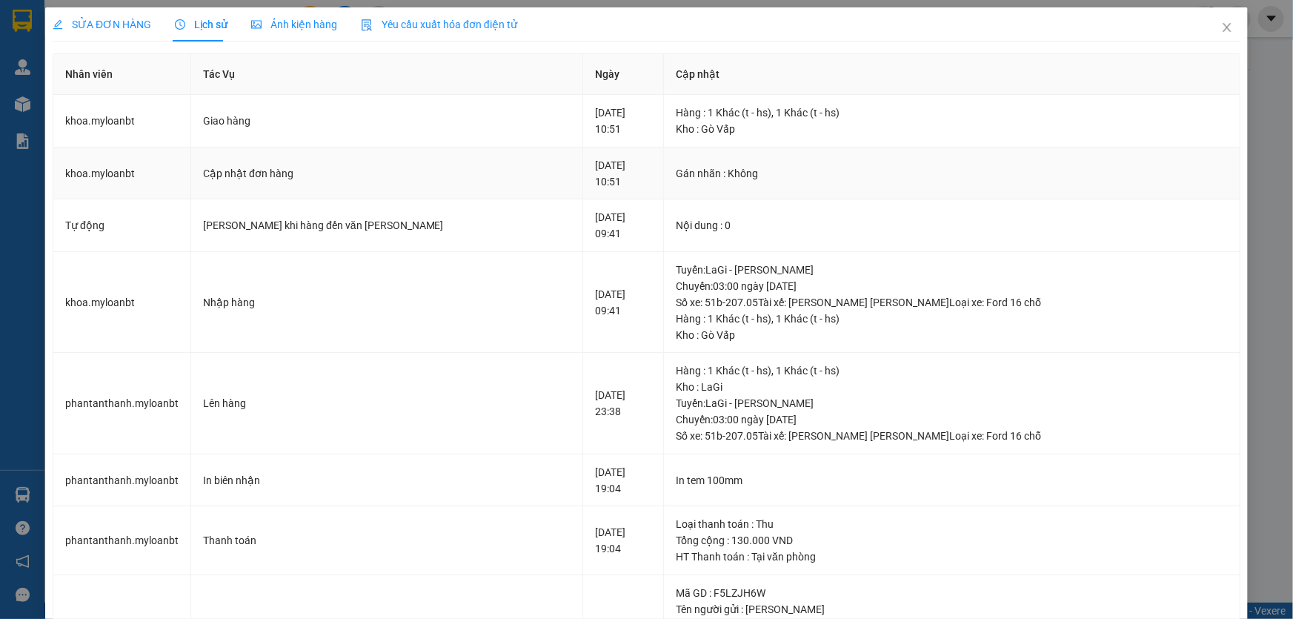
click at [595, 179] on div "[DATE] 10:51" at bounding box center [623, 173] width 56 height 33
click at [1230, 24] on span "Close" at bounding box center [1228, 28] width 42 height 42
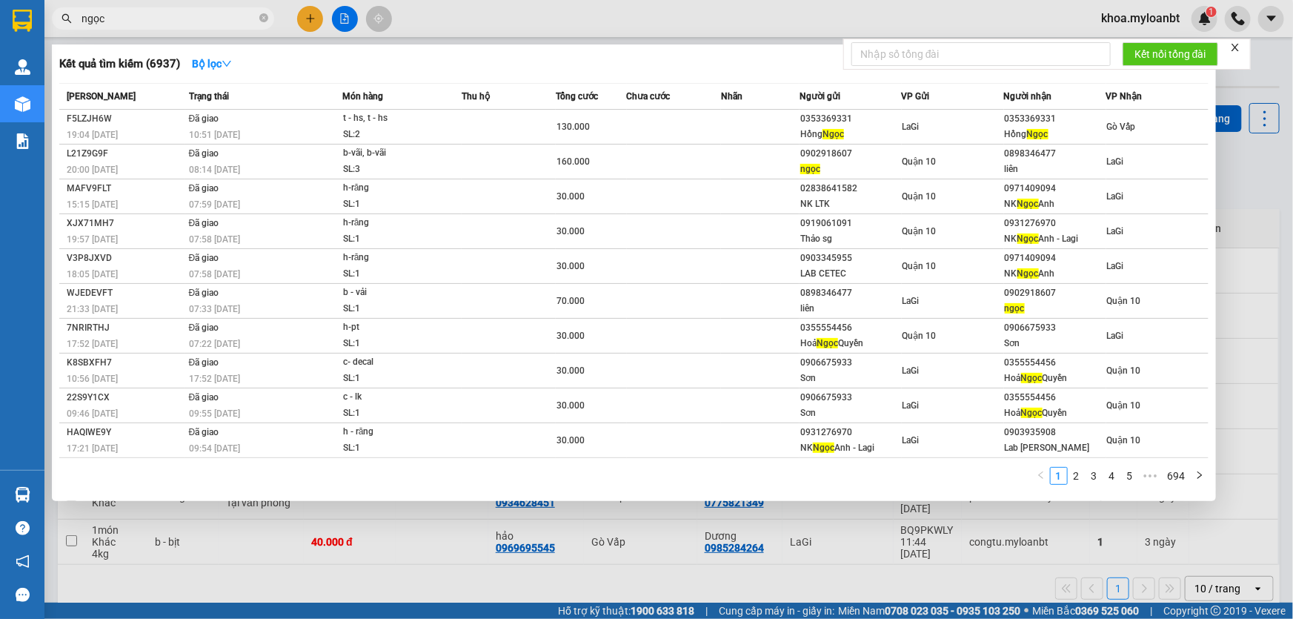
click at [133, 21] on input "ngọc" at bounding box center [169, 18] width 175 height 16
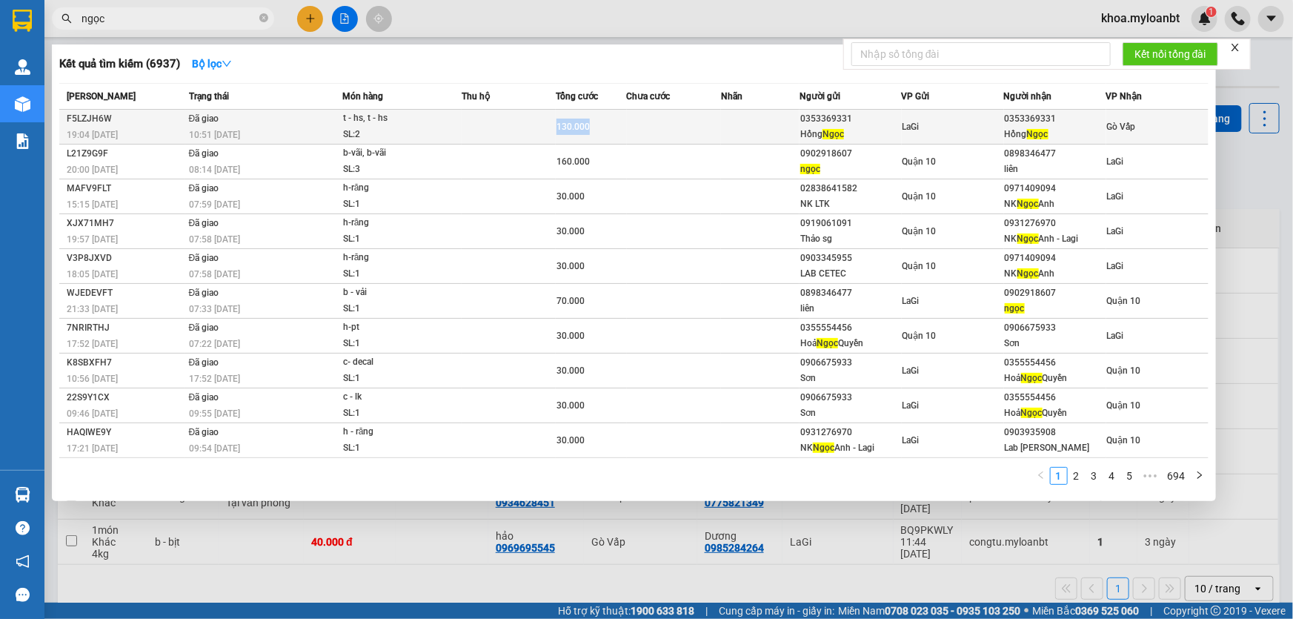
drag, startPoint x: 605, startPoint y: 130, endPoint x: 348, endPoint y: 121, distance: 256.6
click at [348, 121] on tr "F5LZJH6W 19:04 [DATE] Đã giao 10:51 [DATE] t - hs, t - hs SL: 2 130.000 0353369…" at bounding box center [634, 127] width 1150 height 35
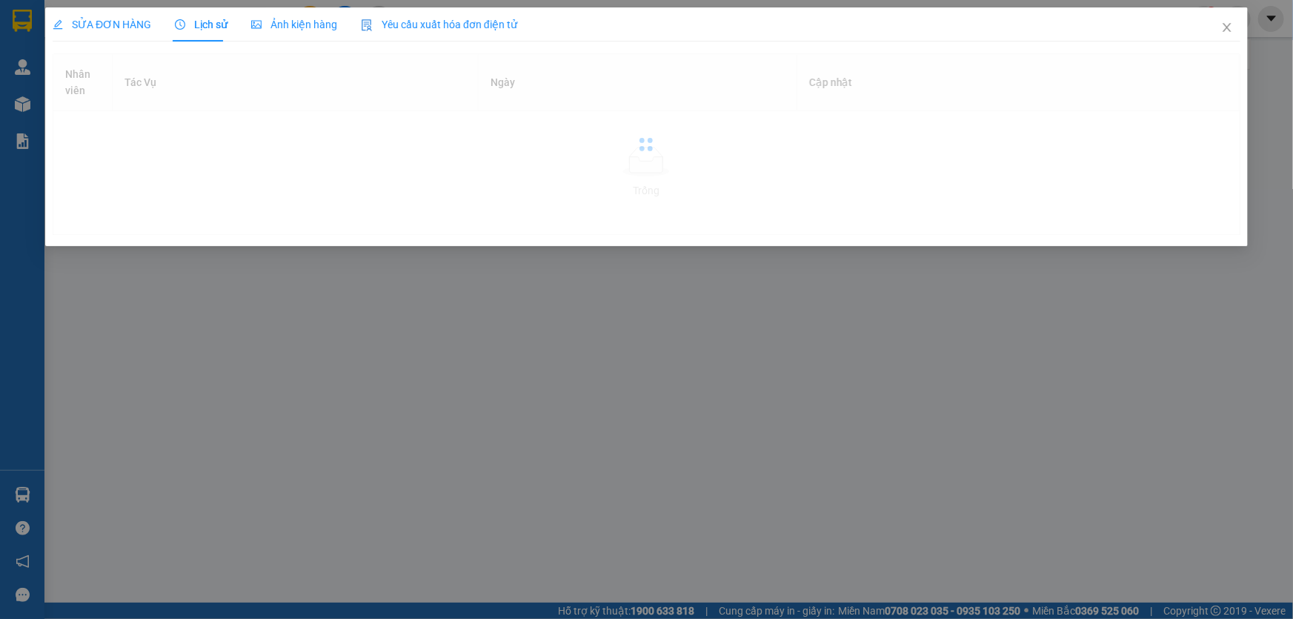
drag, startPoint x: 177, startPoint y: 9, endPoint x: 593, endPoint y: 35, distance: 416.6
click at [177, 10] on div "SỬA ĐƠN HÀNG Lịch sử [PERSON_NAME] hàng Yêu cầu xuất [PERSON_NAME] điện tử Tota…" at bounding box center [646, 309] width 1293 height 619
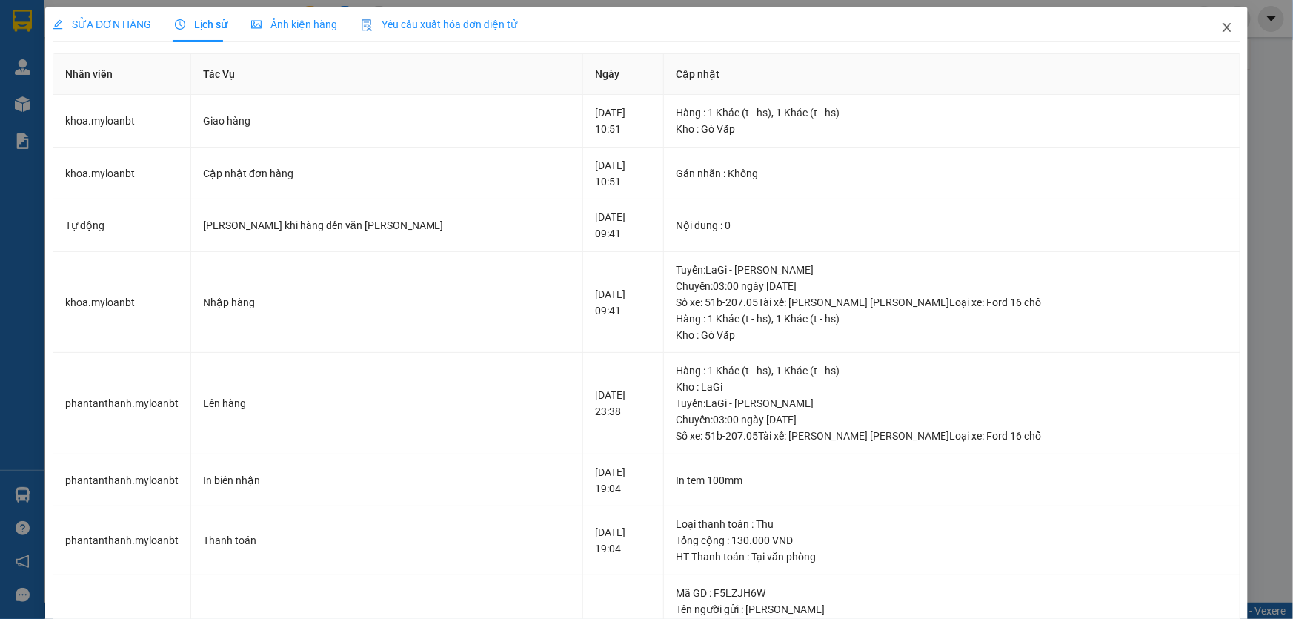
click at [1222, 33] on icon "close" at bounding box center [1228, 27] width 12 height 12
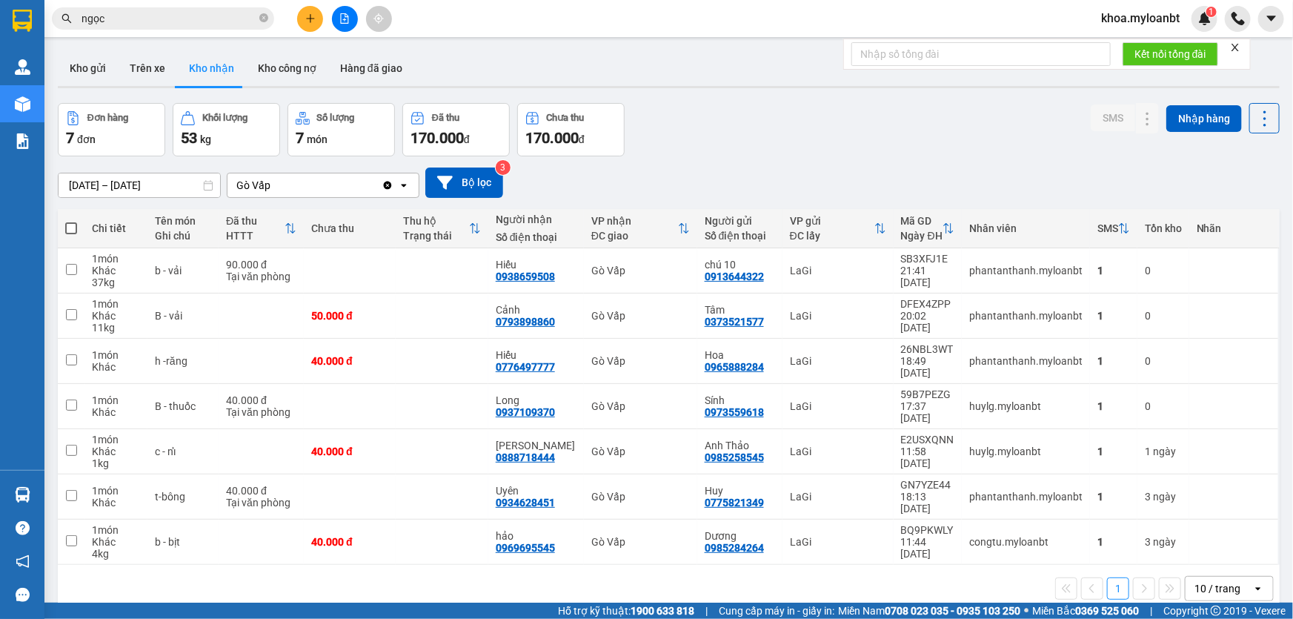
click at [185, 22] on input "ngọc" at bounding box center [169, 18] width 175 height 16
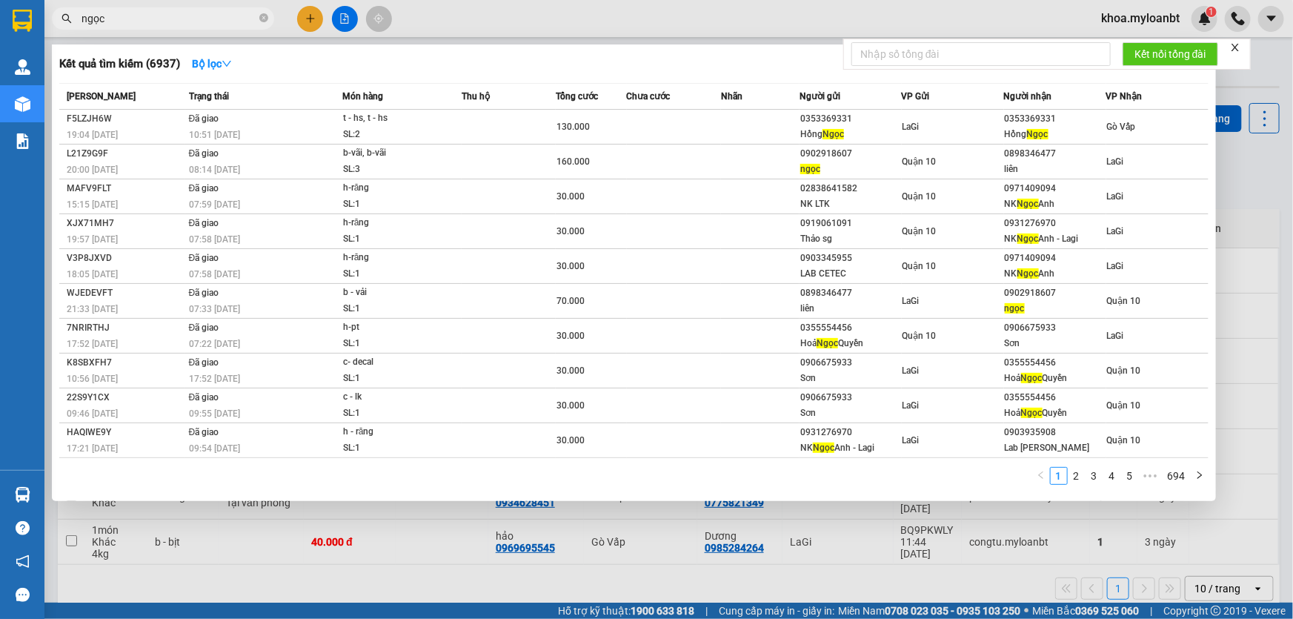
click at [185, 22] on input "ngọc" at bounding box center [169, 18] width 175 height 16
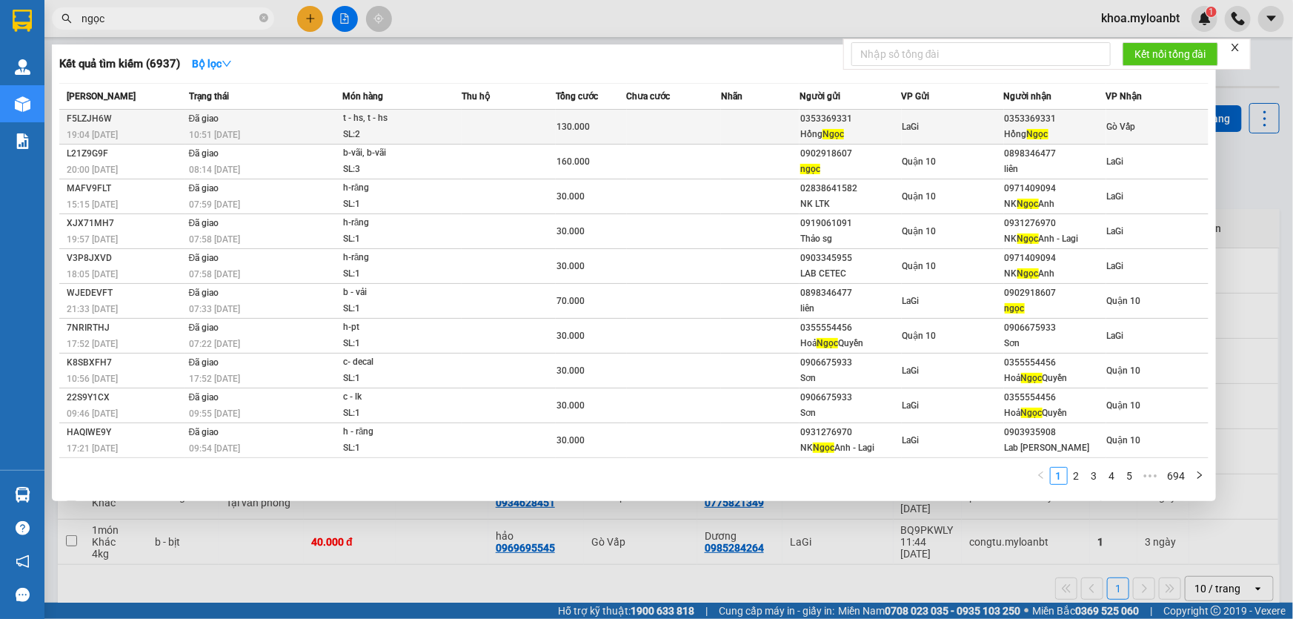
click at [503, 133] on td at bounding box center [509, 127] width 94 height 35
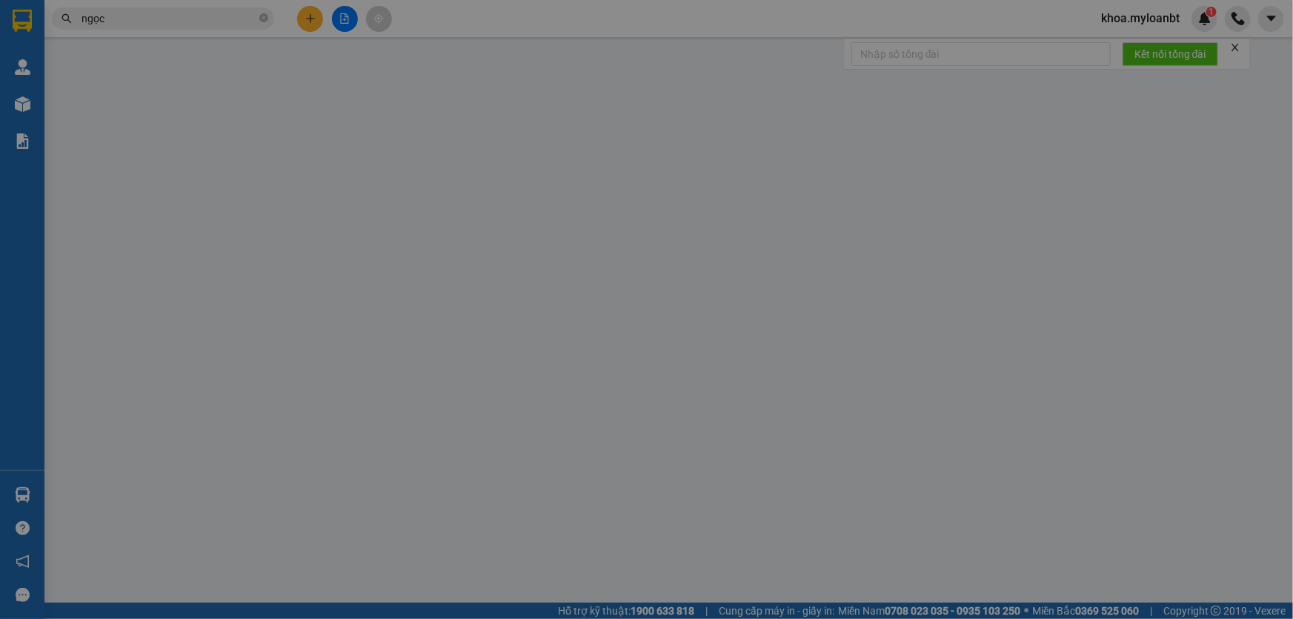
type input "0353369331"
type input "[PERSON_NAME]"
type input "0353369331"
type input "[PERSON_NAME]"
type input "130.000"
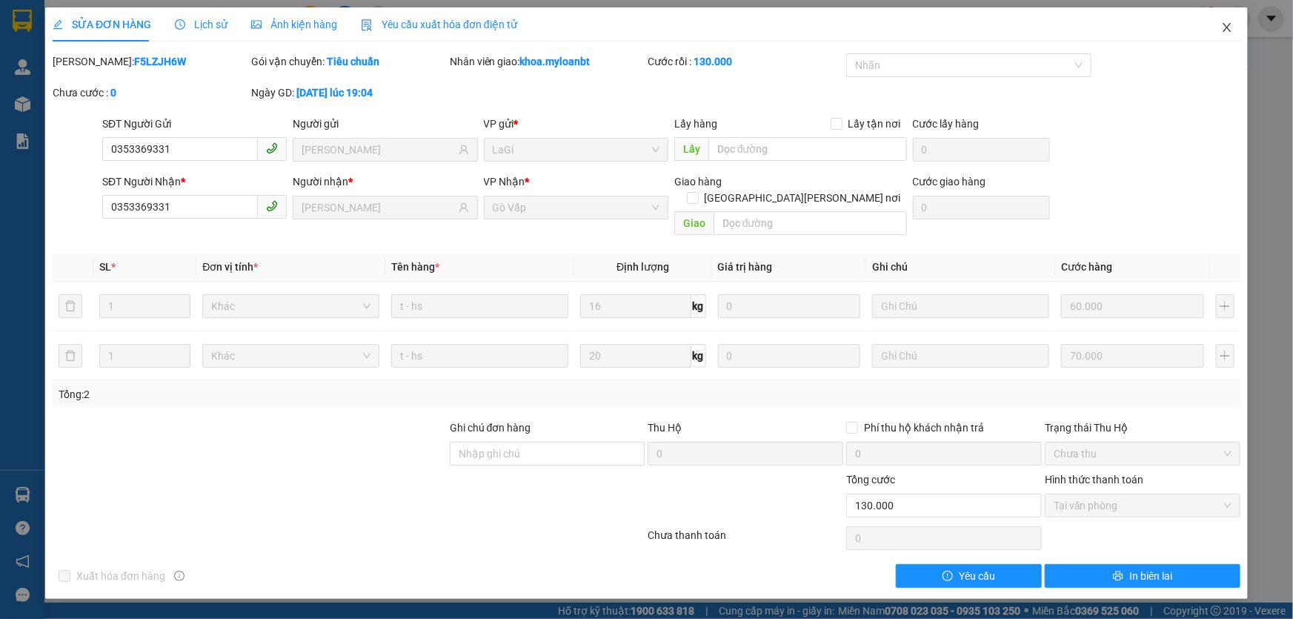
click at [1243, 50] on div "SỬA ĐƠN HÀNG Lịch sử [PERSON_NAME] hàng Yêu cầu xuất [PERSON_NAME] điện tử Tota…" at bounding box center [646, 302] width 1203 height 591
click at [1235, 27] on span "Close" at bounding box center [1228, 28] width 42 height 42
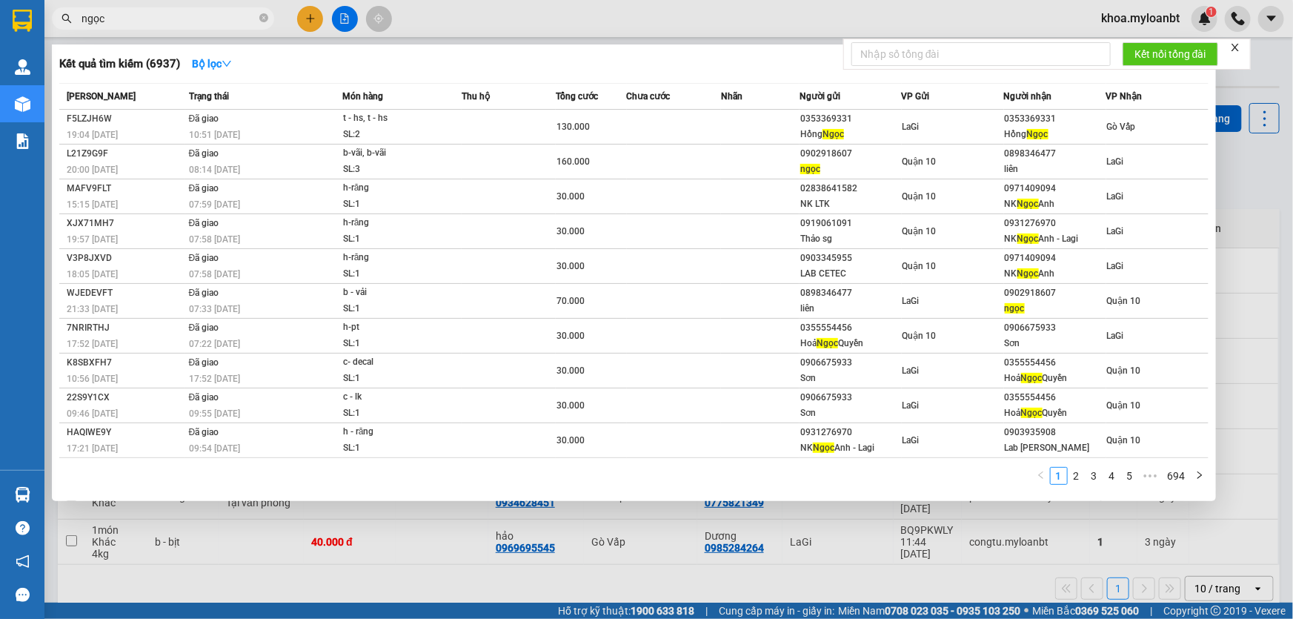
click at [230, 19] on input "ngọc" at bounding box center [169, 18] width 175 height 16
click at [583, 541] on div at bounding box center [646, 309] width 1293 height 619
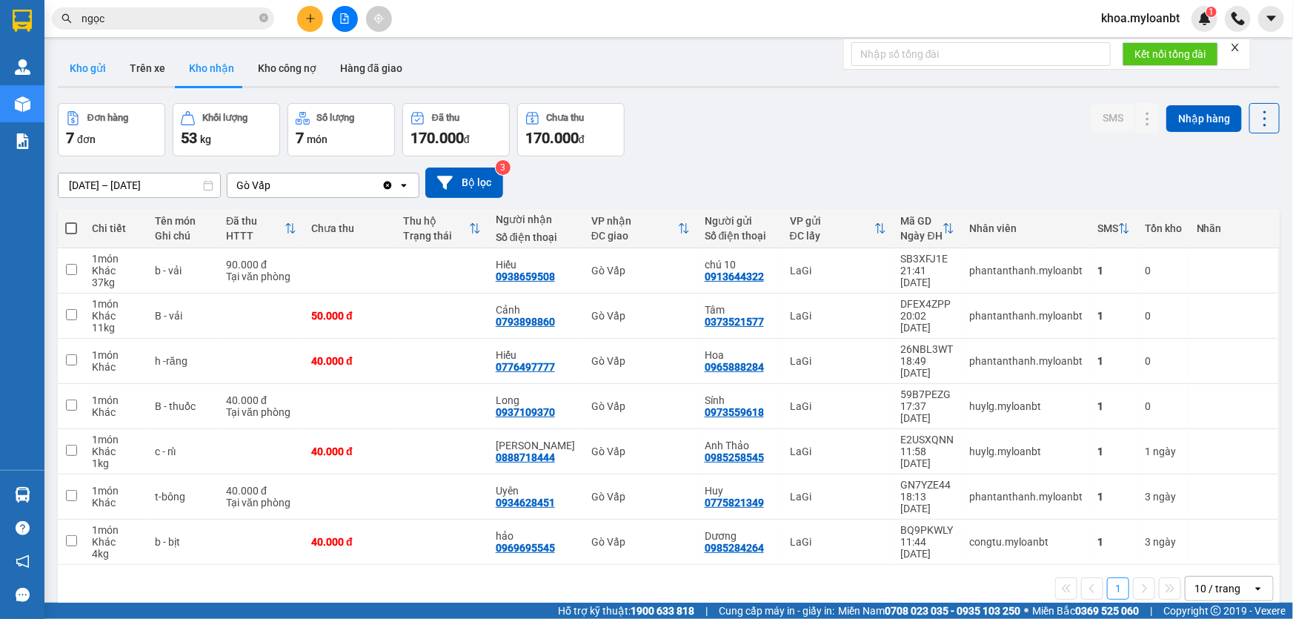
click at [82, 67] on button "Kho gửi" at bounding box center [88, 68] width 60 height 36
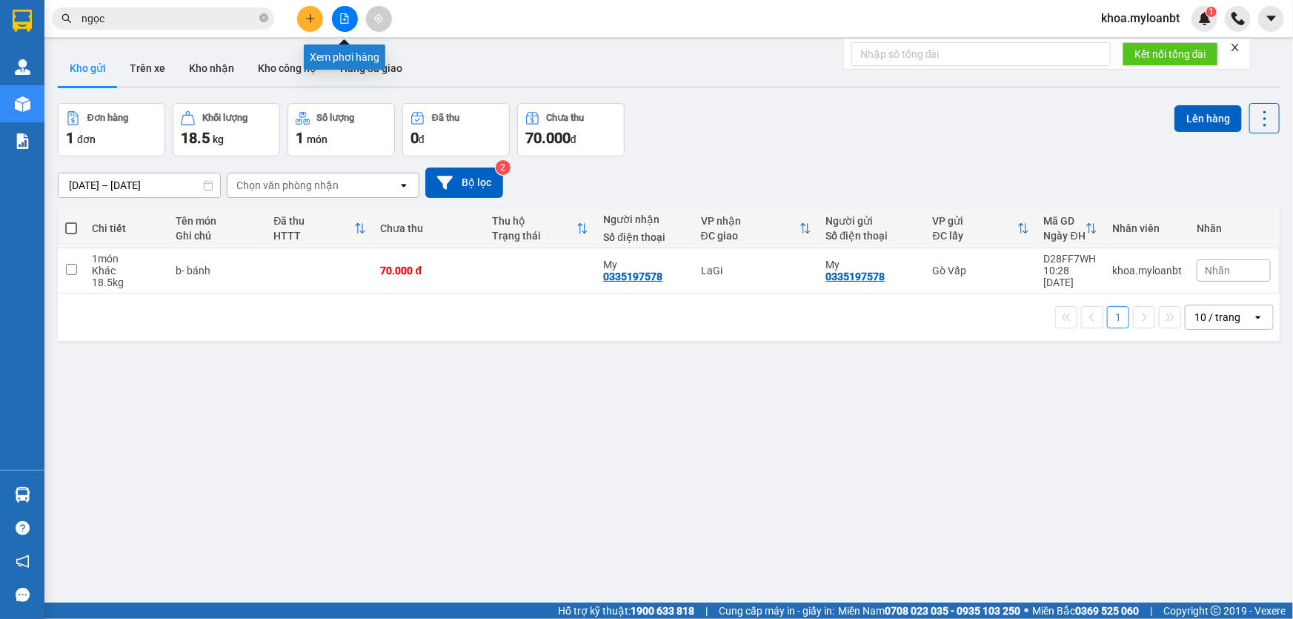
click at [345, 14] on icon "file-add" at bounding box center [345, 18] width 8 height 10
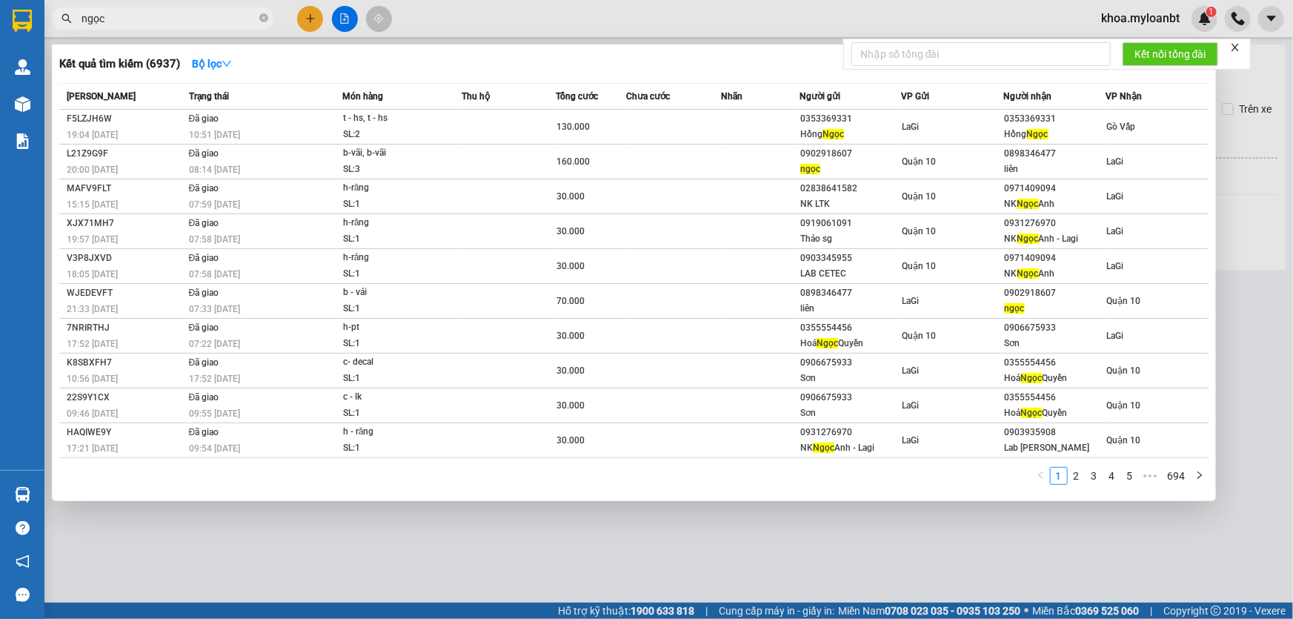
click at [175, 18] on input "ngọc" at bounding box center [169, 18] width 175 height 16
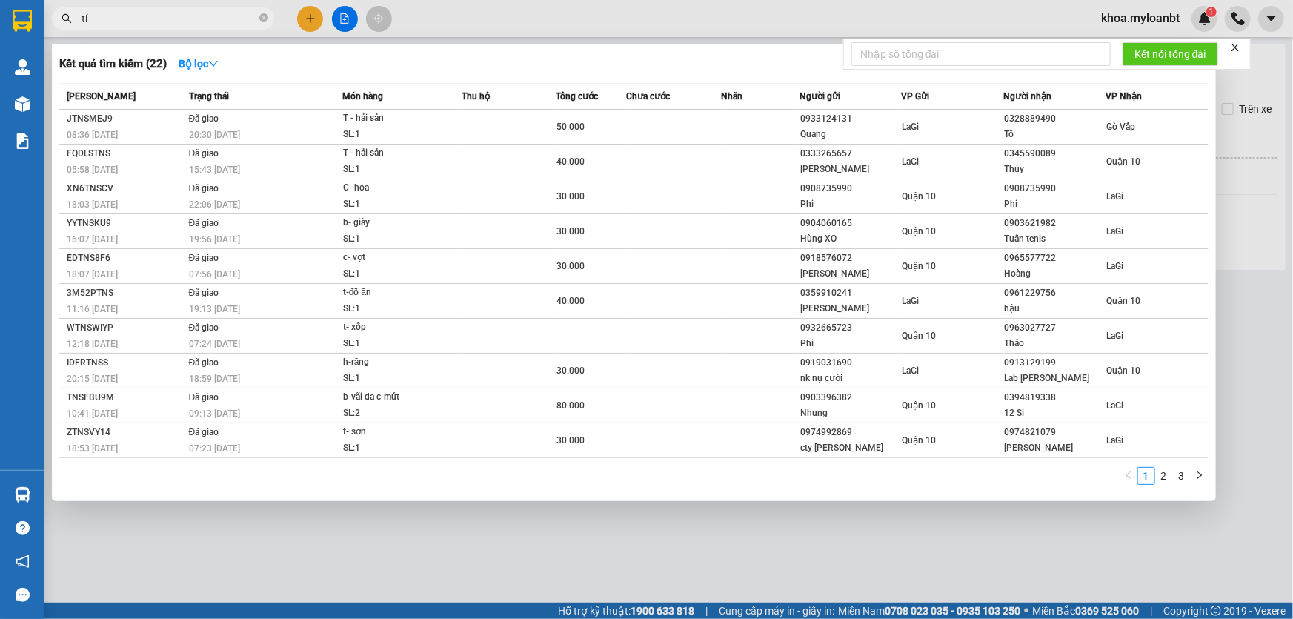
type input "tín"
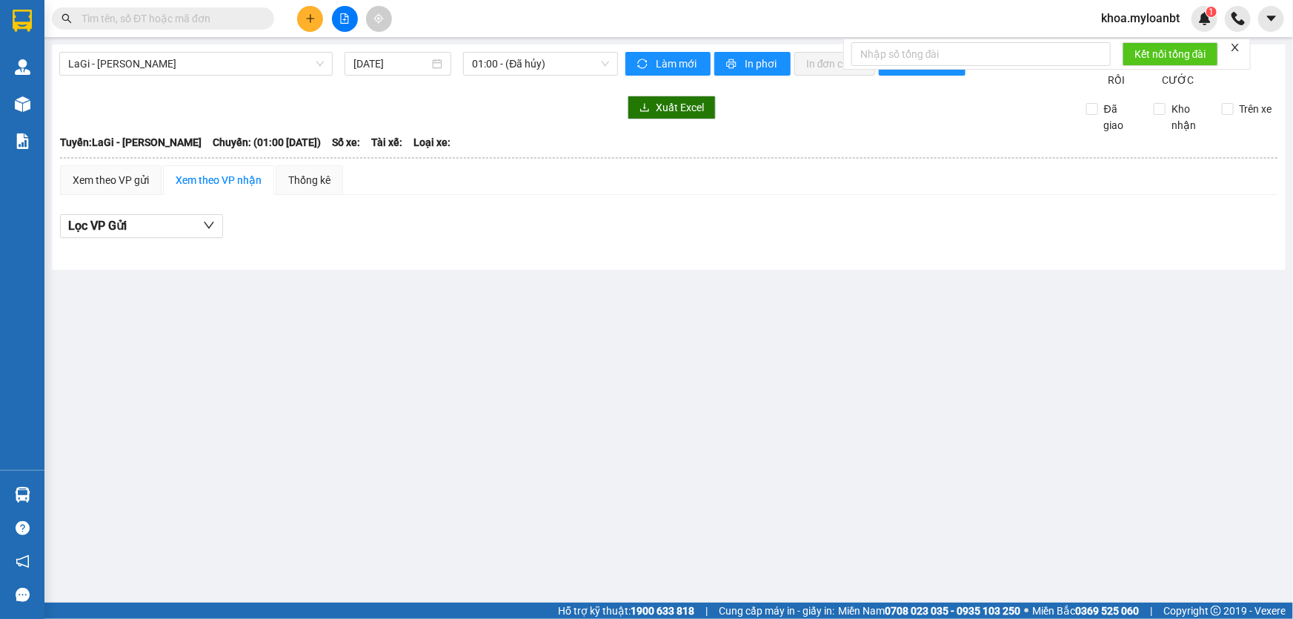
click at [144, 21] on input "text" at bounding box center [169, 18] width 175 height 16
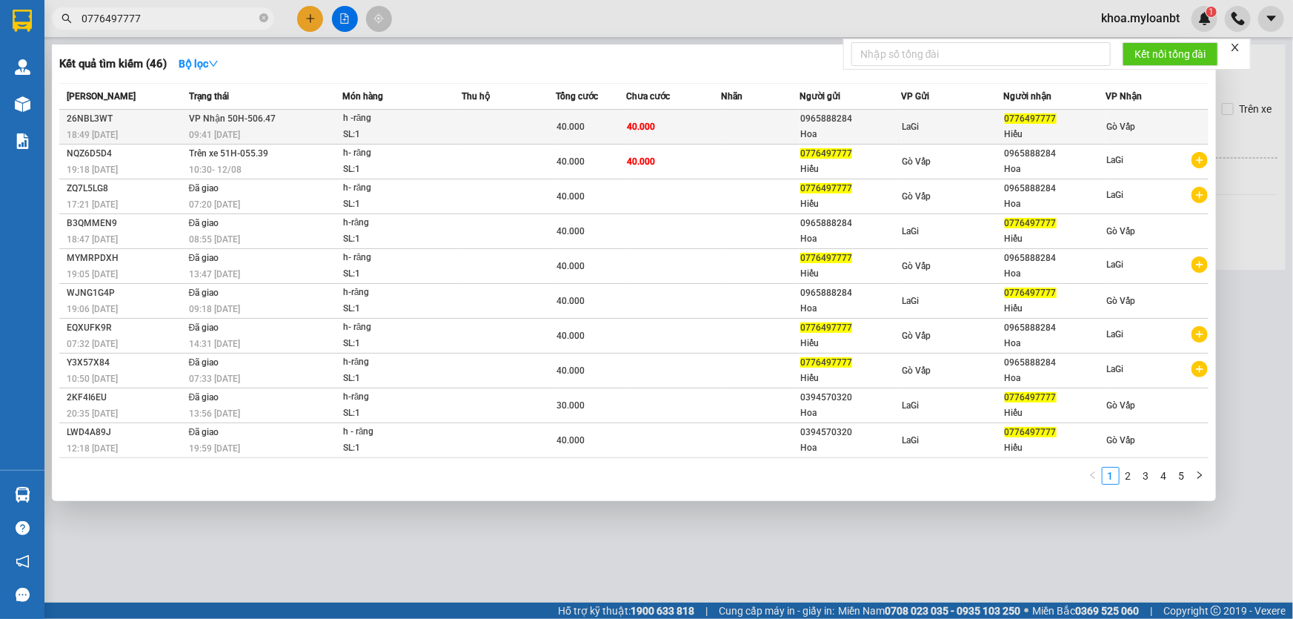
type input "0776497777"
click at [371, 132] on div "SL: 1" at bounding box center [398, 135] width 111 height 16
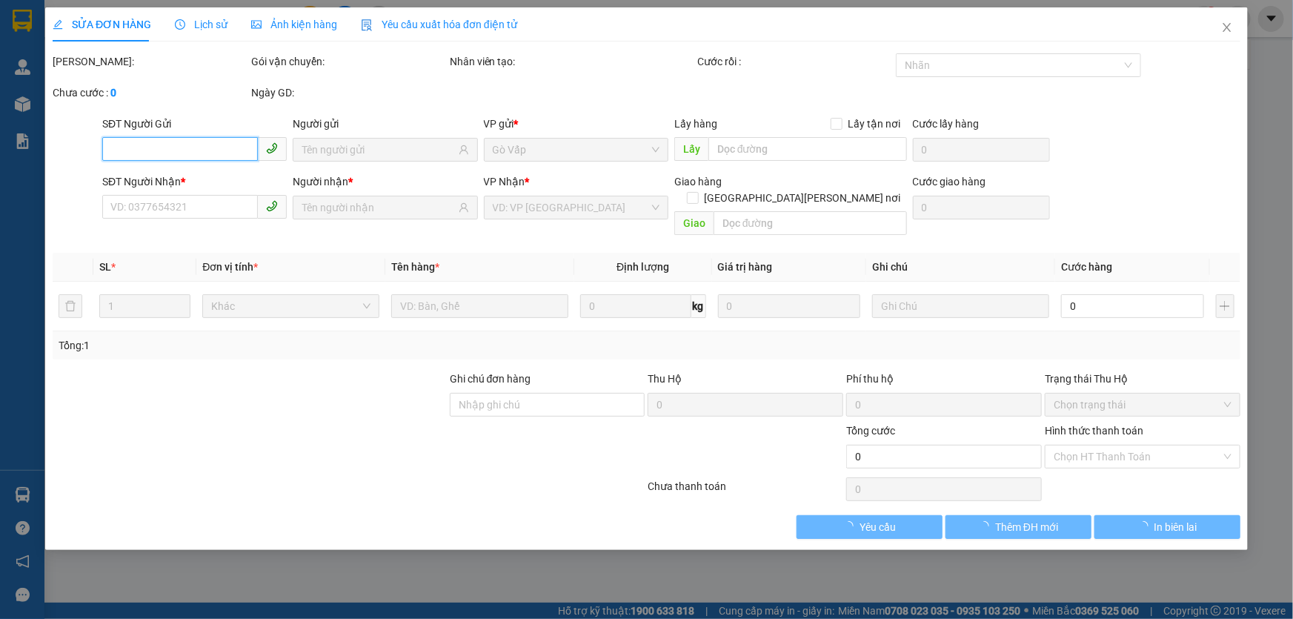
type input "0965888284"
type input "Hoa"
type input "0776497777"
type input "Hiếu"
type input "40.000"
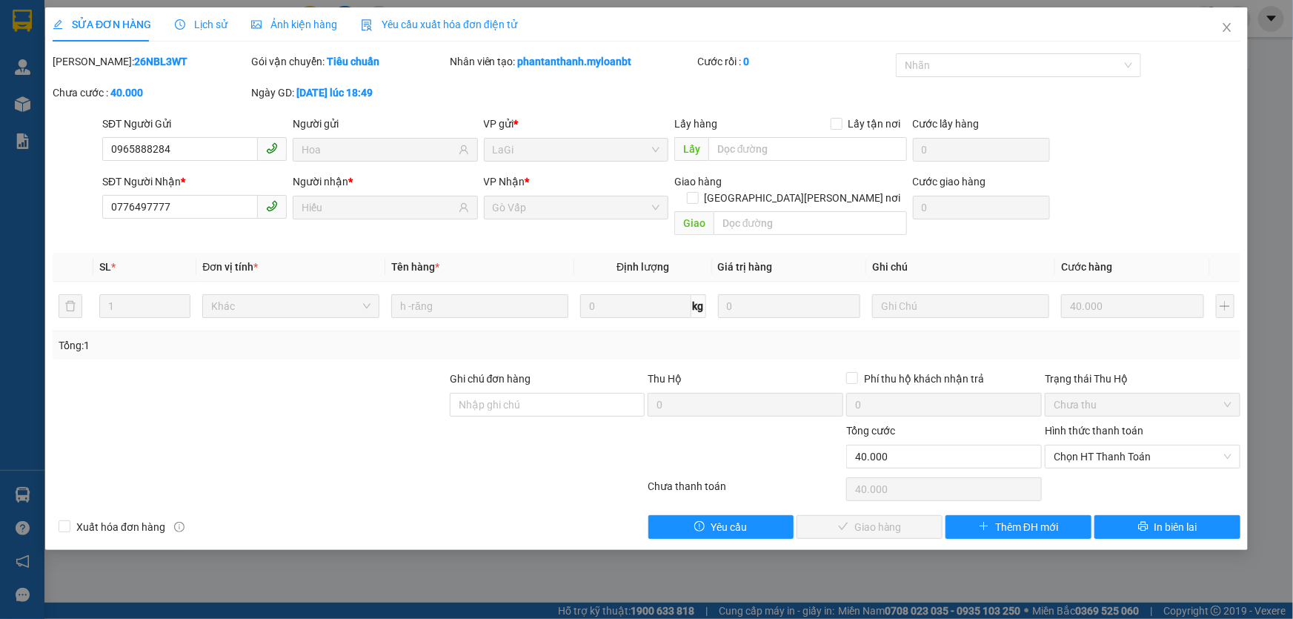
click at [1108, 424] on div "Hình thức thanh toán" at bounding box center [1143, 433] width 196 height 22
click at [1102, 445] on span "Chọn HT Thanh Toán" at bounding box center [1143, 456] width 178 height 22
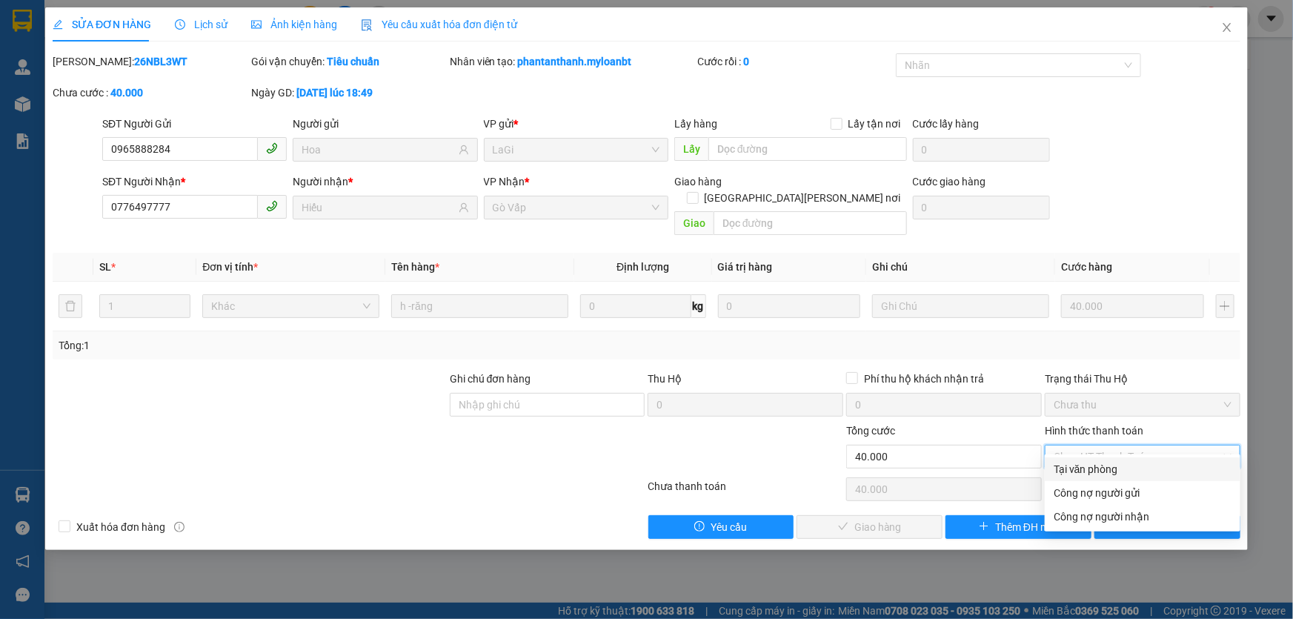
click at [1085, 463] on div "Tại văn phòng" at bounding box center [1143, 469] width 178 height 16
type input "0"
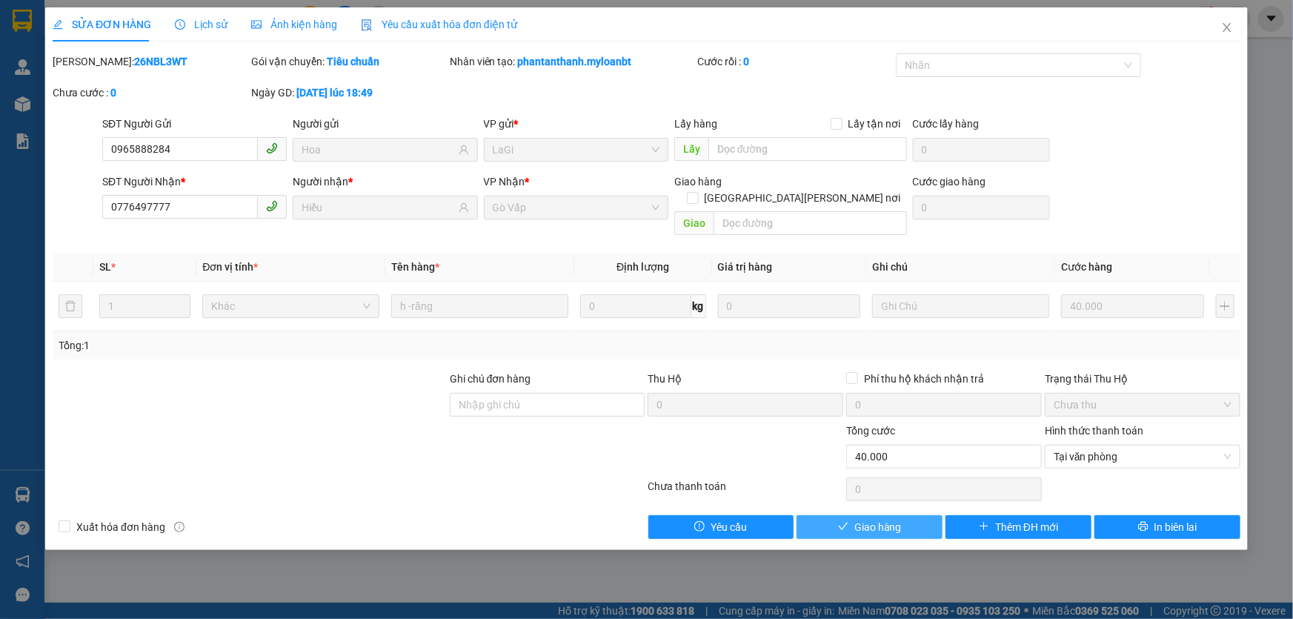
click at [935, 515] on button "Giao hàng" at bounding box center [870, 527] width 146 height 24
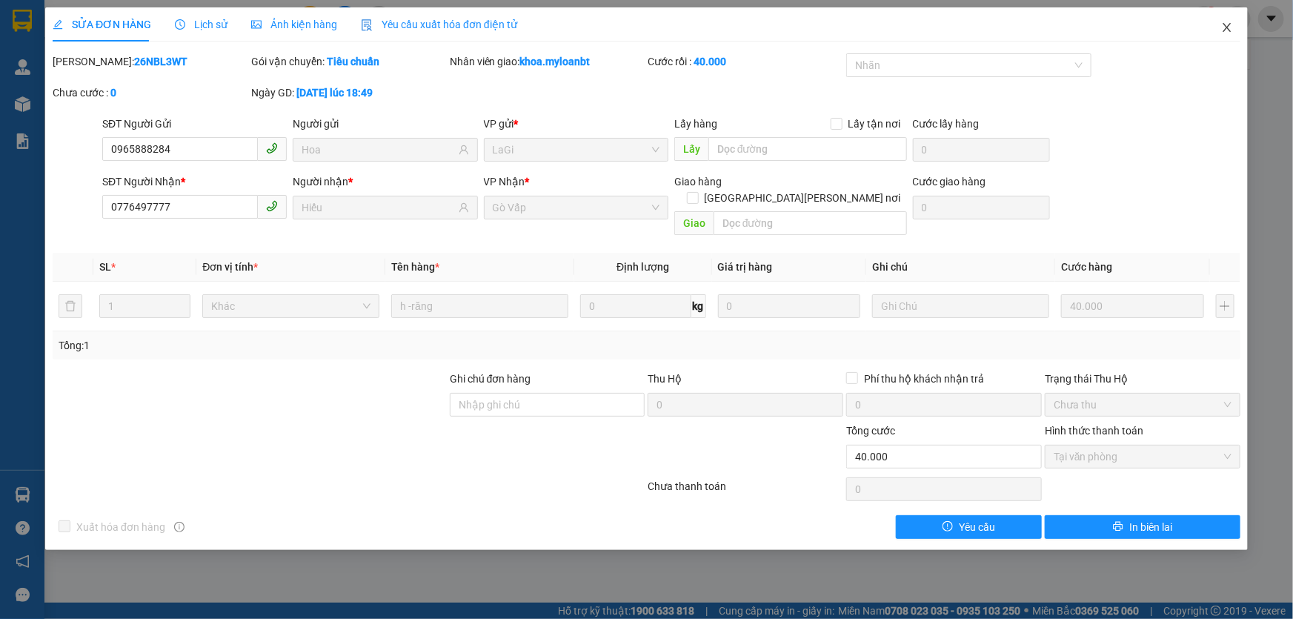
click at [1214, 24] on span "Close" at bounding box center [1228, 28] width 42 height 42
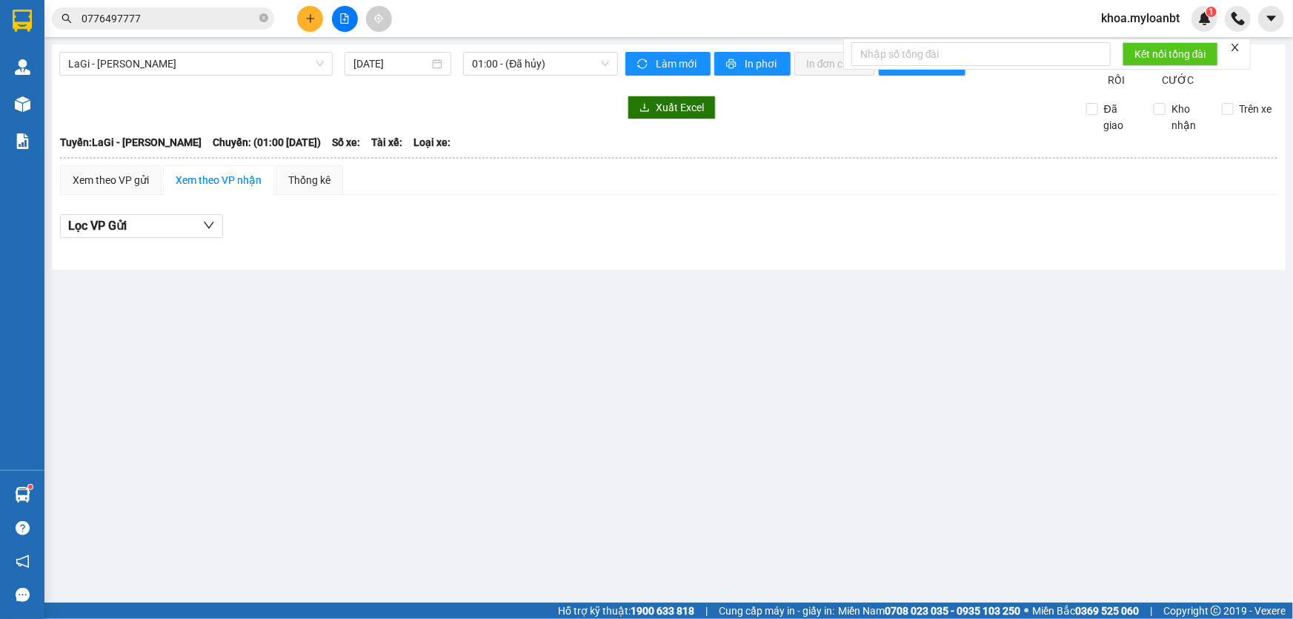
click at [307, 24] on button at bounding box center [310, 19] width 26 height 26
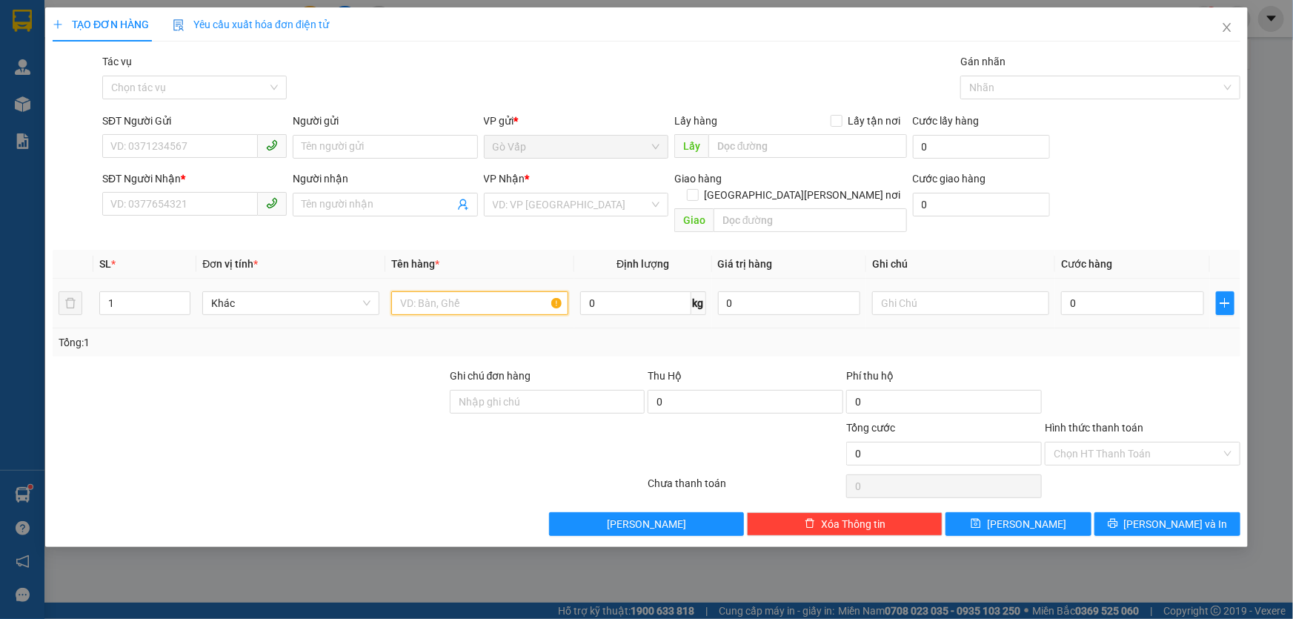
click at [516, 291] on input "text" at bounding box center [479, 303] width 177 height 24
type input "b- quần áo"
click at [214, 153] on input "SĐT Người Gửi" at bounding box center [180, 146] width 156 height 24
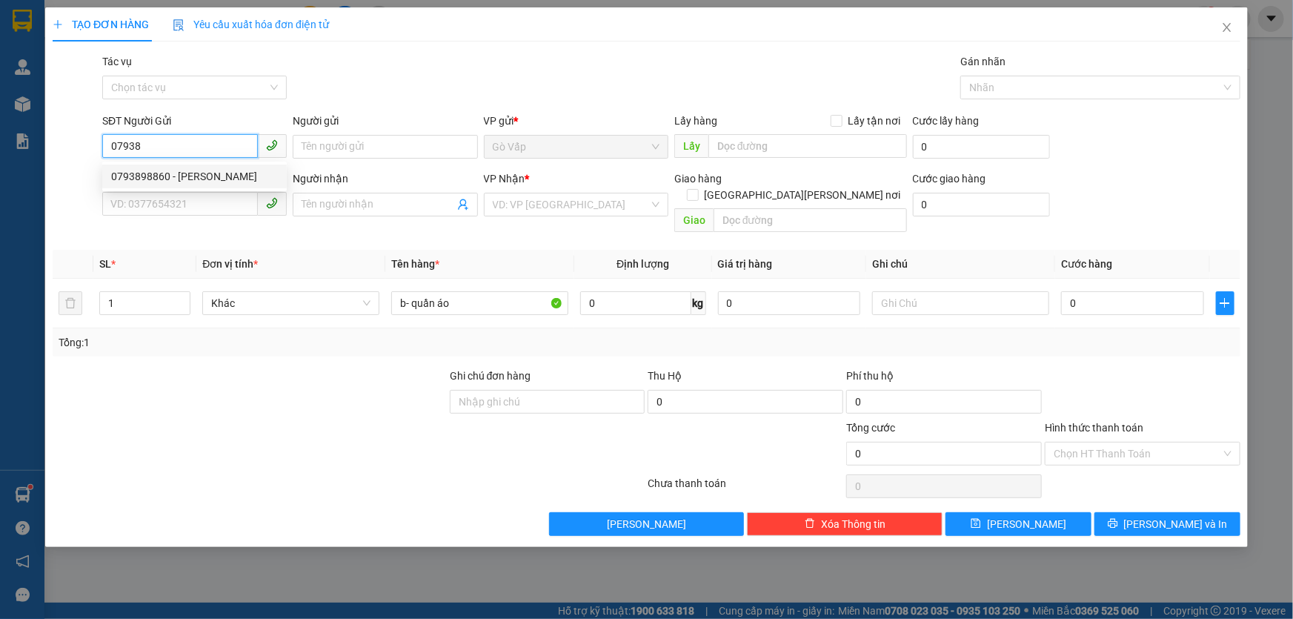
click at [162, 179] on div "0793898860 - [PERSON_NAME]" at bounding box center [194, 176] width 167 height 16
type input "0793898860"
type input "Cảnh"
type input "0373521577"
type input "Tâm"
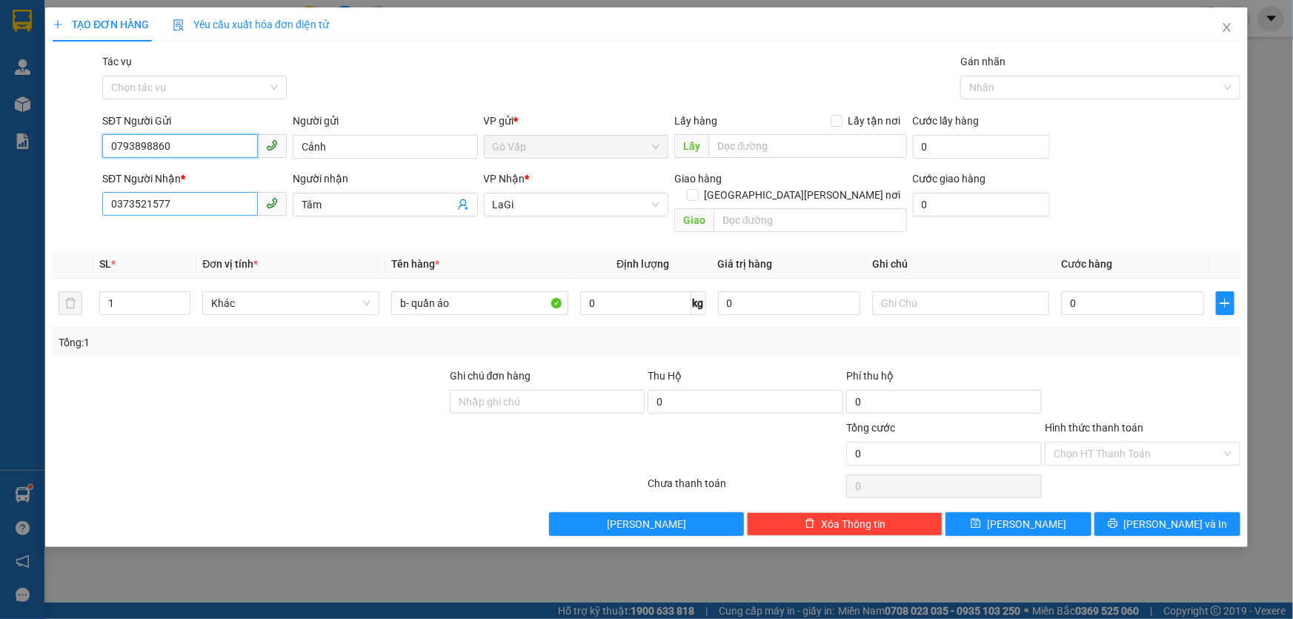
type input "0793898860"
click at [227, 209] on input "0373521577" at bounding box center [180, 204] width 156 height 24
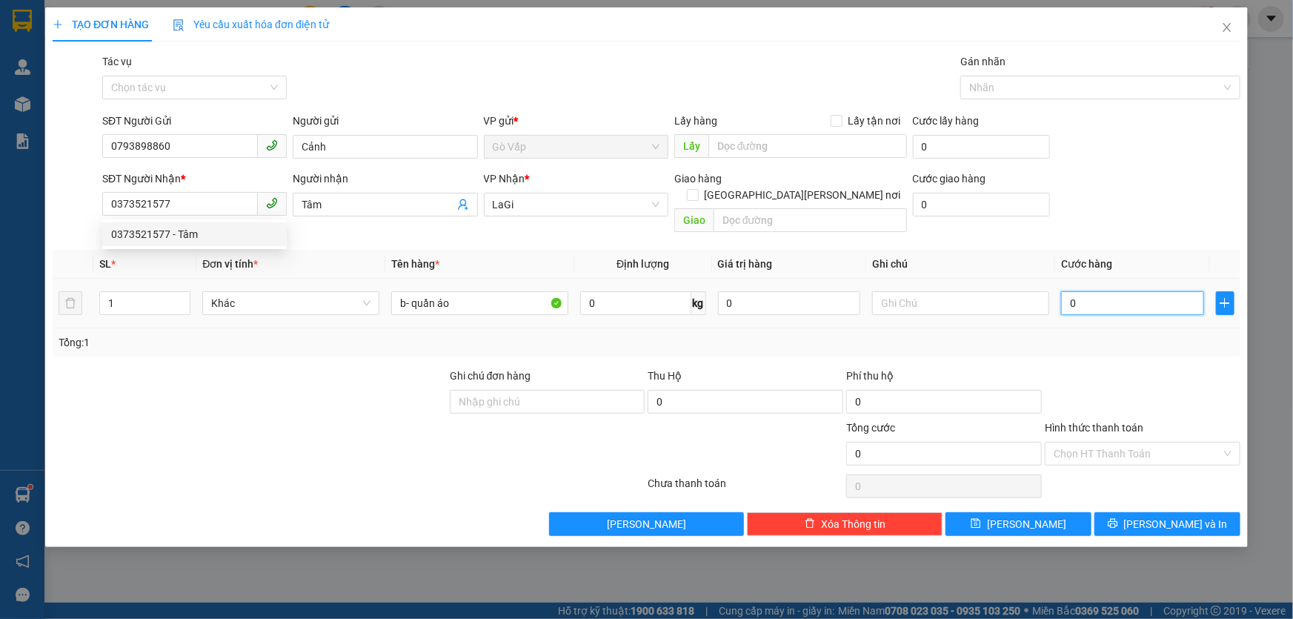
click at [1106, 291] on input "0" at bounding box center [1132, 303] width 143 height 24
type input "4"
type input "40"
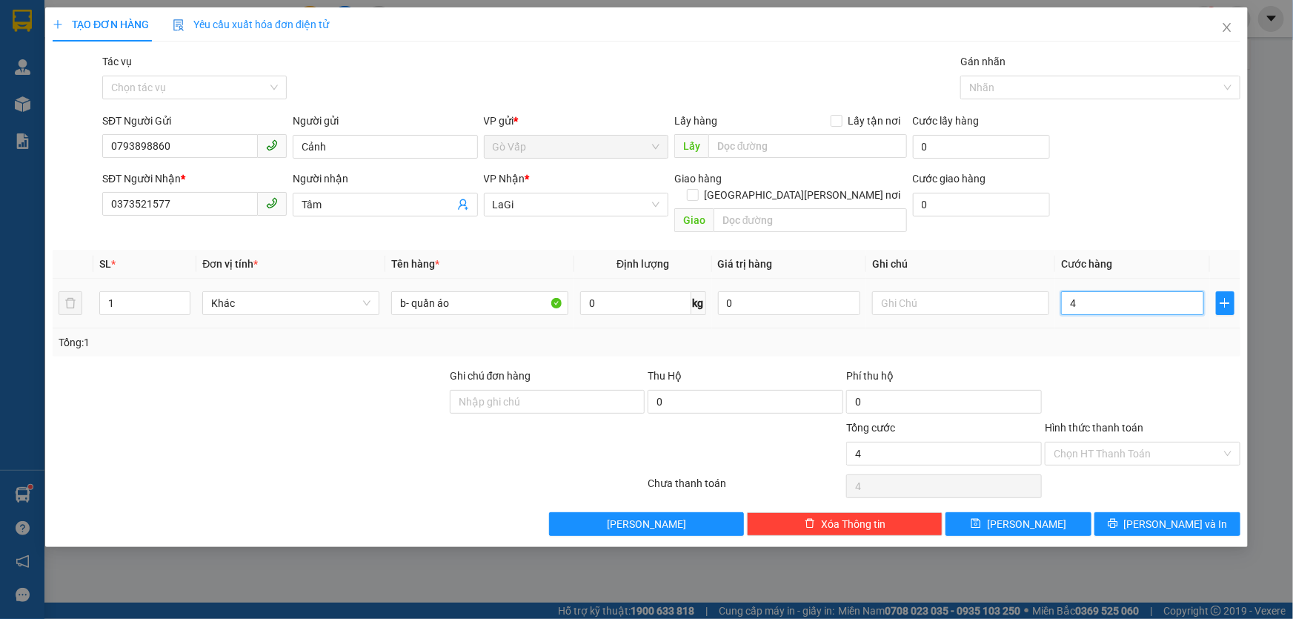
type input "40"
type input "40.000"
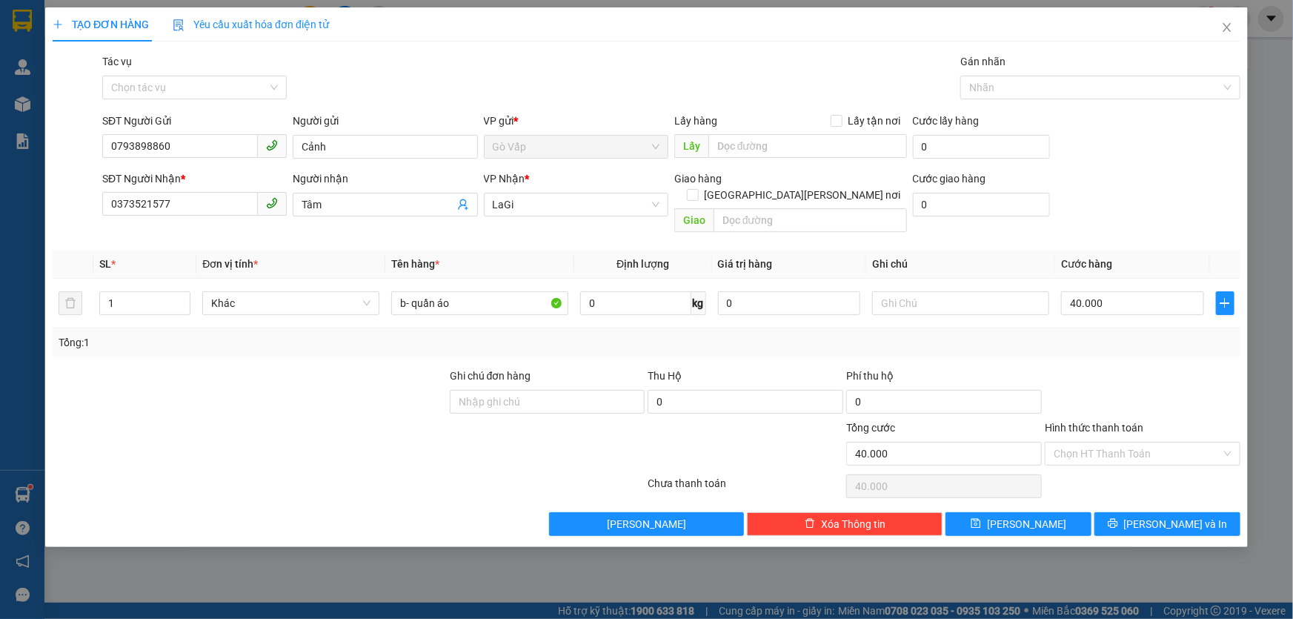
drag, startPoint x: 1113, startPoint y: 309, endPoint x: 1110, endPoint y: 333, distance: 24.0
click at [1113, 321] on div "SL * Đơn vị tính * Tên hàng * Định [PERSON_NAME] trị hàng Ghi [PERSON_NAME] hàn…" at bounding box center [647, 303] width 1188 height 107
click at [1160, 525] on div "TẠO ĐƠN HÀNG Yêu cầu xuất [PERSON_NAME] điện tử Transit Pickup Surcharge Ids Tr…" at bounding box center [646, 277] width 1203 height 540
click at [1171, 516] on span "[PERSON_NAME] và In" at bounding box center [1176, 524] width 104 height 16
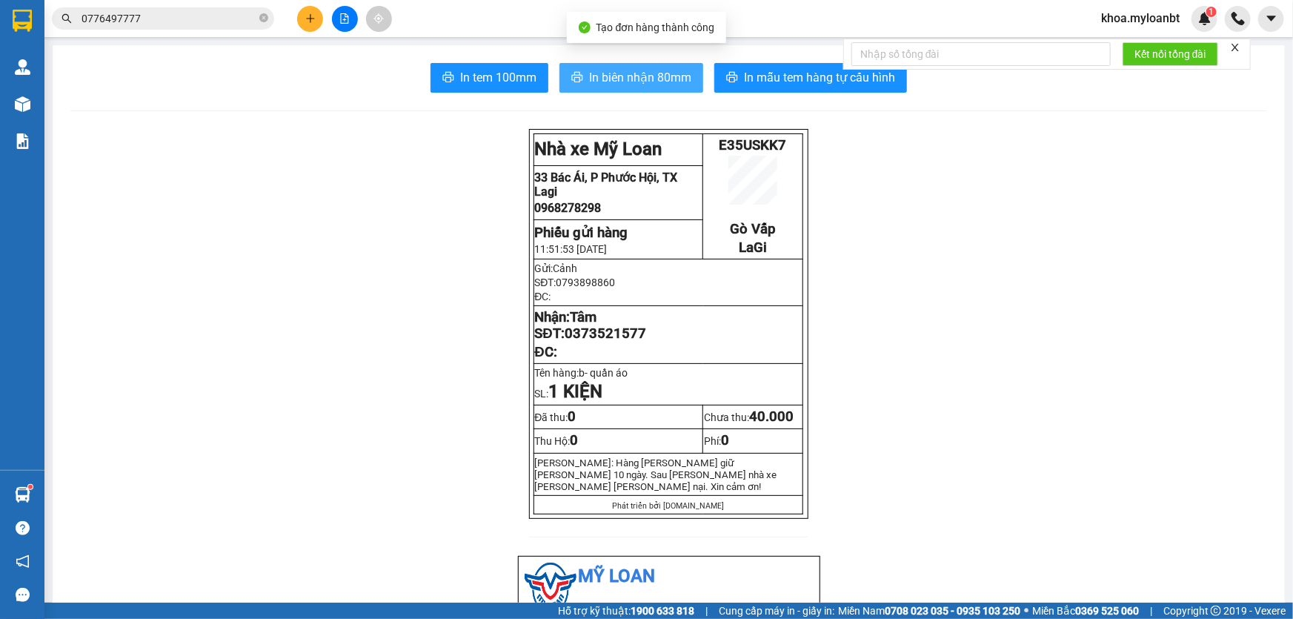
click at [674, 74] on span "In biên nhận 80mm" at bounding box center [640, 77] width 102 height 19
click at [666, 90] on button "In biên nhận 80mm" at bounding box center [632, 78] width 144 height 30
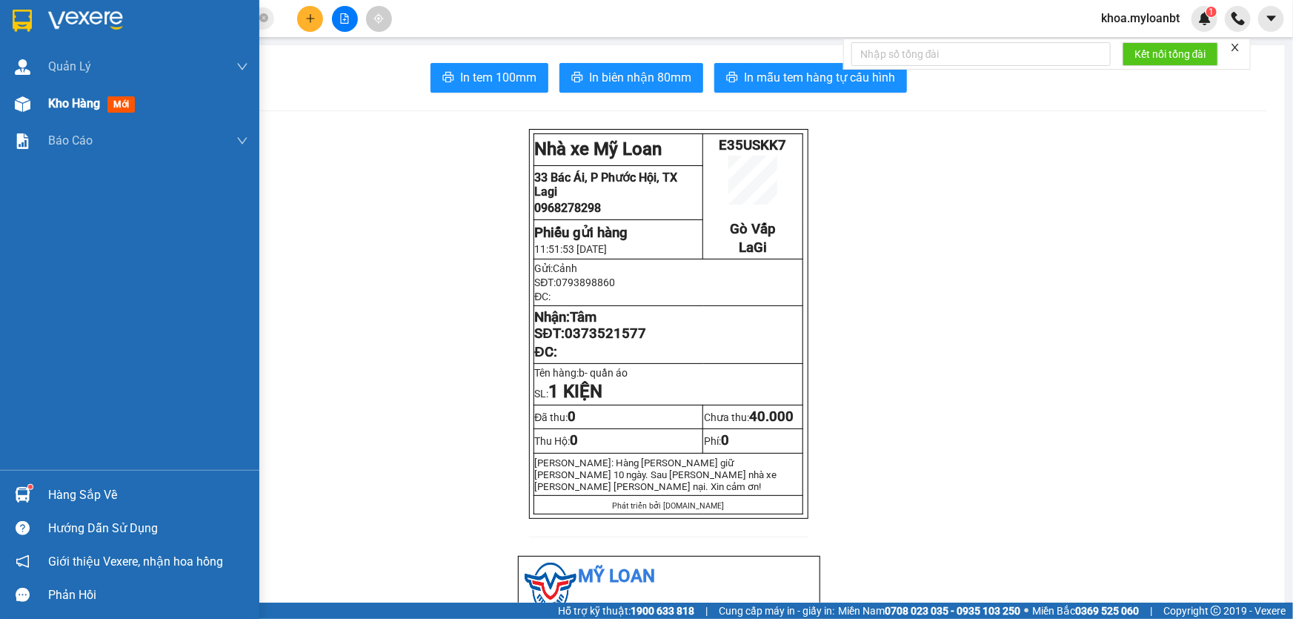
click at [30, 108] on div at bounding box center [23, 104] width 26 height 26
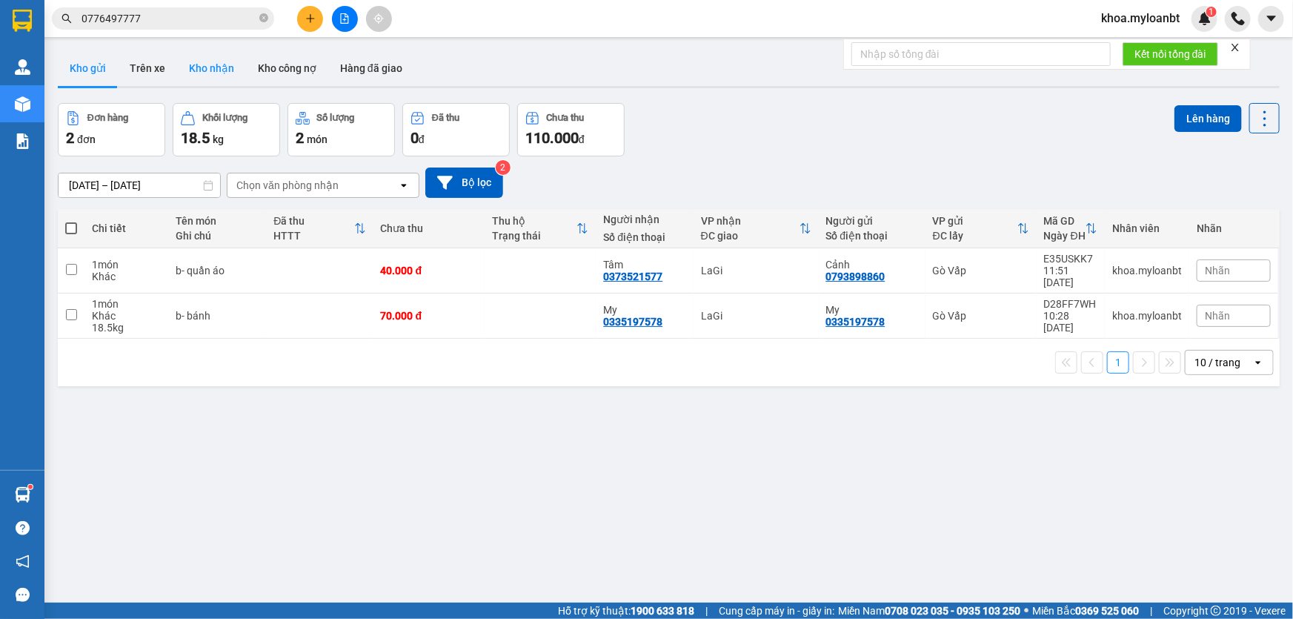
click at [223, 74] on button "Kho nhận" at bounding box center [211, 68] width 69 height 36
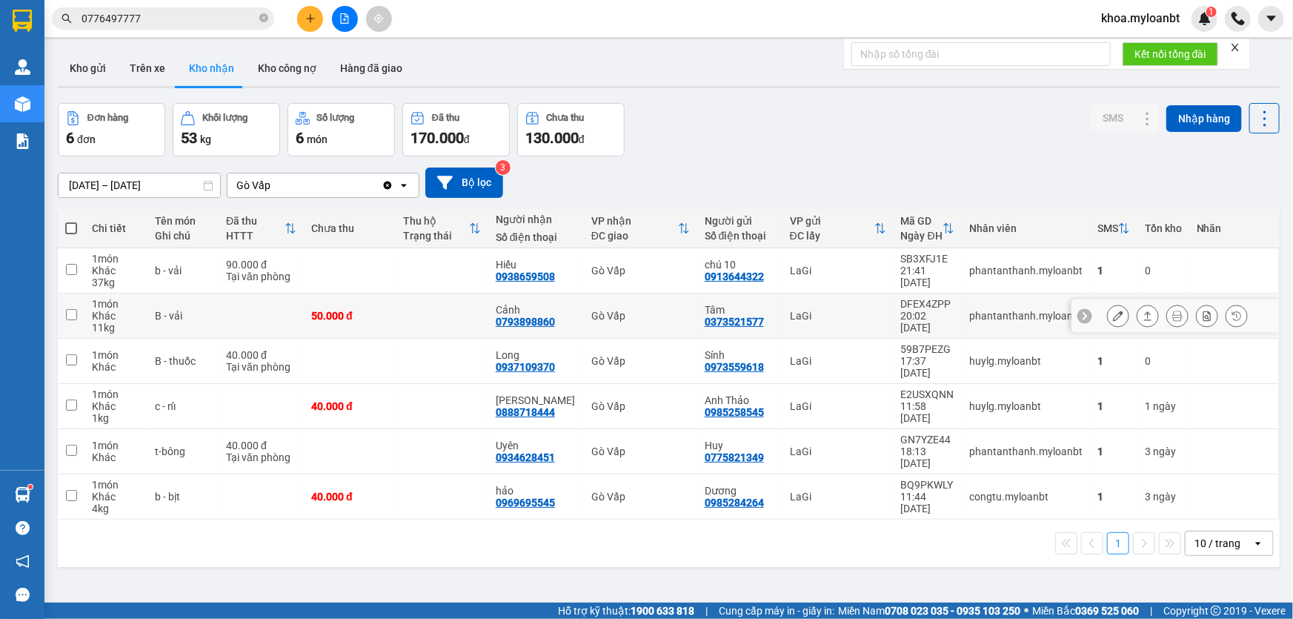
click at [1144, 314] on icon at bounding box center [1148, 315] width 8 height 9
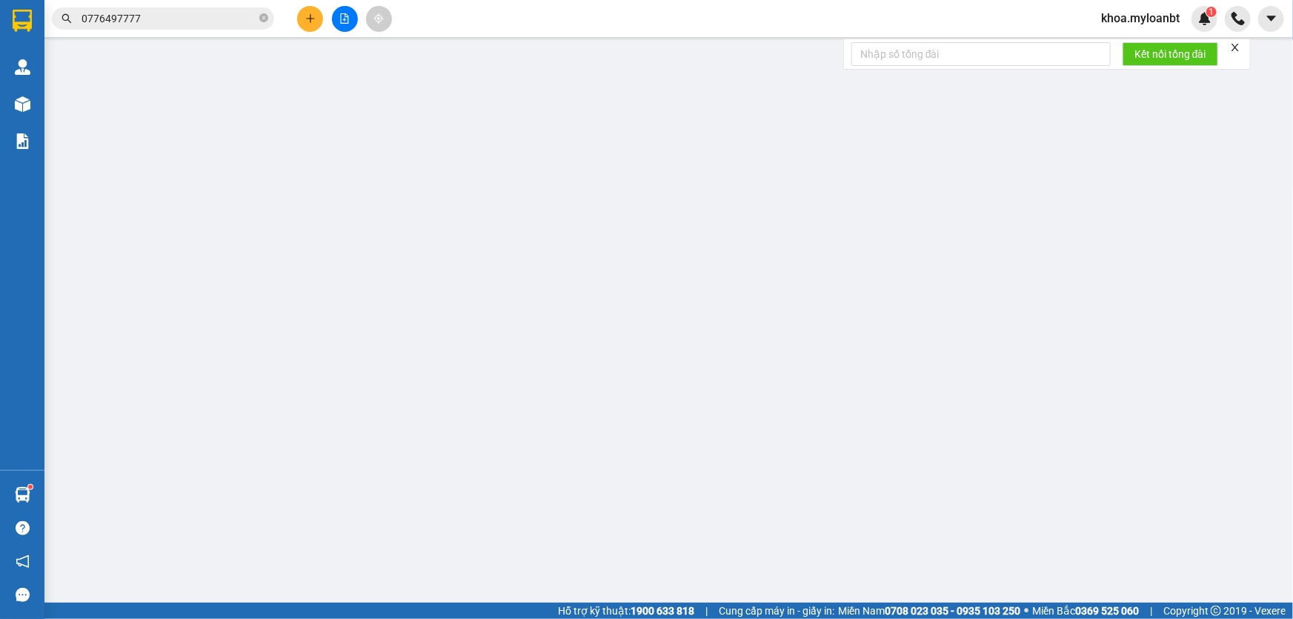
type input "0373521577"
type input "Tâm"
type input "0793898860"
type input "Cảnh"
type input "50.000"
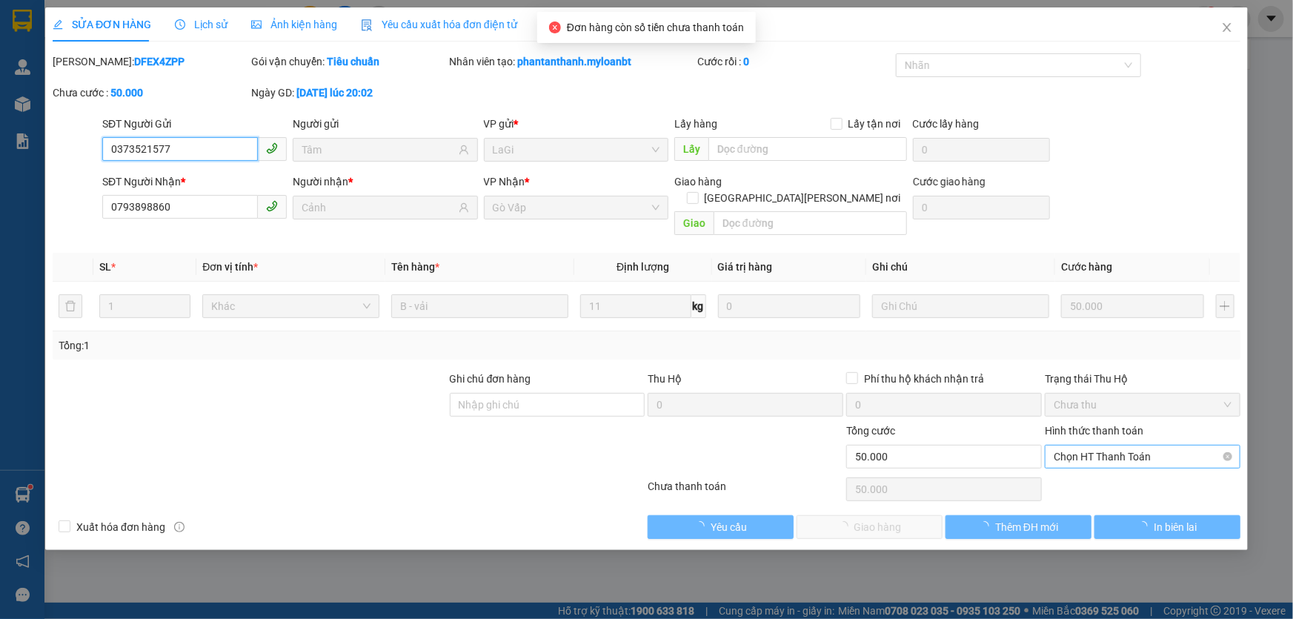
click at [1111, 445] on span "Chọn HT Thanh Toán" at bounding box center [1143, 456] width 178 height 22
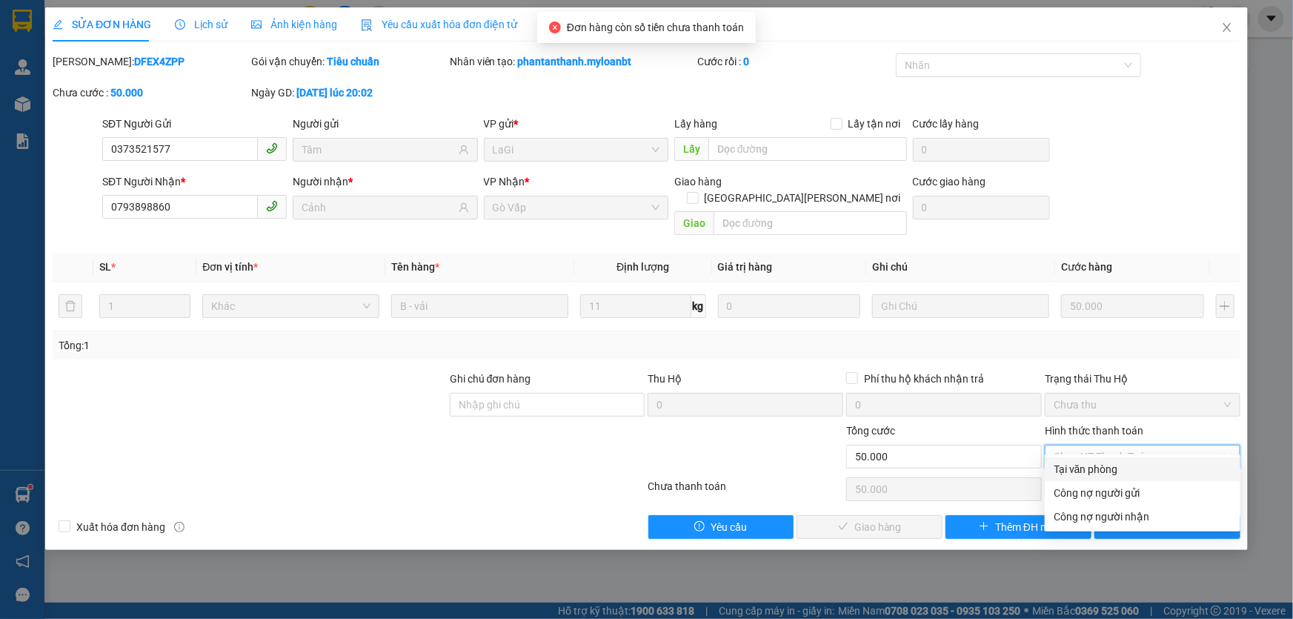
click at [1097, 463] on div "Tại văn phòng" at bounding box center [1143, 469] width 178 height 16
type input "0"
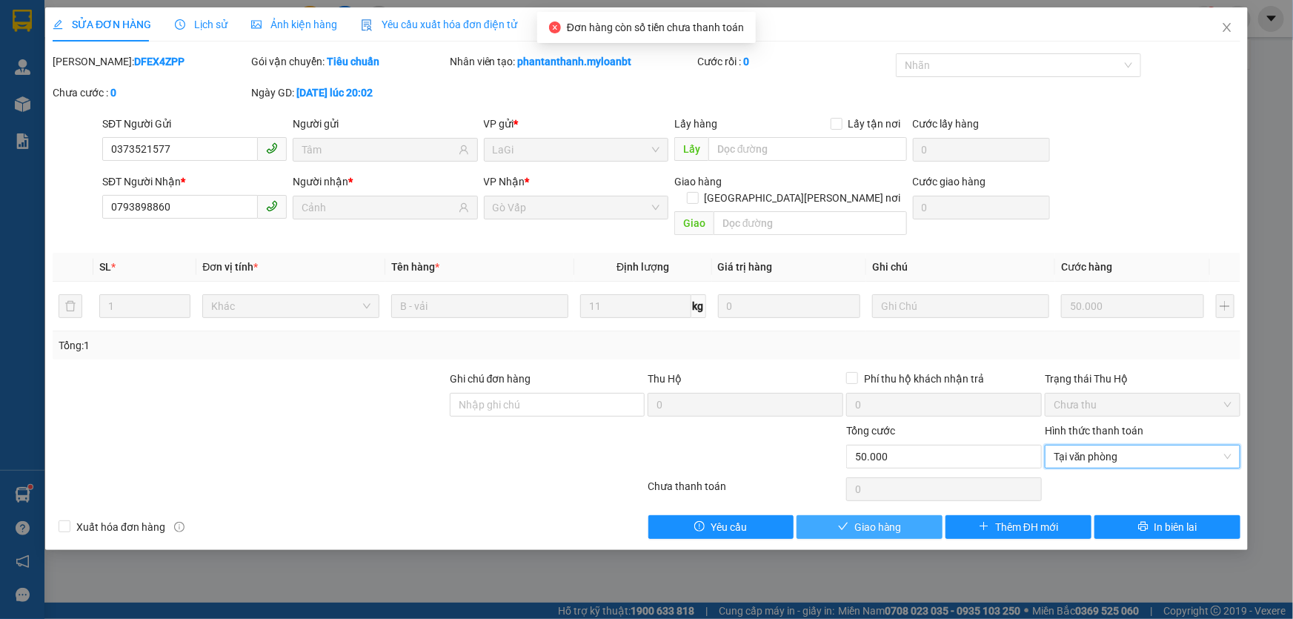
click at [856, 519] on span "Giao hàng" at bounding box center [878, 527] width 47 height 16
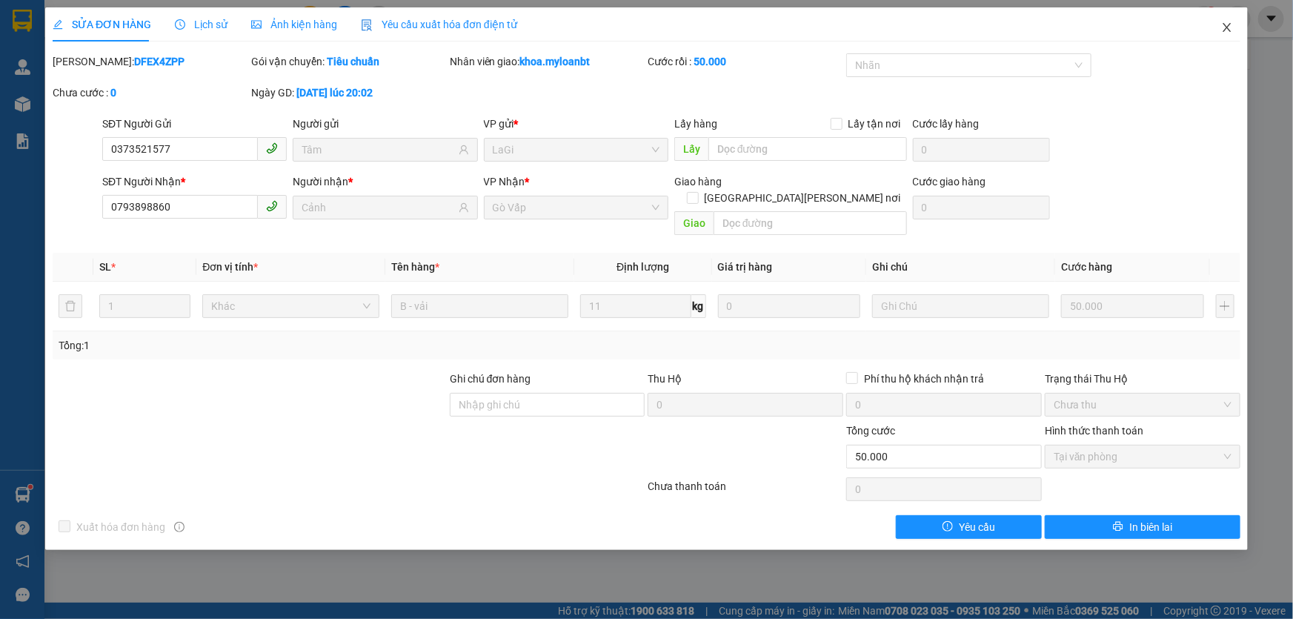
click at [1239, 30] on span "Close" at bounding box center [1228, 28] width 42 height 42
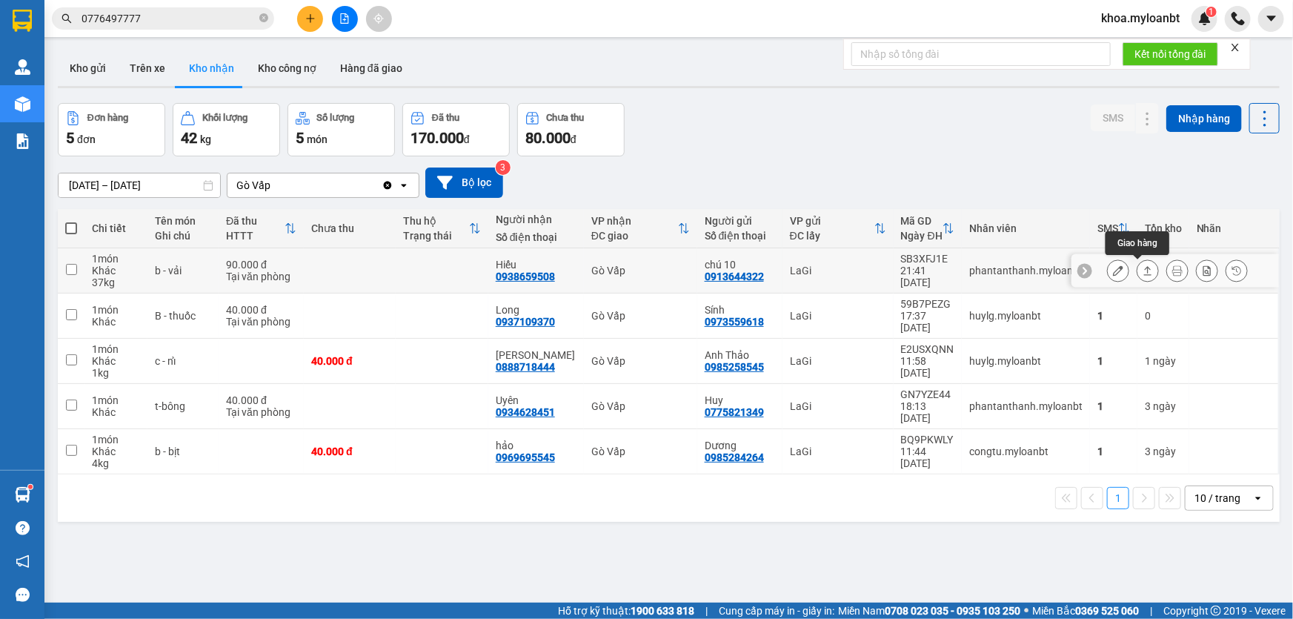
click at [1143, 270] on icon at bounding box center [1148, 270] width 10 height 10
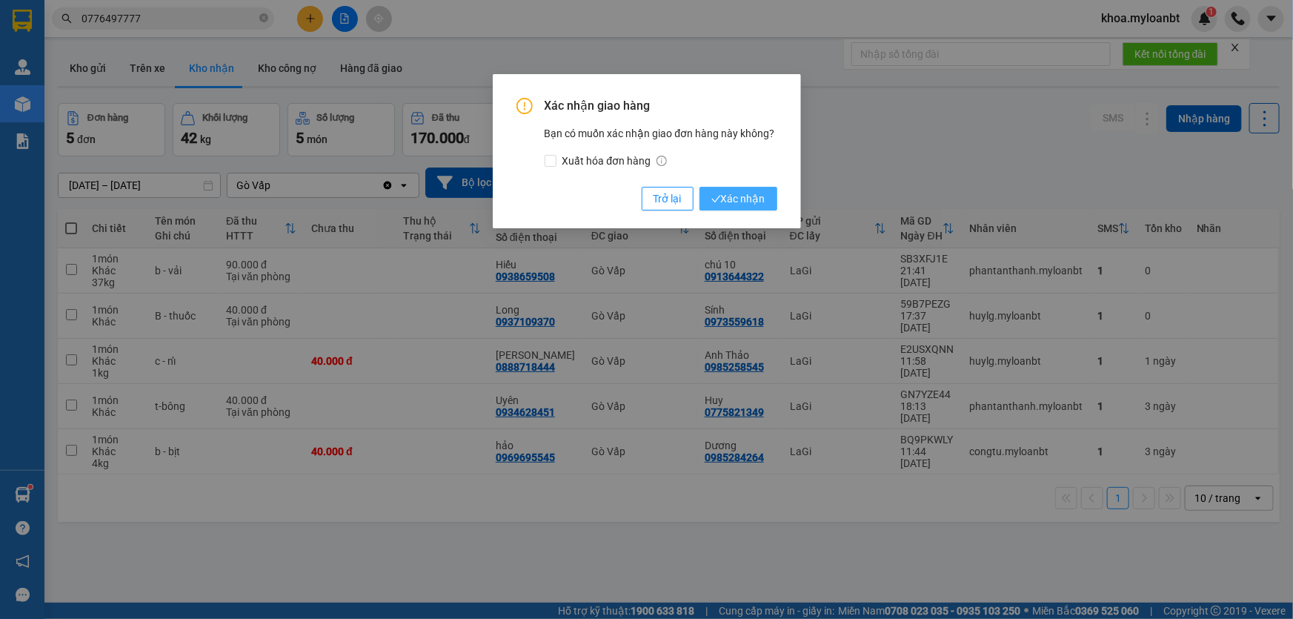
click at [717, 202] on icon "check" at bounding box center [717, 199] width 10 height 10
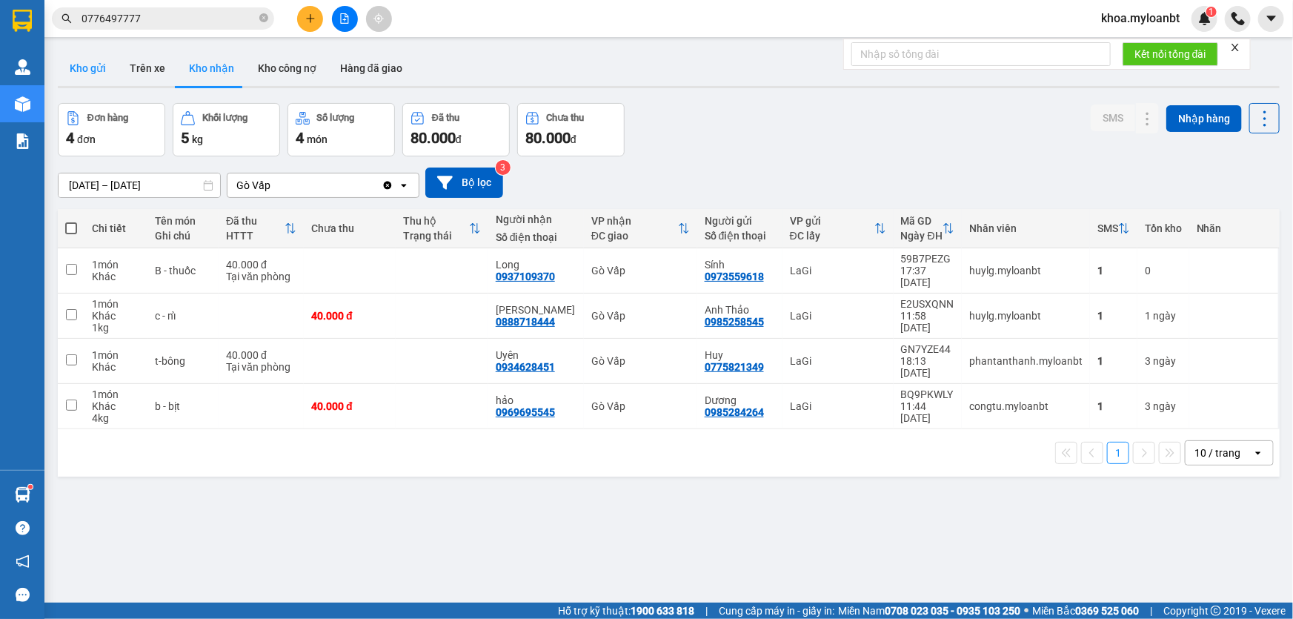
click at [97, 67] on button "Kho gửi" at bounding box center [88, 68] width 60 height 36
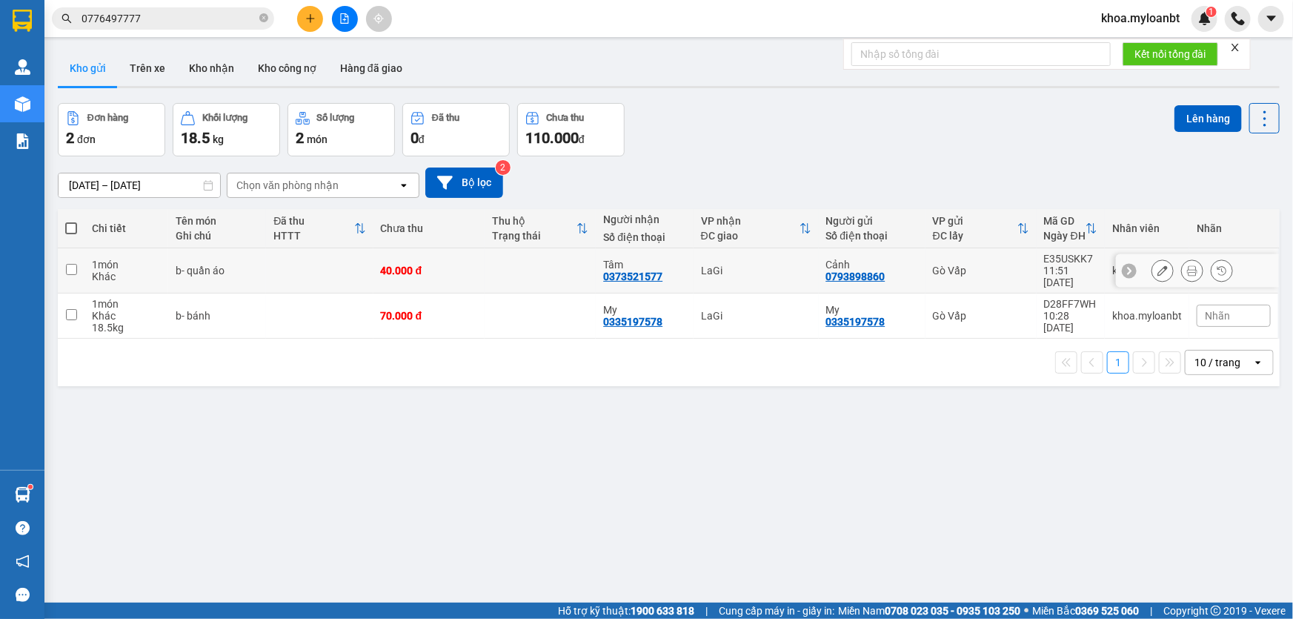
click at [1192, 263] on button at bounding box center [1192, 271] width 21 height 26
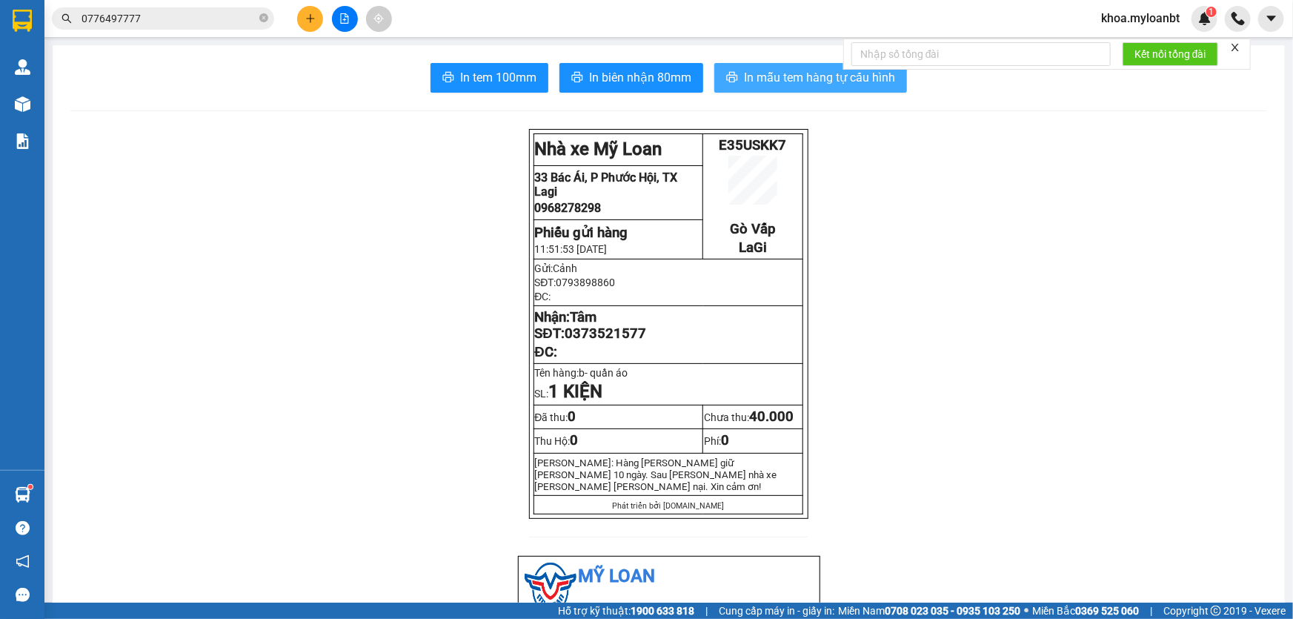
click at [795, 76] on span "In mẫu tem hàng tự cấu hình" at bounding box center [819, 77] width 151 height 19
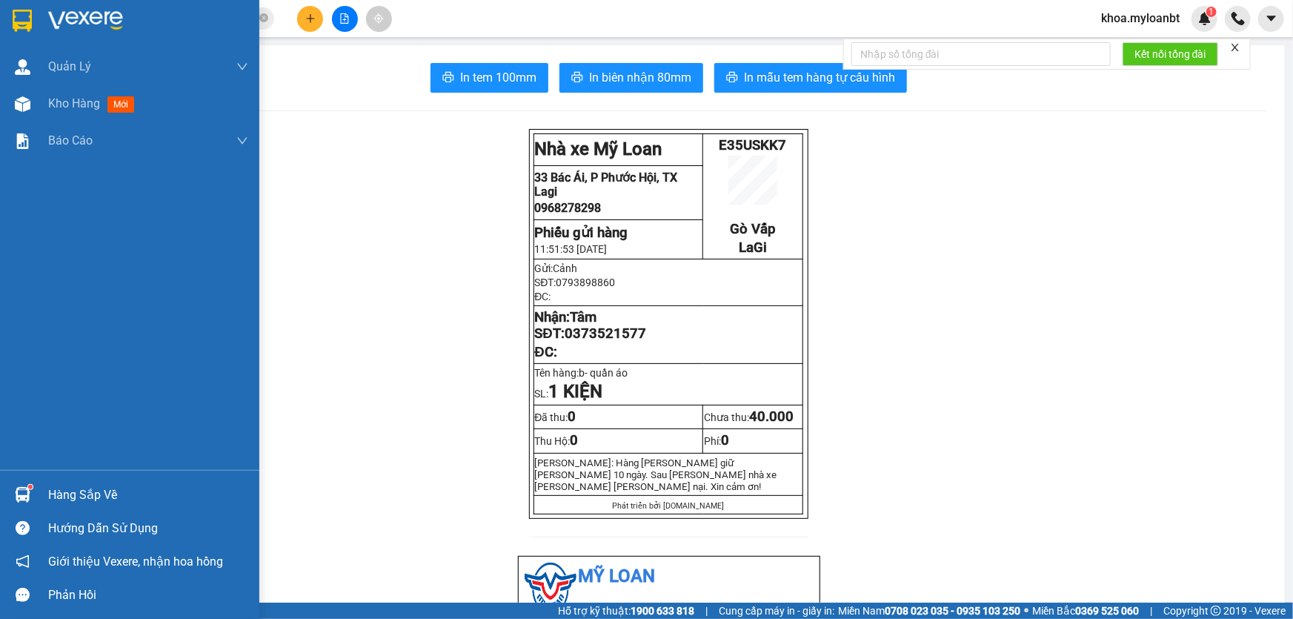
click at [12, 482] on div "Hàng sắp về Hướng dẫn sử dụng Giới thiệu Vexere, nhận hoa hồng Phản hồi" at bounding box center [129, 541] width 259 height 142
click at [50, 494] on div "Hàng sắp về" at bounding box center [148, 495] width 200 height 22
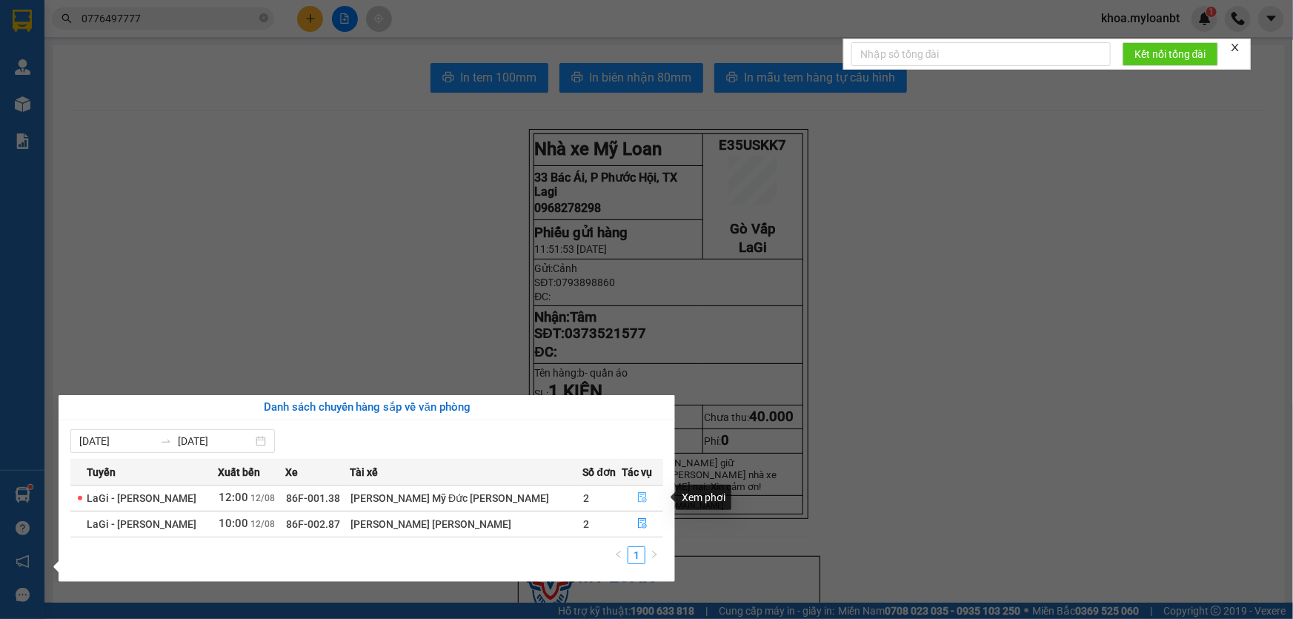
click at [643, 489] on button "button" at bounding box center [643, 498] width 40 height 24
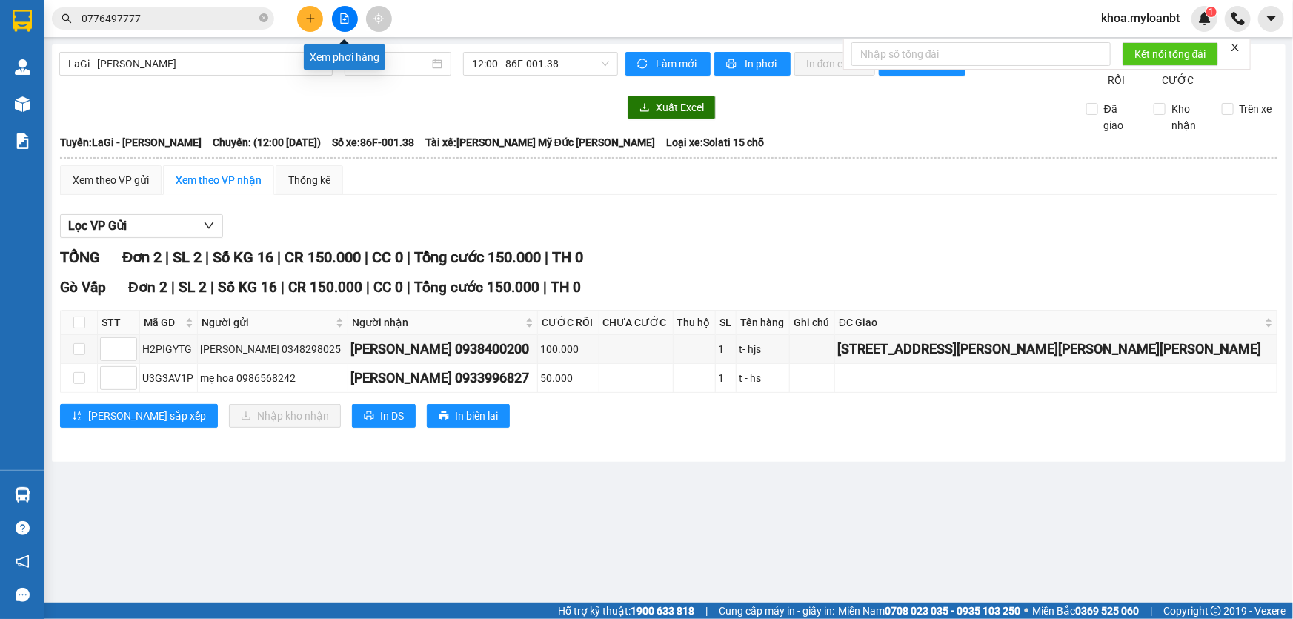
click at [314, 14] on icon "plus" at bounding box center [310, 18] width 10 height 10
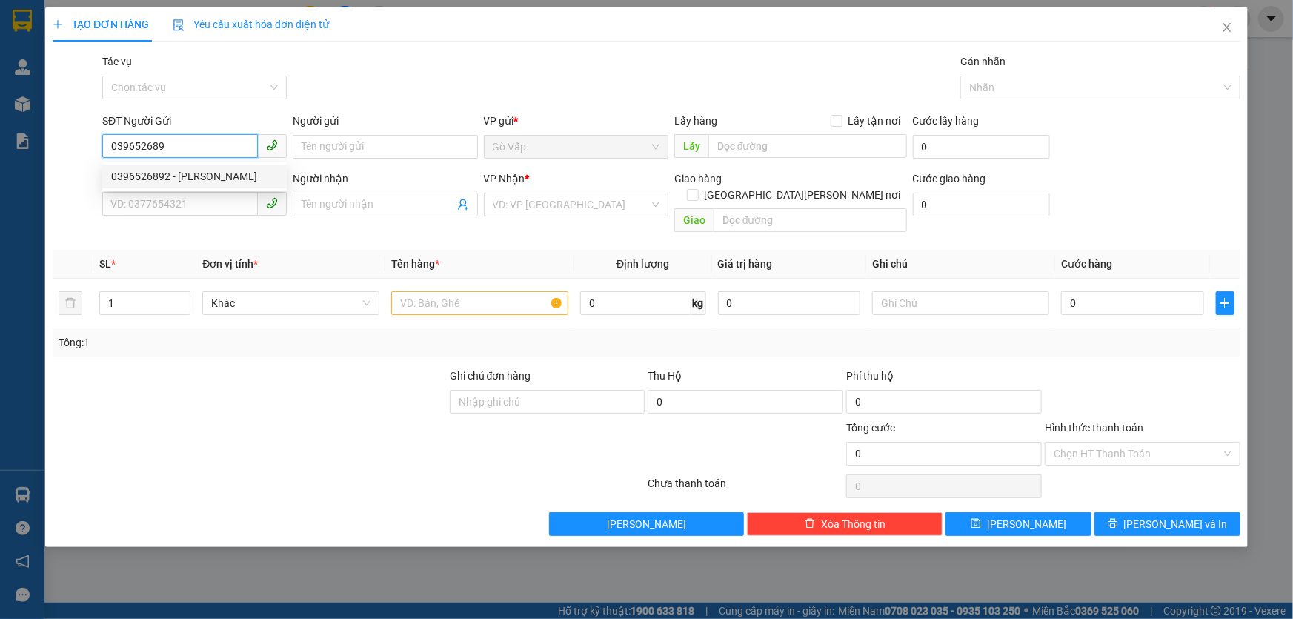
click at [213, 173] on div "0396526892 - [PERSON_NAME]" at bounding box center [194, 176] width 167 height 16
type input "0396526892"
type input "Huy"
type input "0384636863"
type input "[PERSON_NAME]"
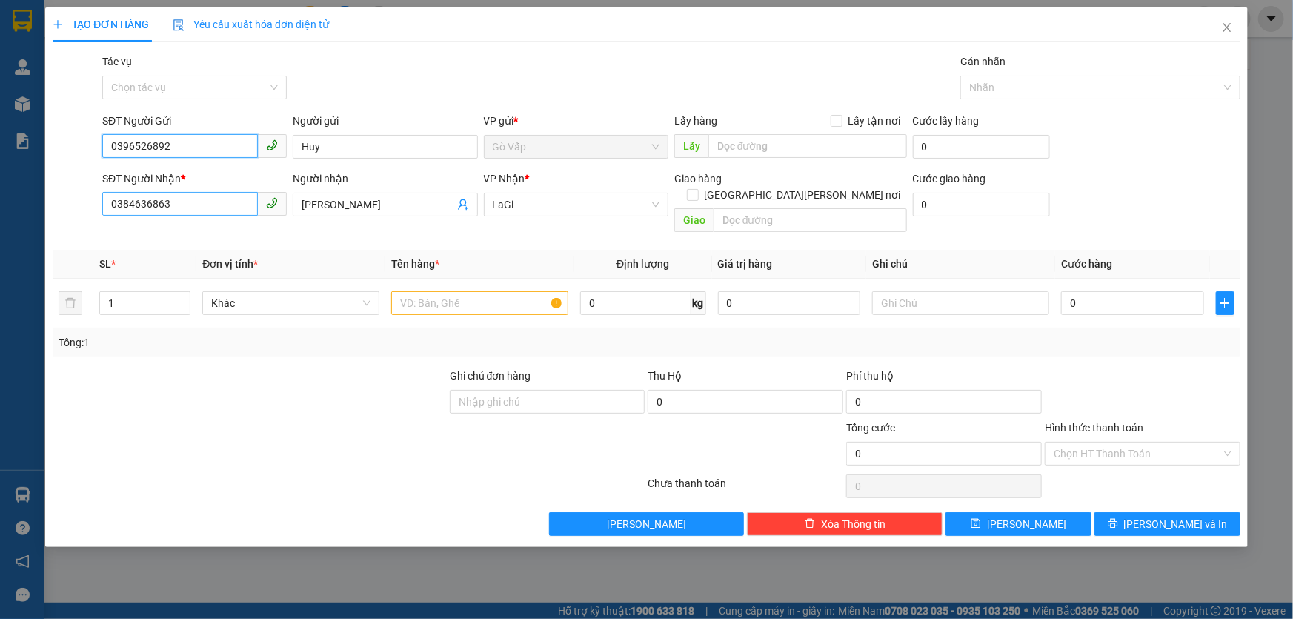
type input "0396526892"
click at [208, 208] on input "0384636863" at bounding box center [180, 204] width 156 height 24
click at [485, 291] on input "text" at bounding box center [479, 303] width 177 height 24
drag, startPoint x: 491, startPoint y: 279, endPoint x: 907, endPoint y: 339, distance: 420.1
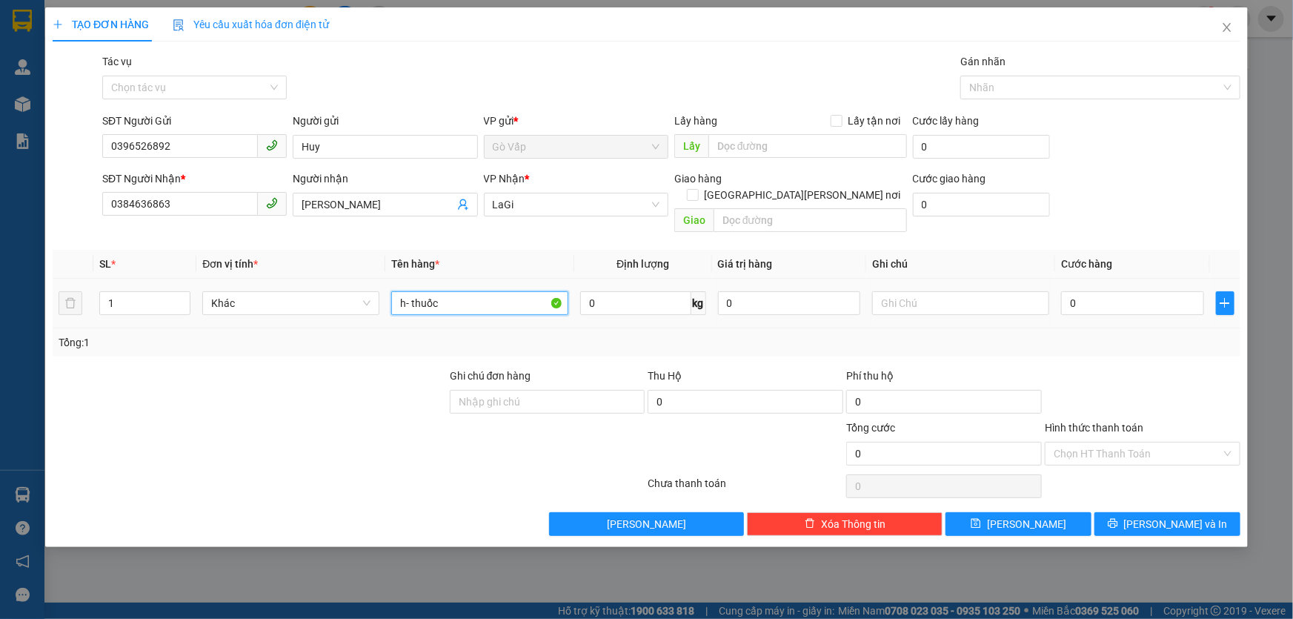
click at [492, 291] on input "h- thuốc" at bounding box center [479, 303] width 177 height 24
type input "h- thuốc"
click at [1116, 291] on input "0" at bounding box center [1132, 303] width 143 height 24
type input "4"
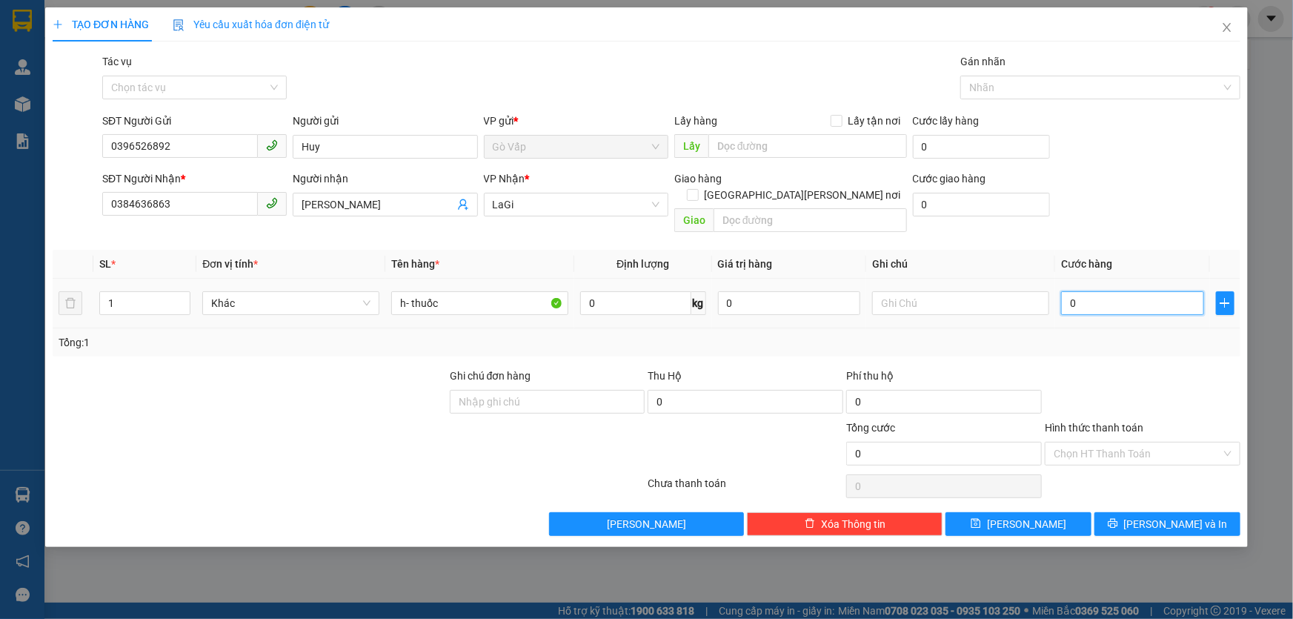
type input "4"
type input "40"
drag, startPoint x: 1079, startPoint y: 403, endPoint x: 1083, endPoint y: 415, distance: 12.4
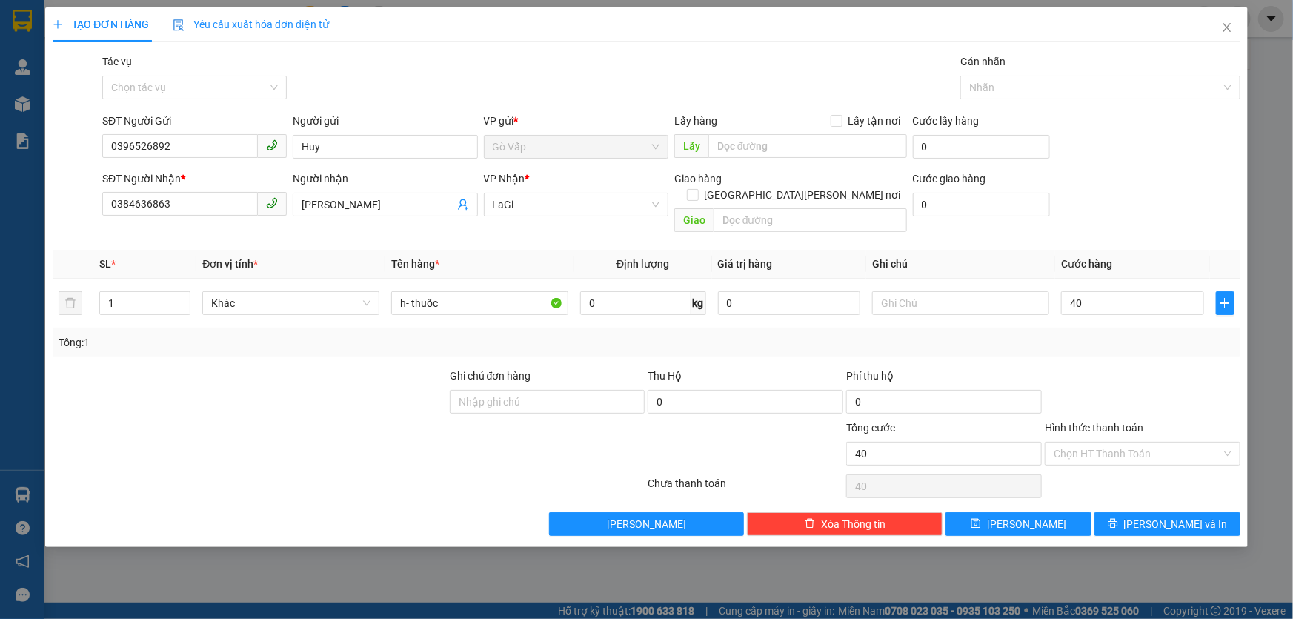
click at [1078, 422] on label "Hình thức thanh toán" at bounding box center [1094, 428] width 99 height 12
click at [1078, 443] on input "Hình thức thanh toán" at bounding box center [1138, 454] width 168 height 22
type input "40.000"
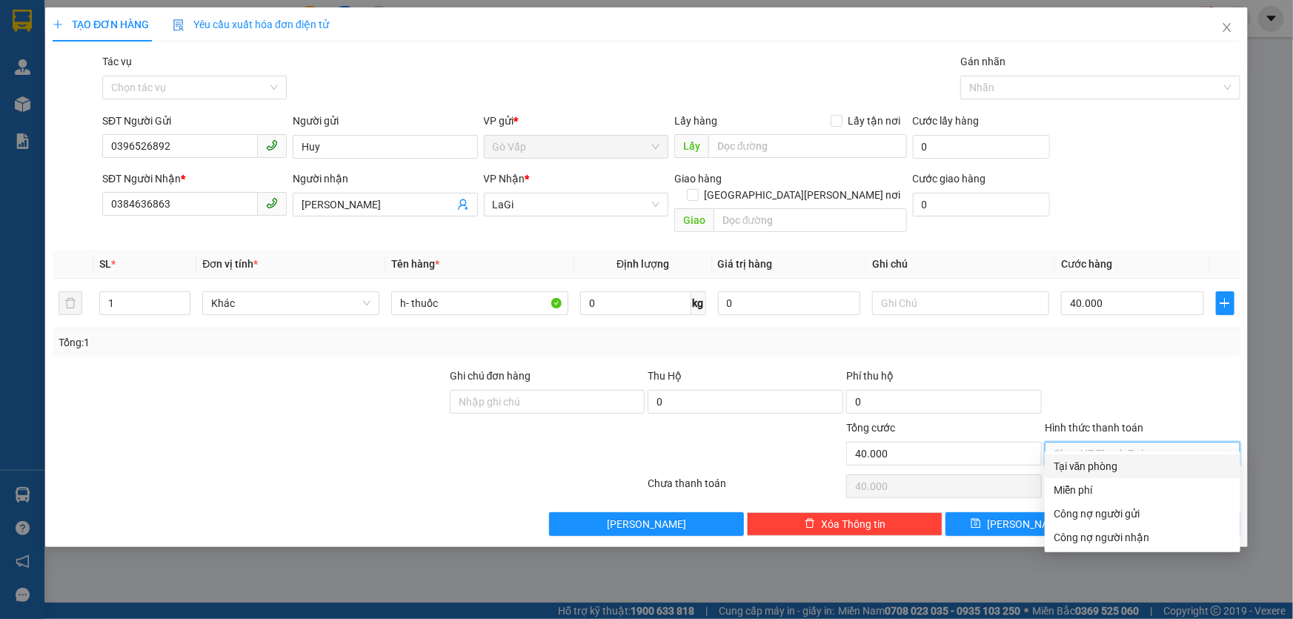
drag, startPoint x: 1093, startPoint y: 431, endPoint x: 1102, endPoint y: 460, distance: 29.5
click at [1094, 443] on input "Hình thức thanh toán" at bounding box center [1138, 454] width 168 height 22
click at [1098, 474] on div "Tại văn phòng" at bounding box center [1143, 466] width 178 height 16
type input "0"
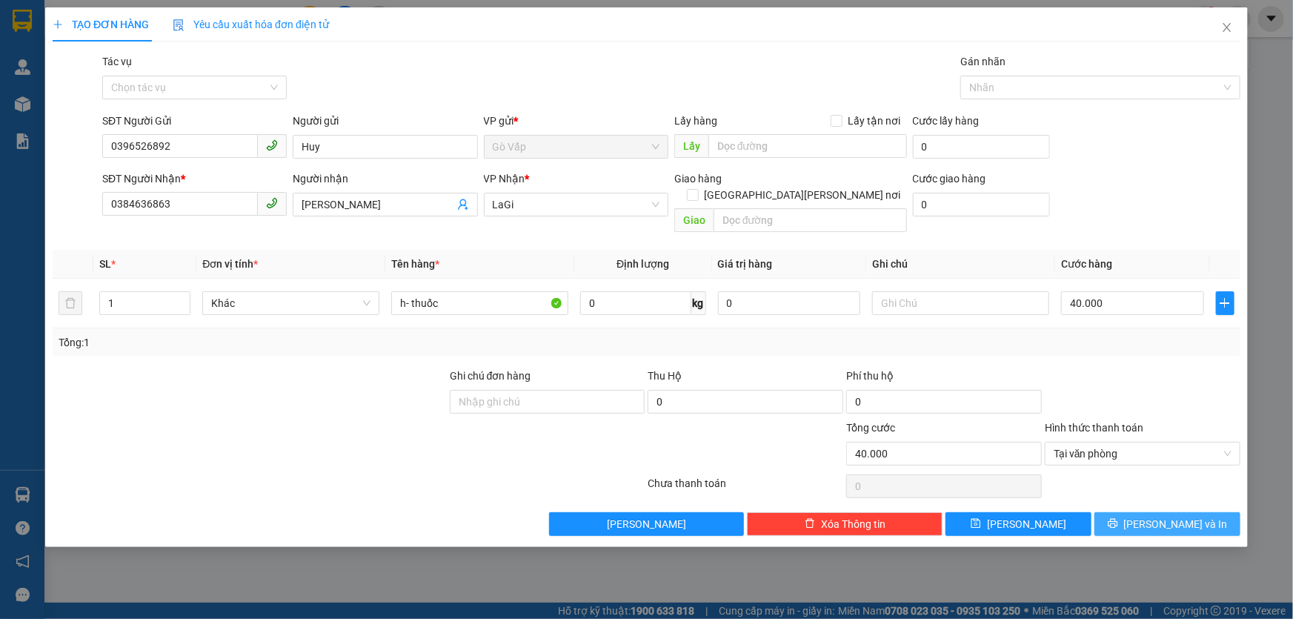
click at [1147, 512] on button "[PERSON_NAME] và In" at bounding box center [1168, 524] width 146 height 24
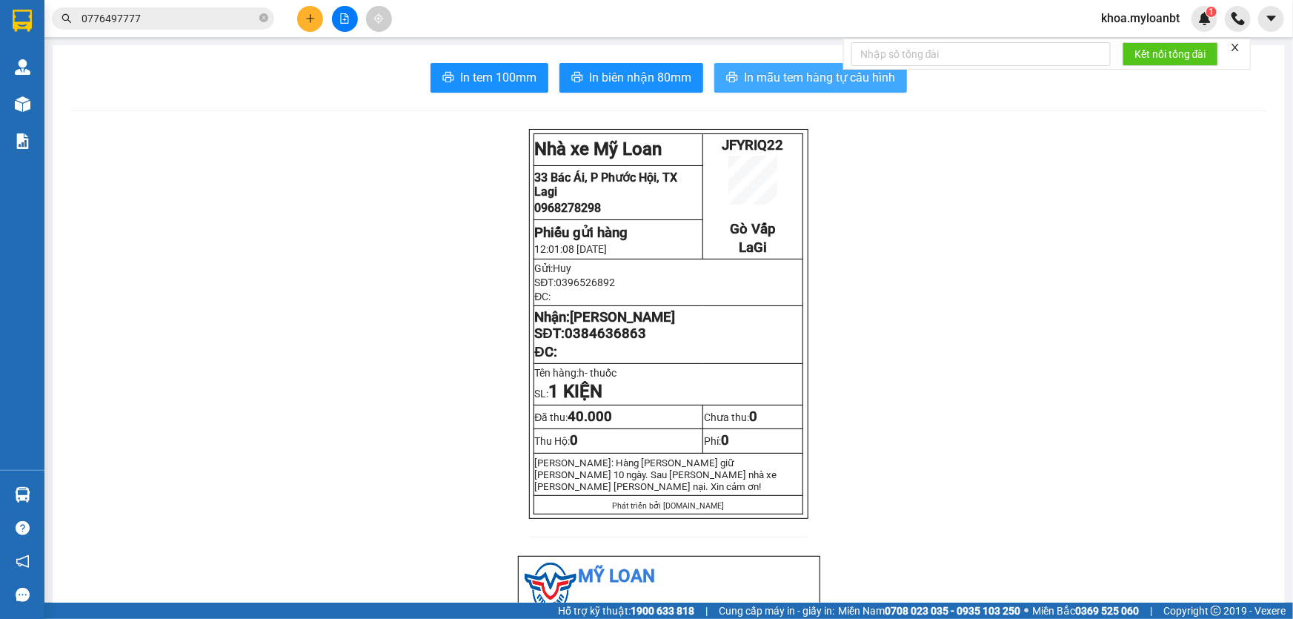
click at [727, 73] on icon "printer" at bounding box center [732, 77] width 11 height 10
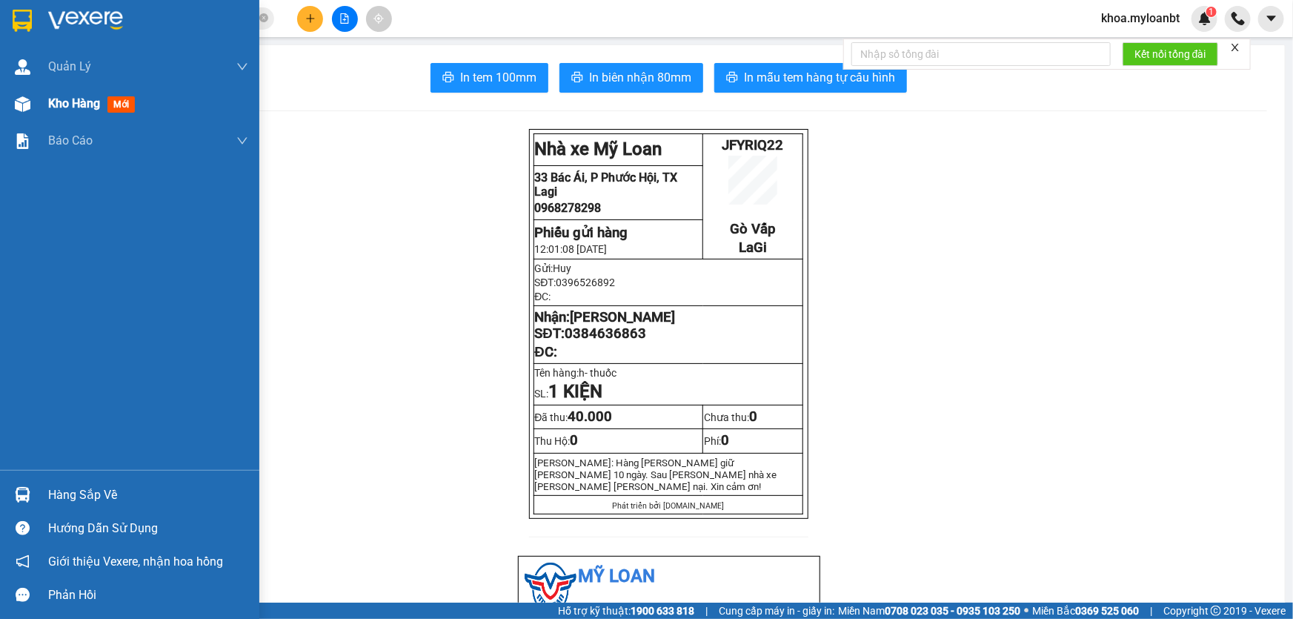
click at [33, 105] on div at bounding box center [23, 104] width 26 height 26
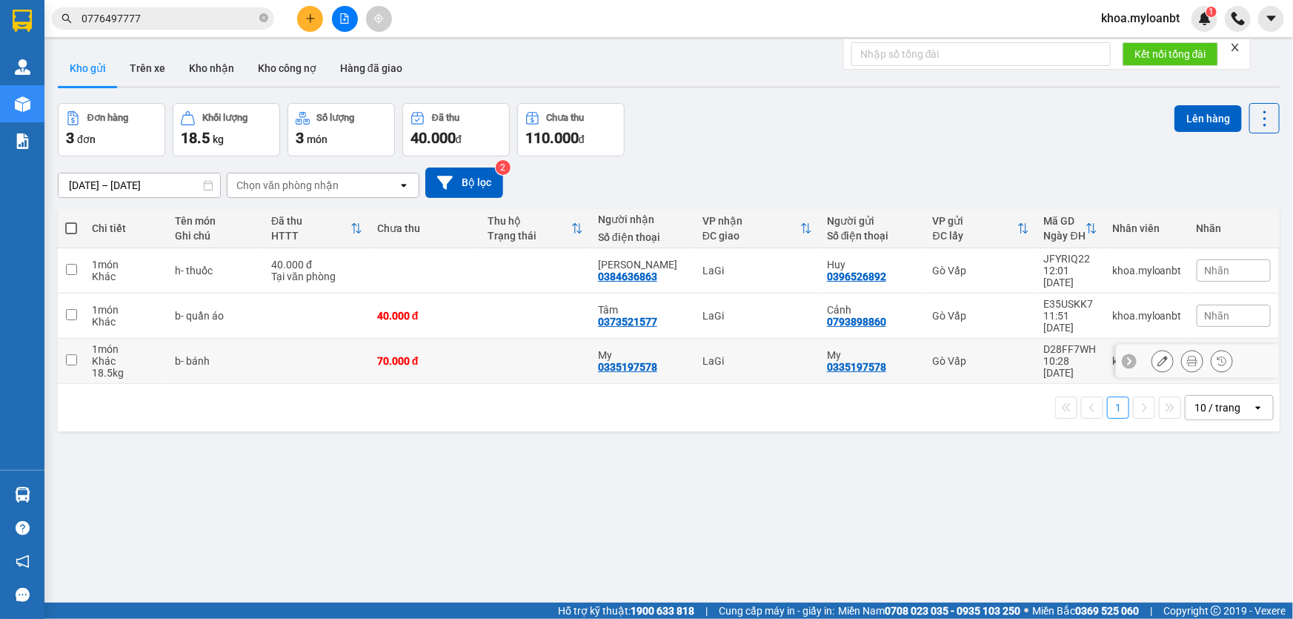
click at [497, 339] on td at bounding box center [535, 361] width 110 height 45
checkbox input "true"
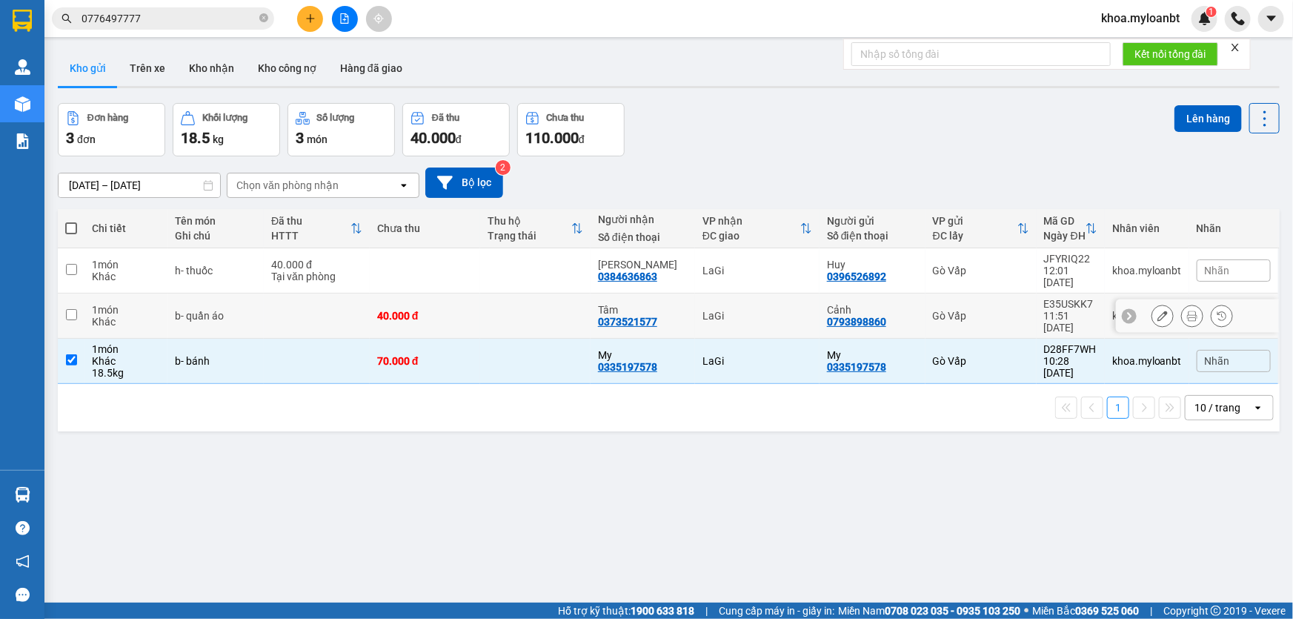
click at [514, 305] on td at bounding box center [535, 316] width 110 height 45
checkbox input "true"
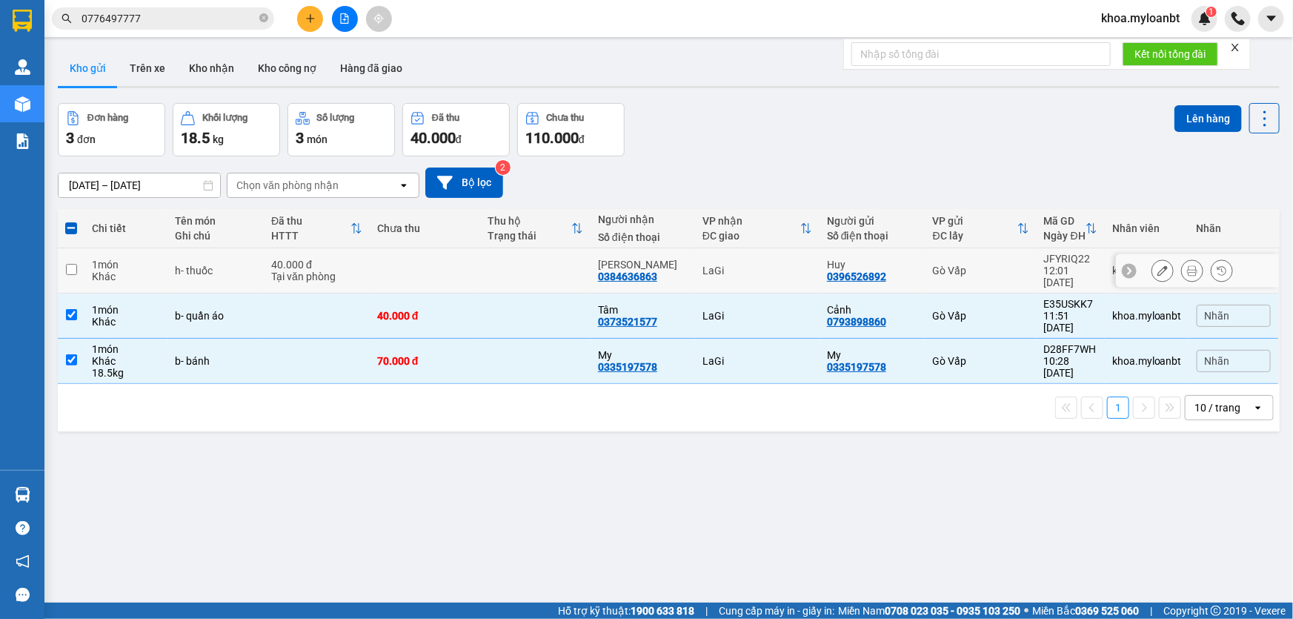
click at [544, 266] on td at bounding box center [535, 270] width 110 height 45
checkbox input "true"
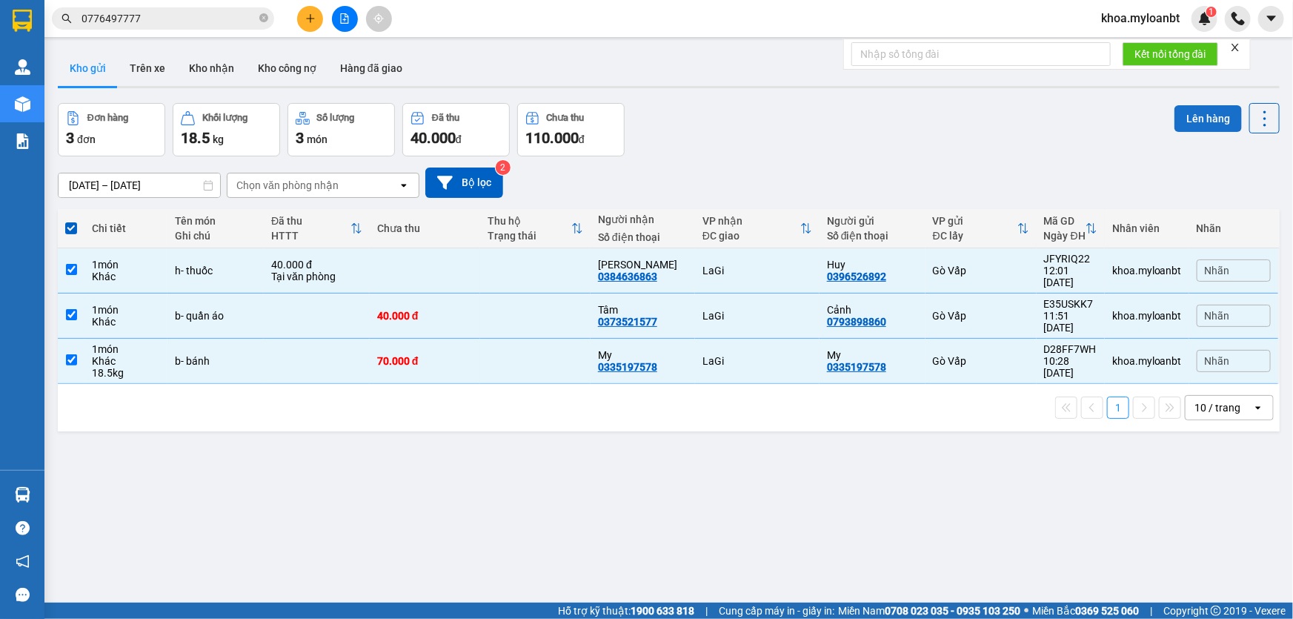
click at [1196, 111] on button "Lên hàng" at bounding box center [1208, 118] width 67 height 27
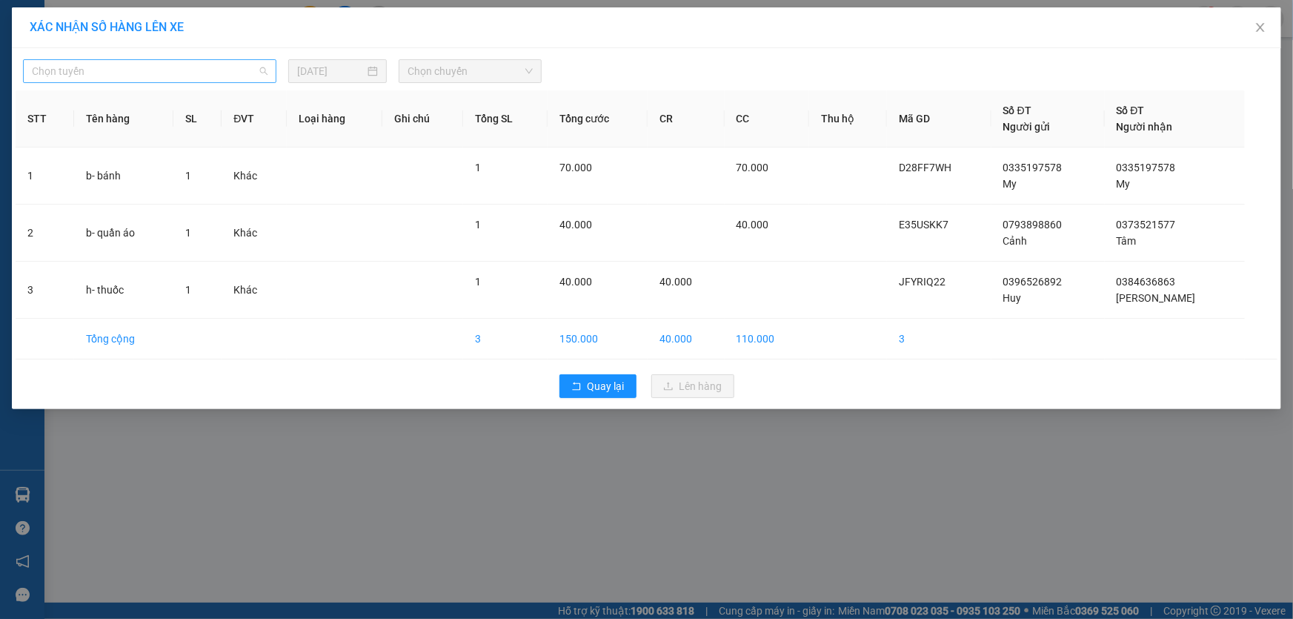
click at [239, 81] on span "Chọn tuyến" at bounding box center [150, 71] width 236 height 22
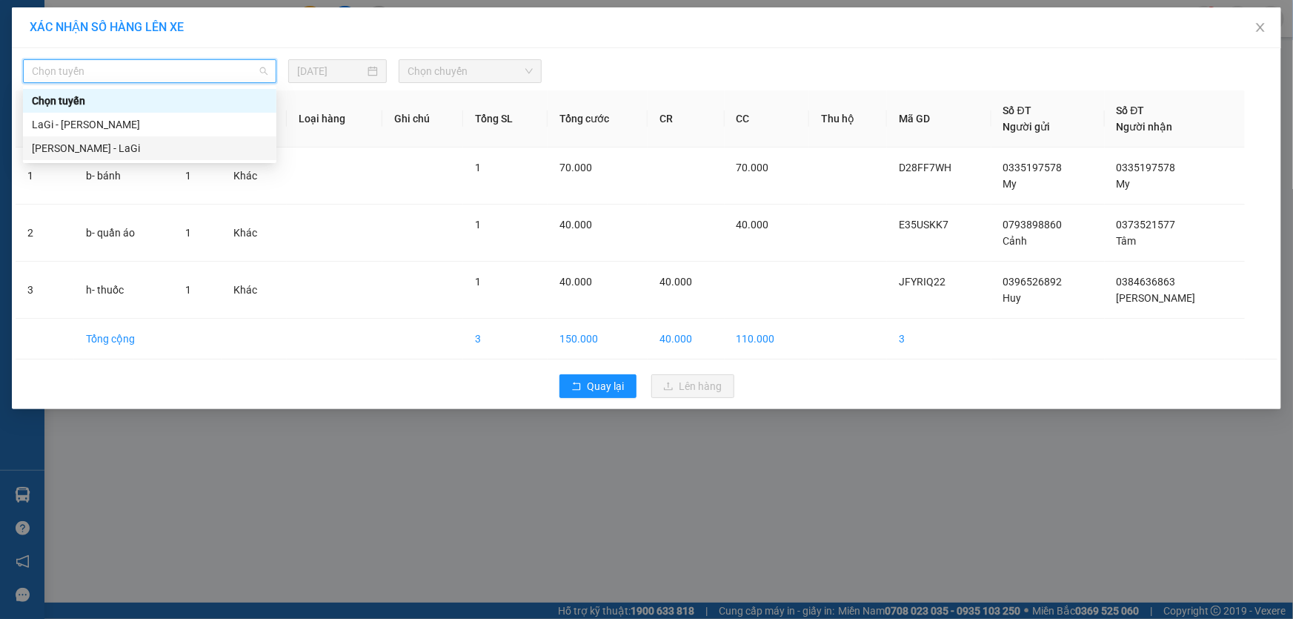
click at [151, 137] on div "[PERSON_NAME] - LaGi" at bounding box center [149, 148] width 253 height 24
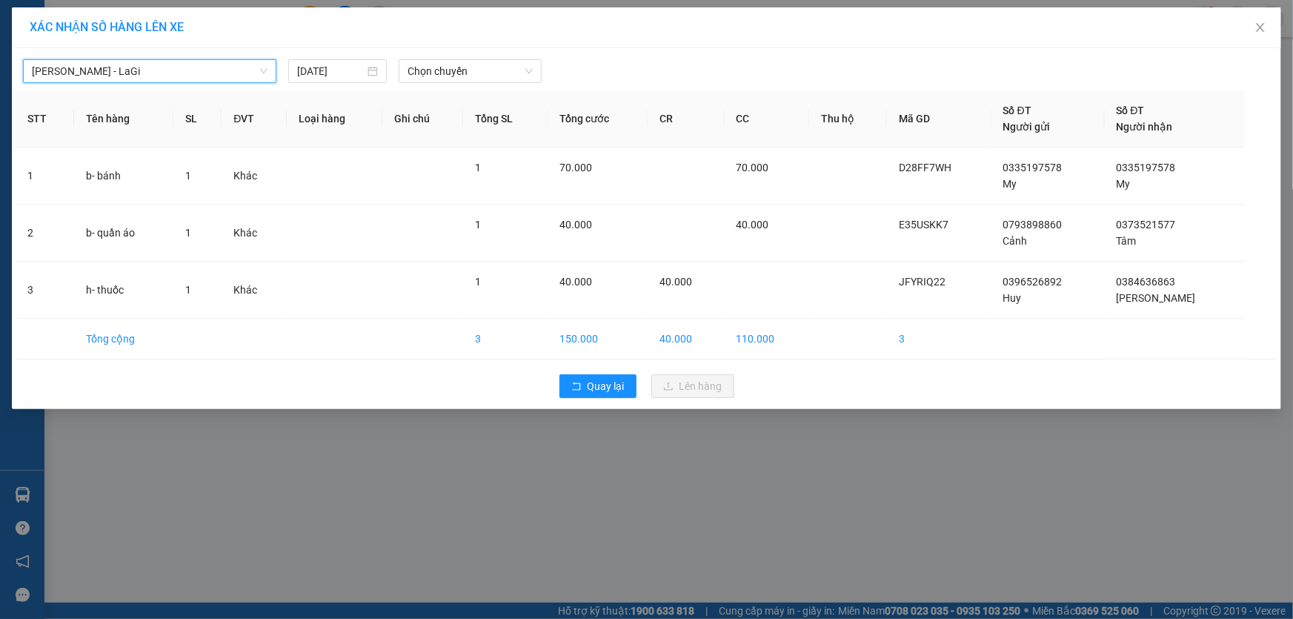
click at [501, 53] on div "[PERSON_NAME] - LaGi [PERSON_NAME] - [GEOGRAPHIC_DATA] [DATE] [PERSON_NAME]" at bounding box center [647, 67] width 1262 height 31
click at [501, 62] on span "Chọn chuyến" at bounding box center [470, 71] width 125 height 22
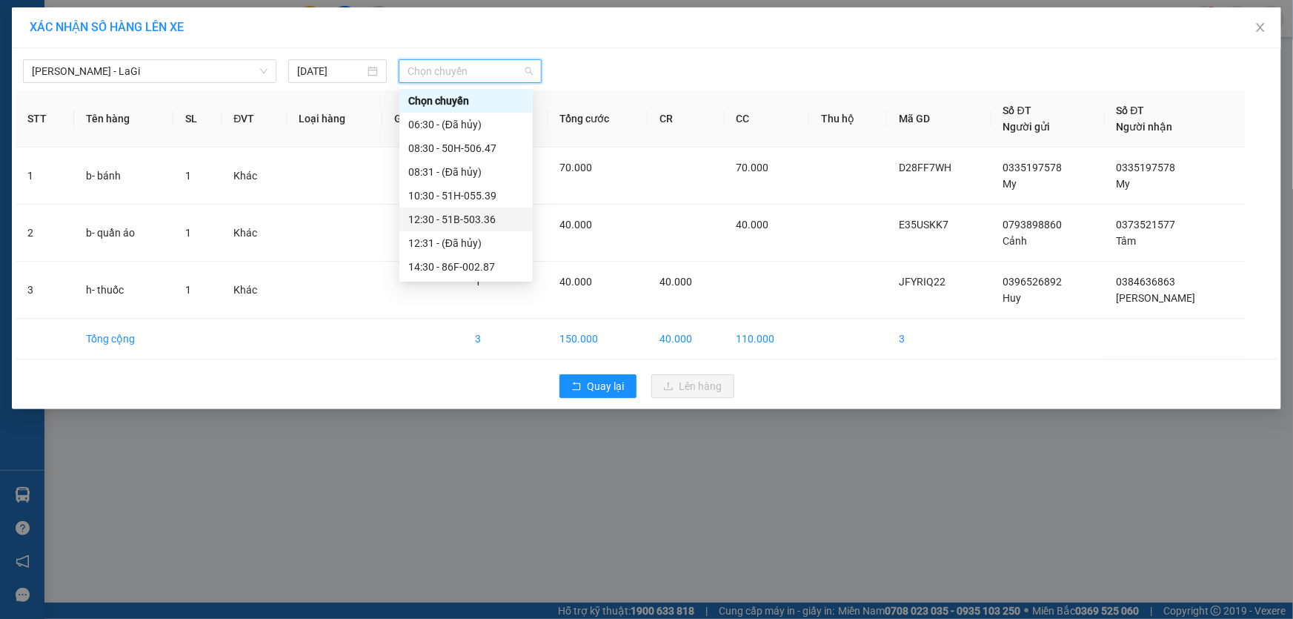
click at [468, 230] on div "12:30 - 51B-503.36" at bounding box center [466, 220] width 133 height 24
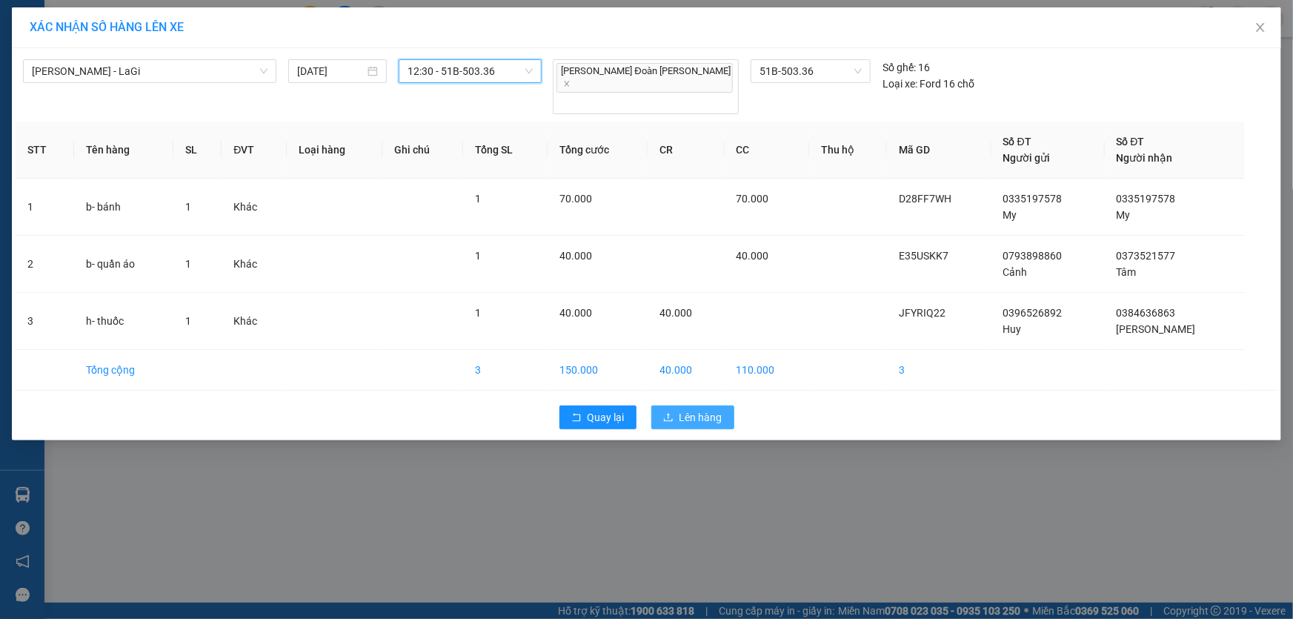
click at [680, 409] on span "Lên hàng" at bounding box center [701, 417] width 43 height 16
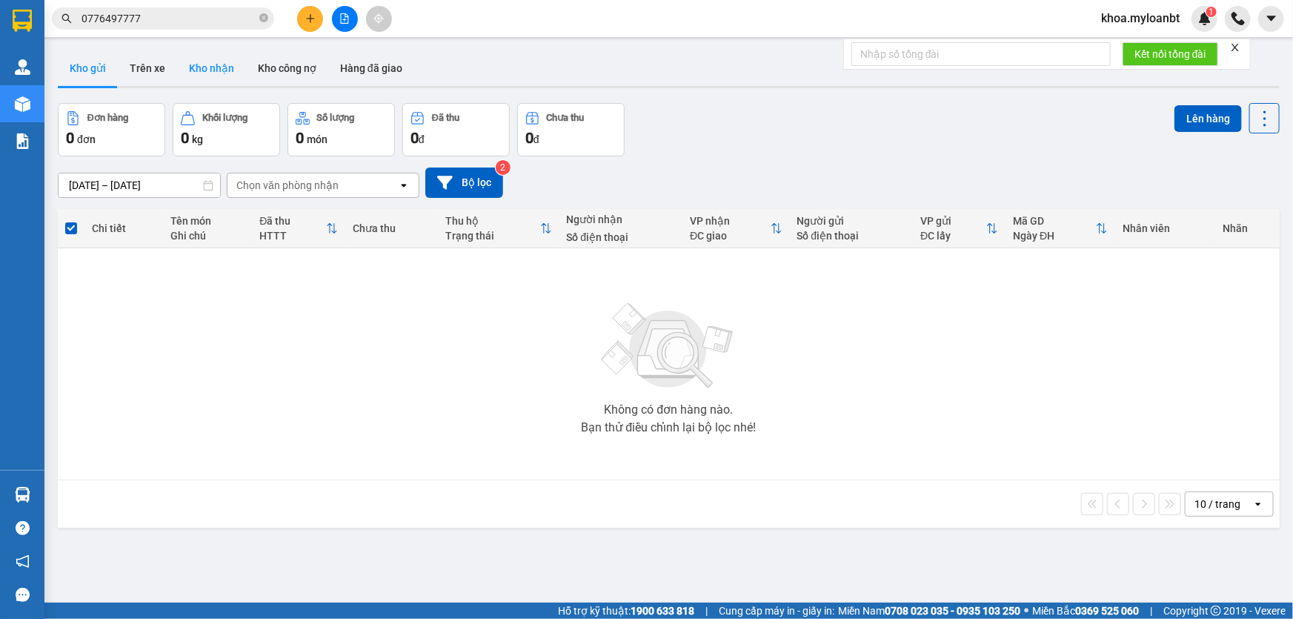
click at [219, 75] on button "Kho nhận" at bounding box center [211, 68] width 69 height 36
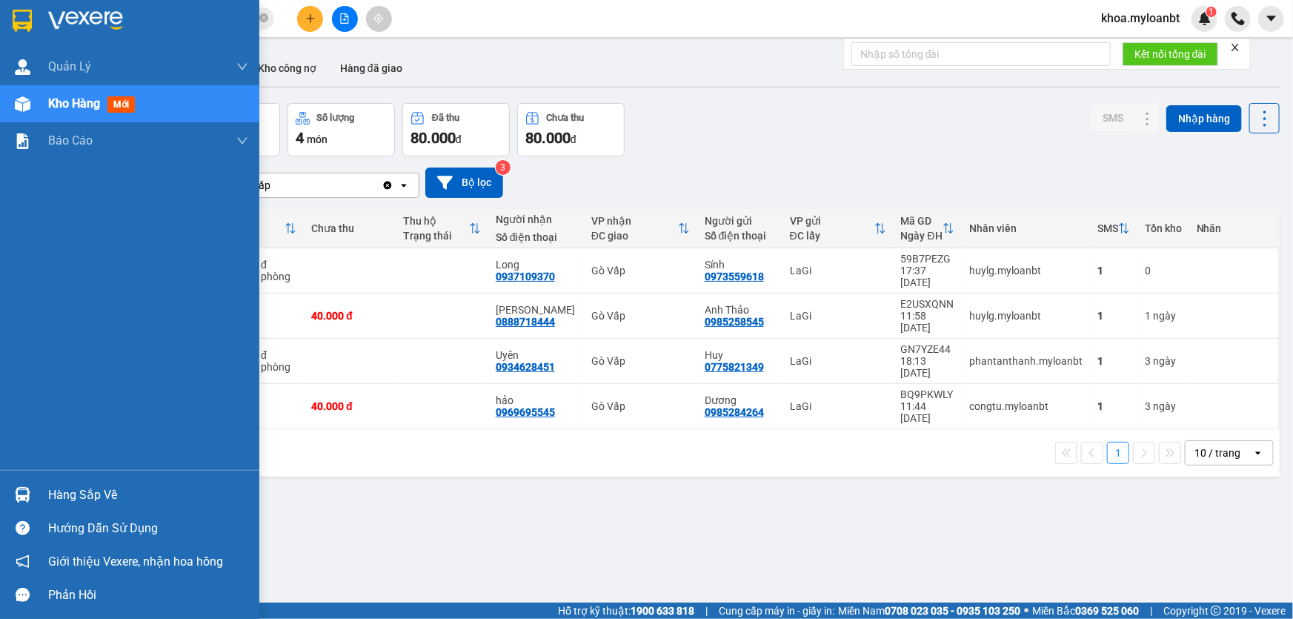
drag, startPoint x: 36, startPoint y: 487, endPoint x: 130, endPoint y: 489, distance: 94.2
click at [38, 487] on div "Hàng sắp về" at bounding box center [129, 494] width 259 height 33
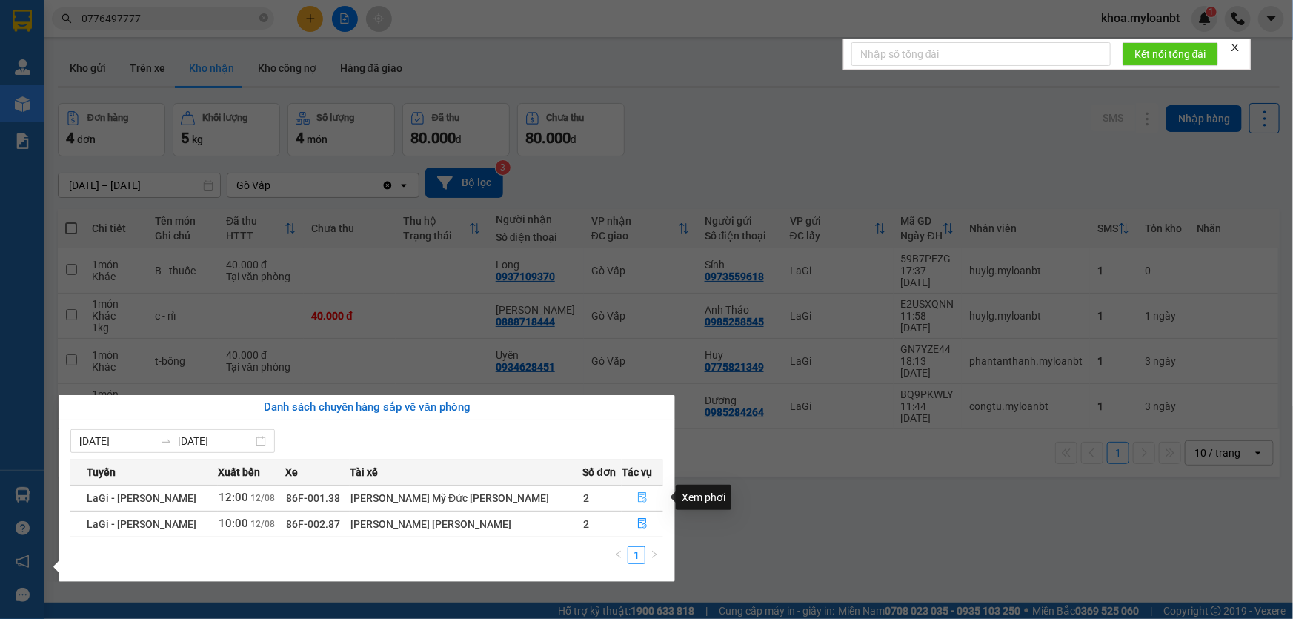
click at [623, 503] on button "button" at bounding box center [643, 498] width 40 height 24
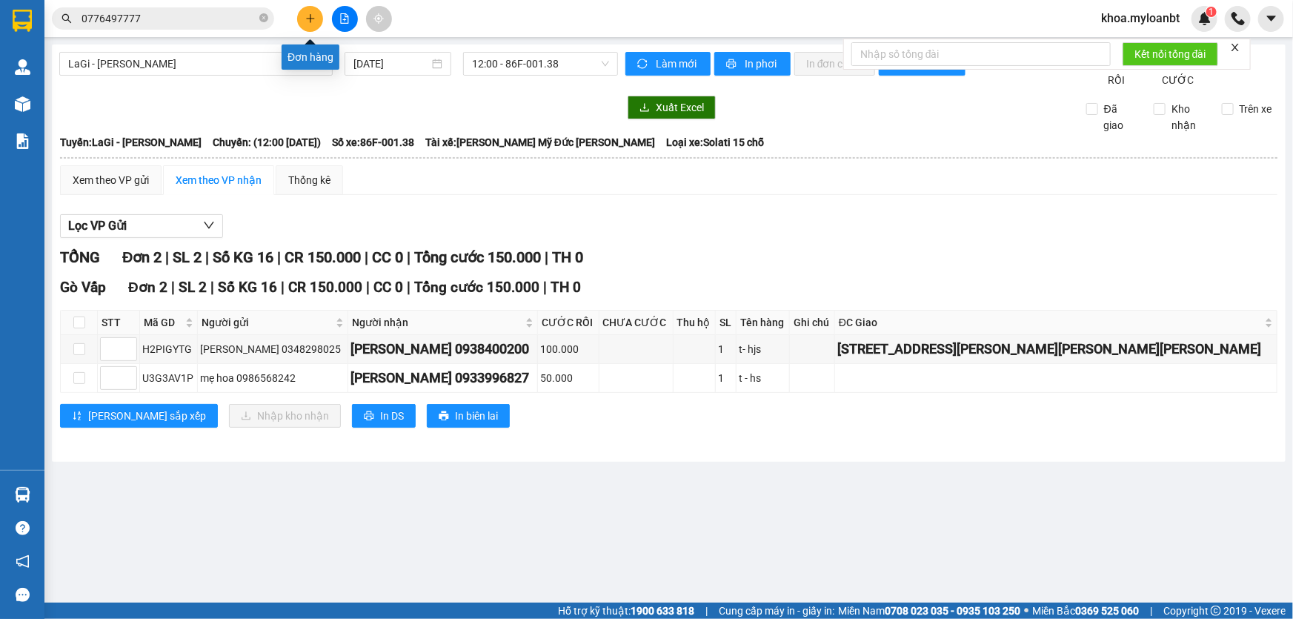
click at [308, 12] on button at bounding box center [310, 19] width 26 height 26
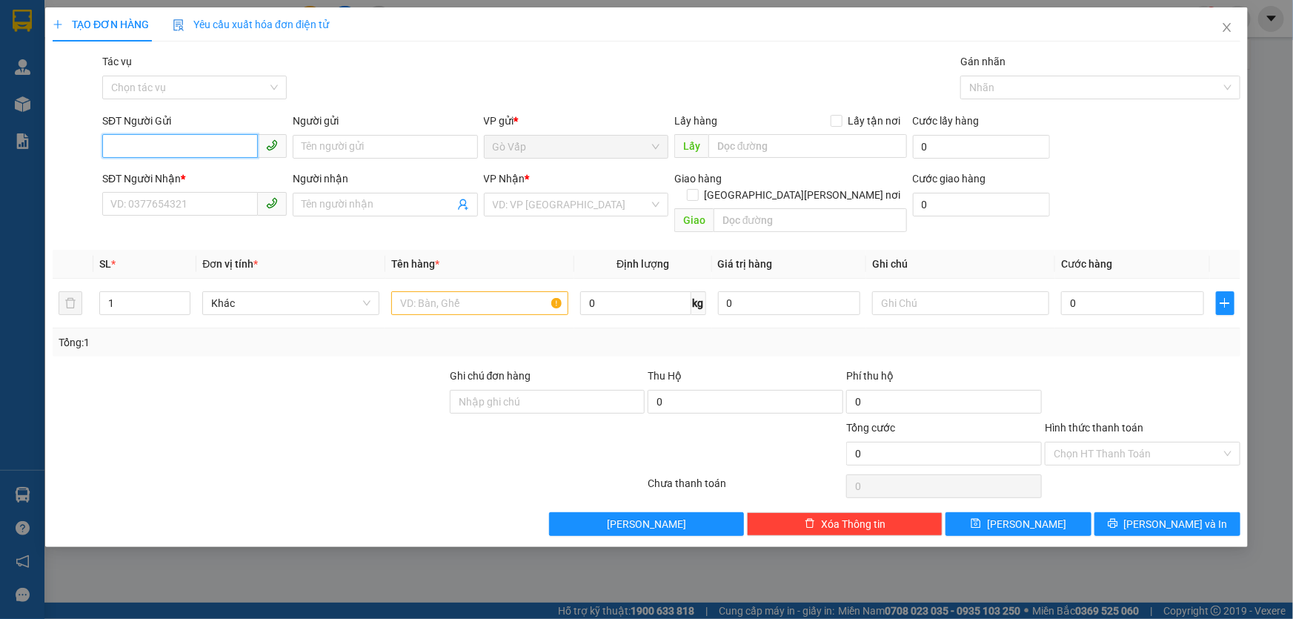
click at [206, 139] on input "SĐT Người Gửi" at bounding box center [180, 146] width 156 height 24
click at [206, 139] on input "0902496476" at bounding box center [180, 146] width 156 height 24
type input "0902496476"
click at [362, 141] on input "Người gửi" at bounding box center [385, 147] width 185 height 24
type input "TG Đồ Biển"
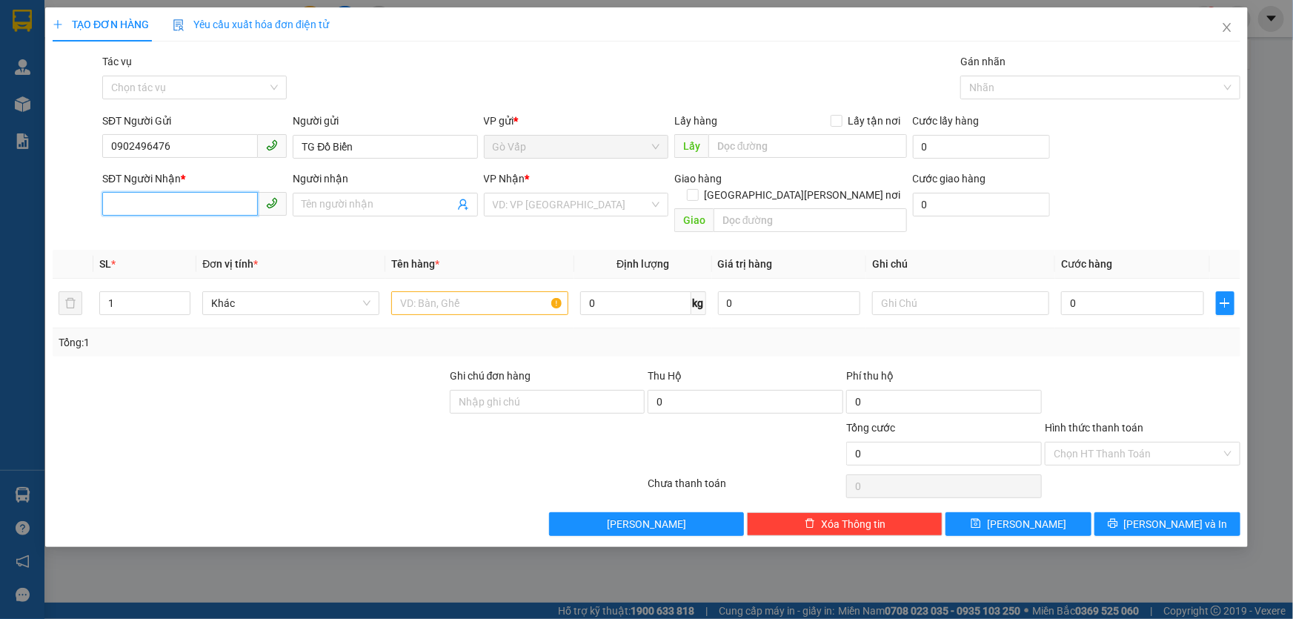
click at [222, 215] on input "SĐT Người Nhận *" at bounding box center [180, 204] width 156 height 24
click at [222, 215] on input "0369862349" at bounding box center [180, 204] width 156 height 24
type input "0909369534"
click at [342, 196] on input "Người nhận" at bounding box center [378, 204] width 152 height 16
type input "D"
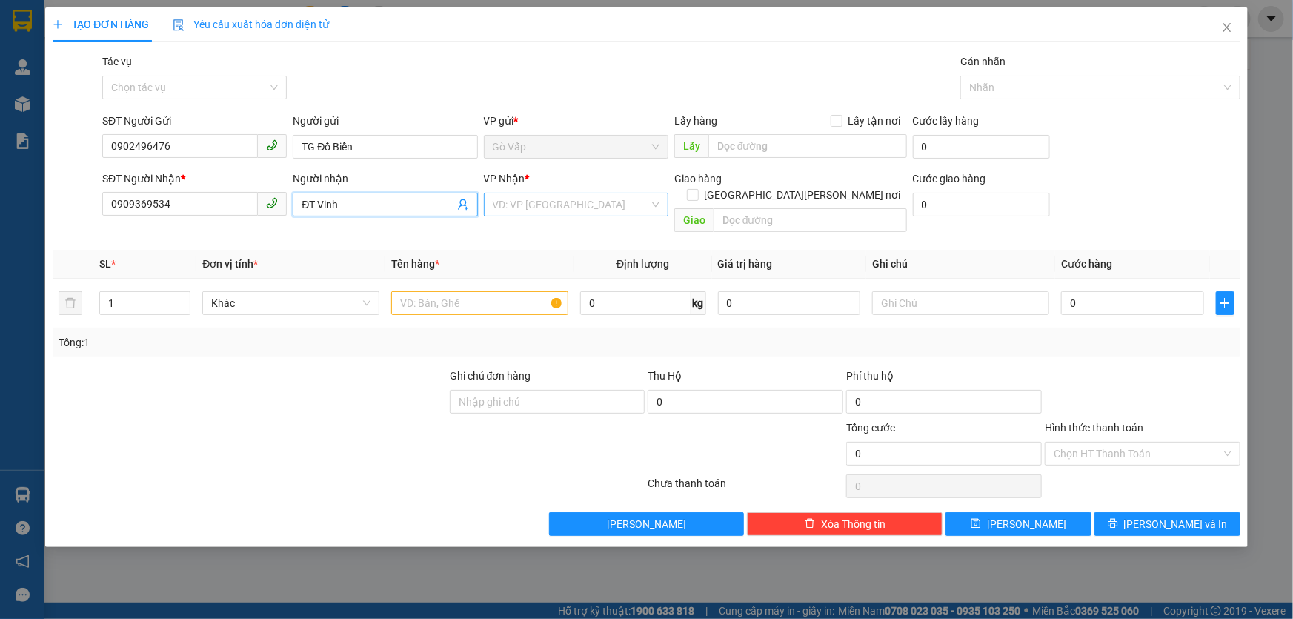
type input "ĐT Vinh"
click at [556, 207] on input "search" at bounding box center [571, 204] width 156 height 22
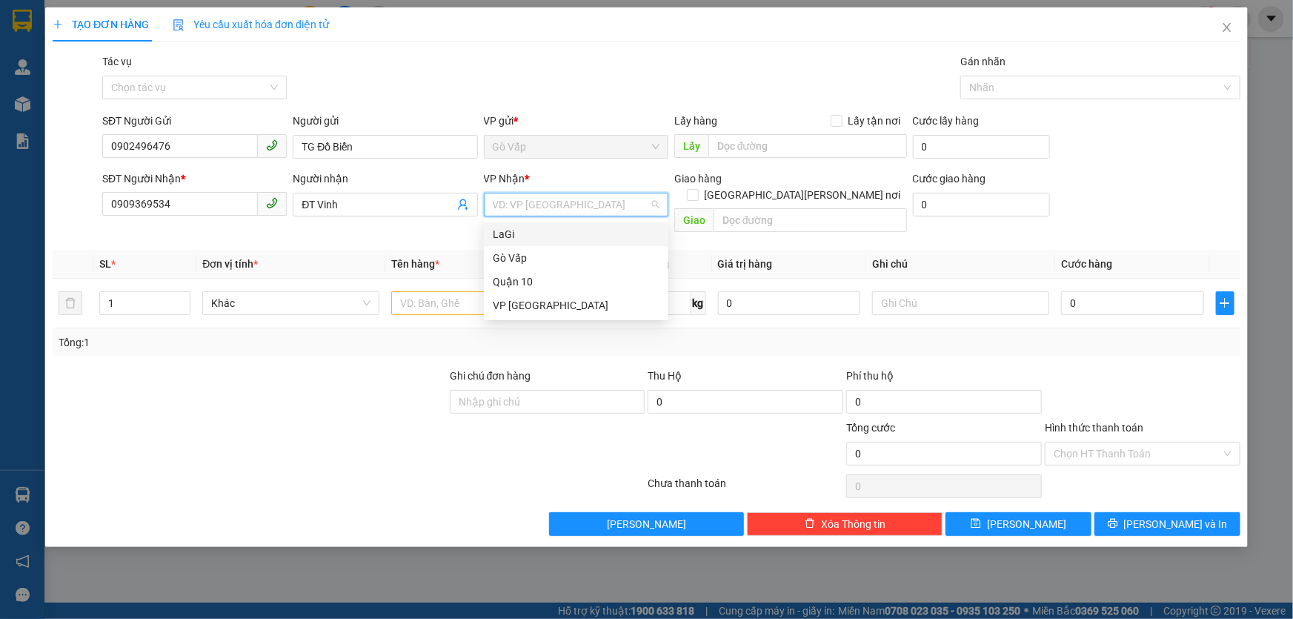
click at [534, 229] on div "LaGi" at bounding box center [576, 234] width 167 height 16
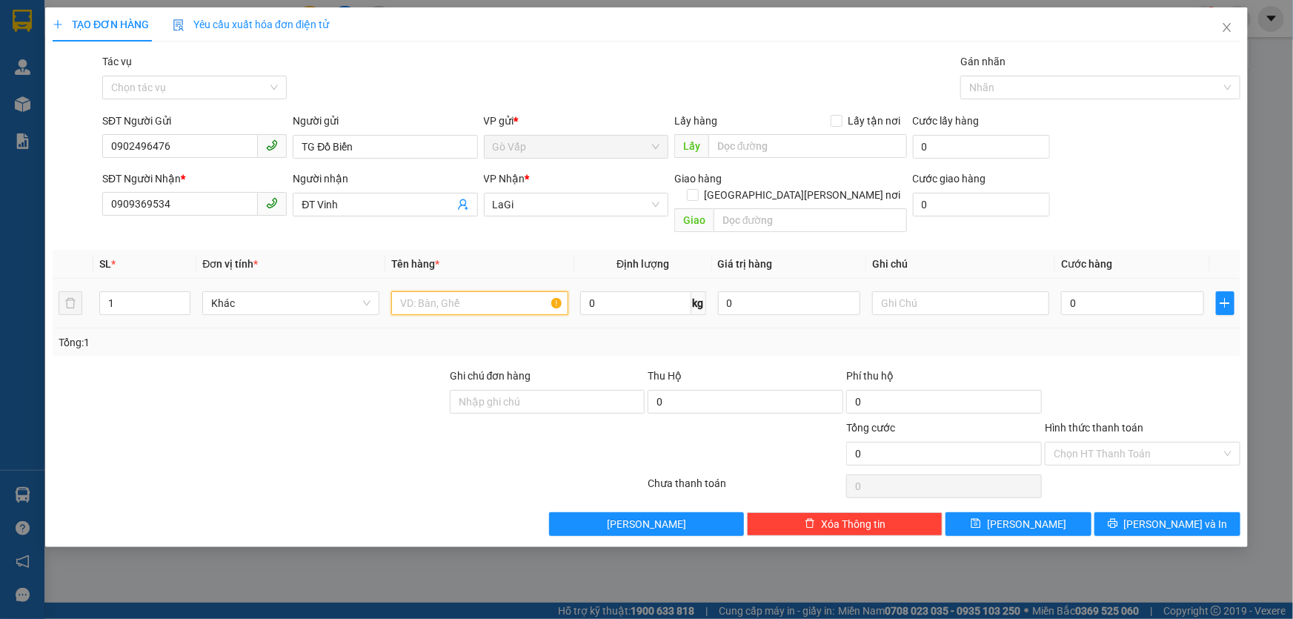
click at [436, 291] on input "text" at bounding box center [479, 303] width 177 height 24
type input "h- lkdt"
click at [1145, 291] on input "0" at bounding box center [1132, 303] width 143 height 24
type input "4"
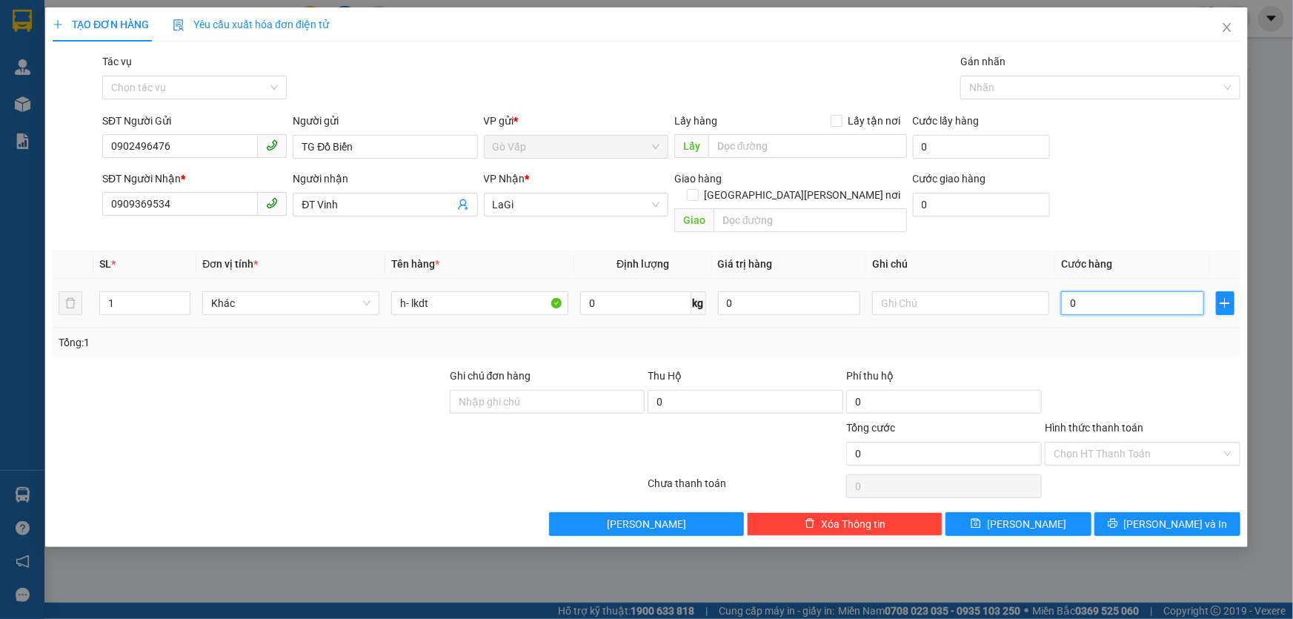
type input "4"
type input "40"
type input "40.000"
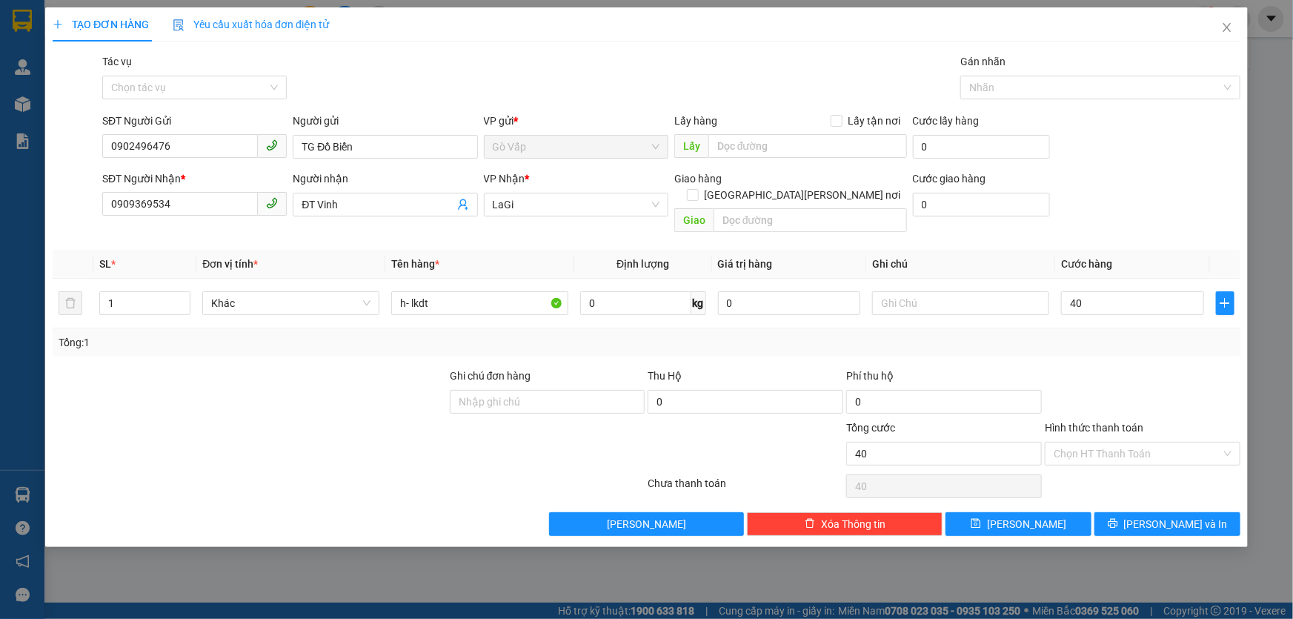
type input "40.000"
click at [1171, 368] on div at bounding box center [1143, 394] width 199 height 52
click at [1164, 516] on span "[PERSON_NAME] và In" at bounding box center [1176, 524] width 104 height 16
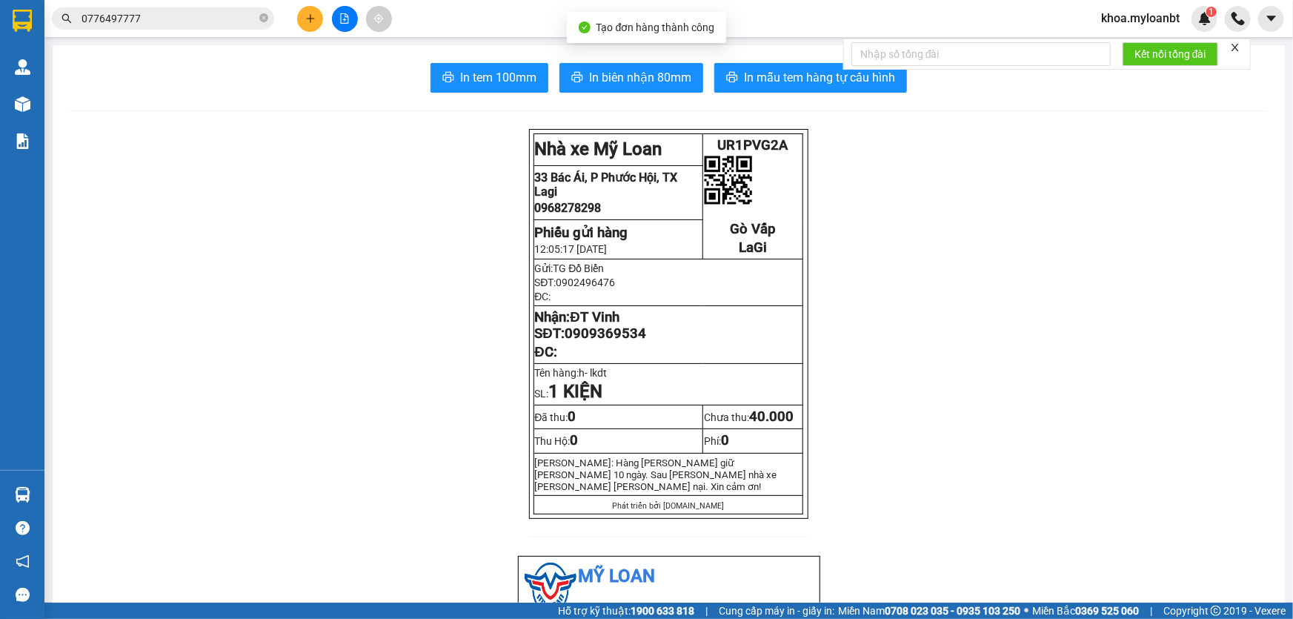
click at [657, 77] on span "In biên nhận 80mm" at bounding box center [640, 77] width 102 height 19
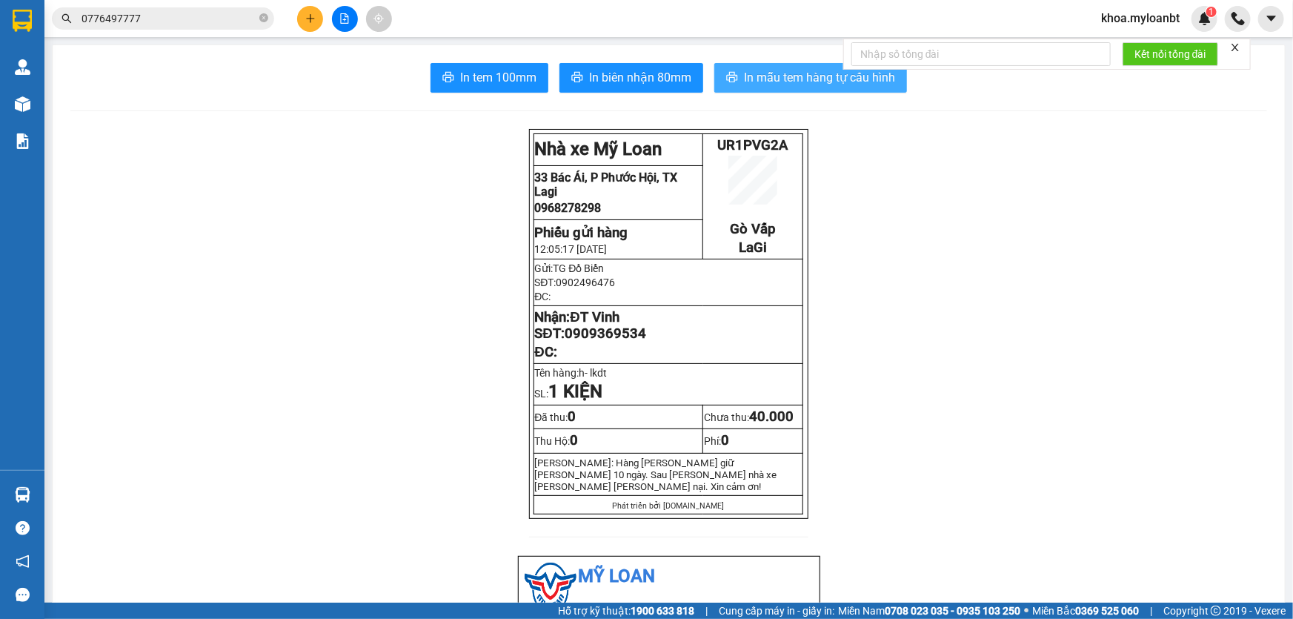
click at [810, 70] on span "In mẫu tem hàng tự cấu hình" at bounding box center [819, 77] width 151 height 19
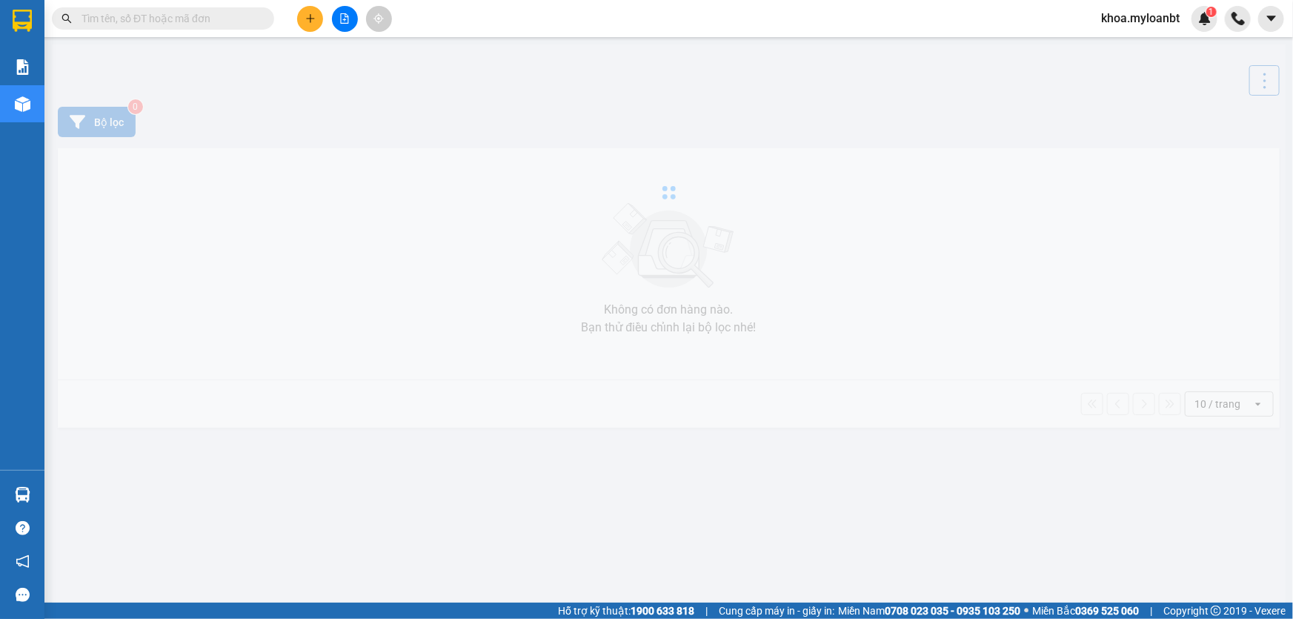
click at [177, 8] on span at bounding box center [163, 18] width 222 height 22
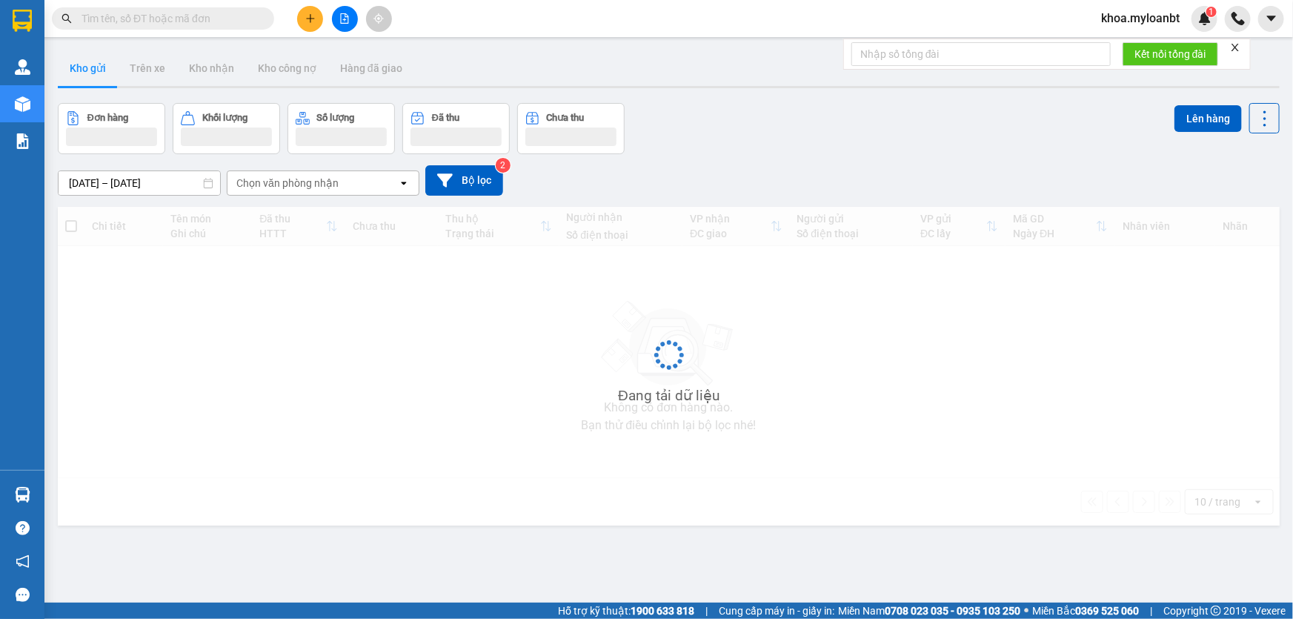
click at [178, 18] on input "text" at bounding box center [169, 18] width 175 height 16
paste input "0335197578"
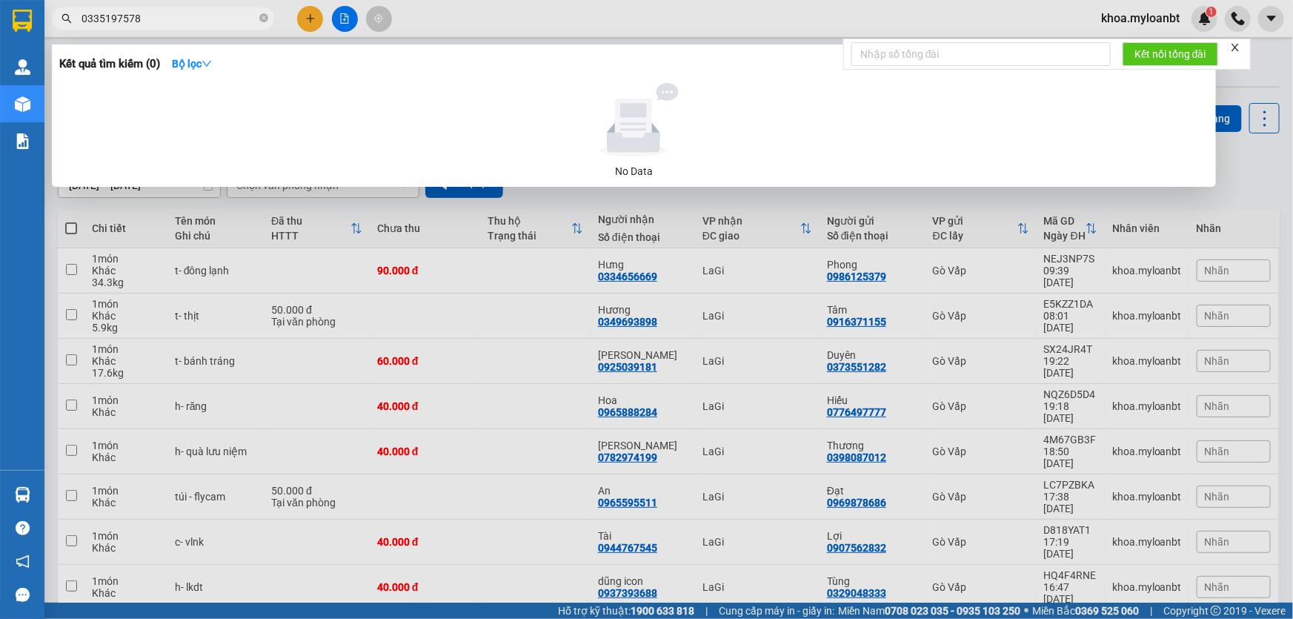
type input "0335197578"
click at [213, 18] on input "0335197578" at bounding box center [169, 18] width 175 height 16
